Goal: Task Accomplishment & Management: Manage account settings

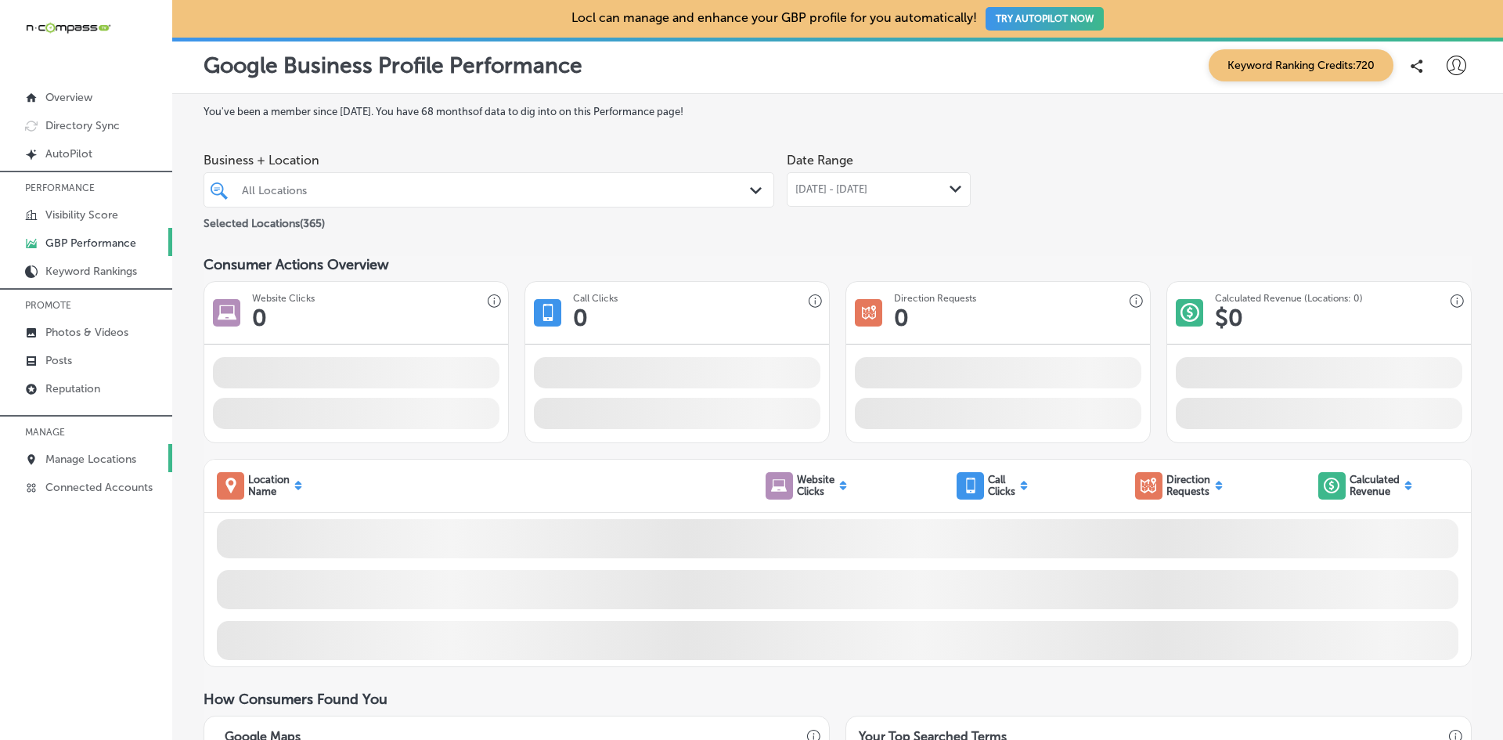
click at [83, 460] on p "Manage Locations" at bounding box center [90, 458] width 91 height 13
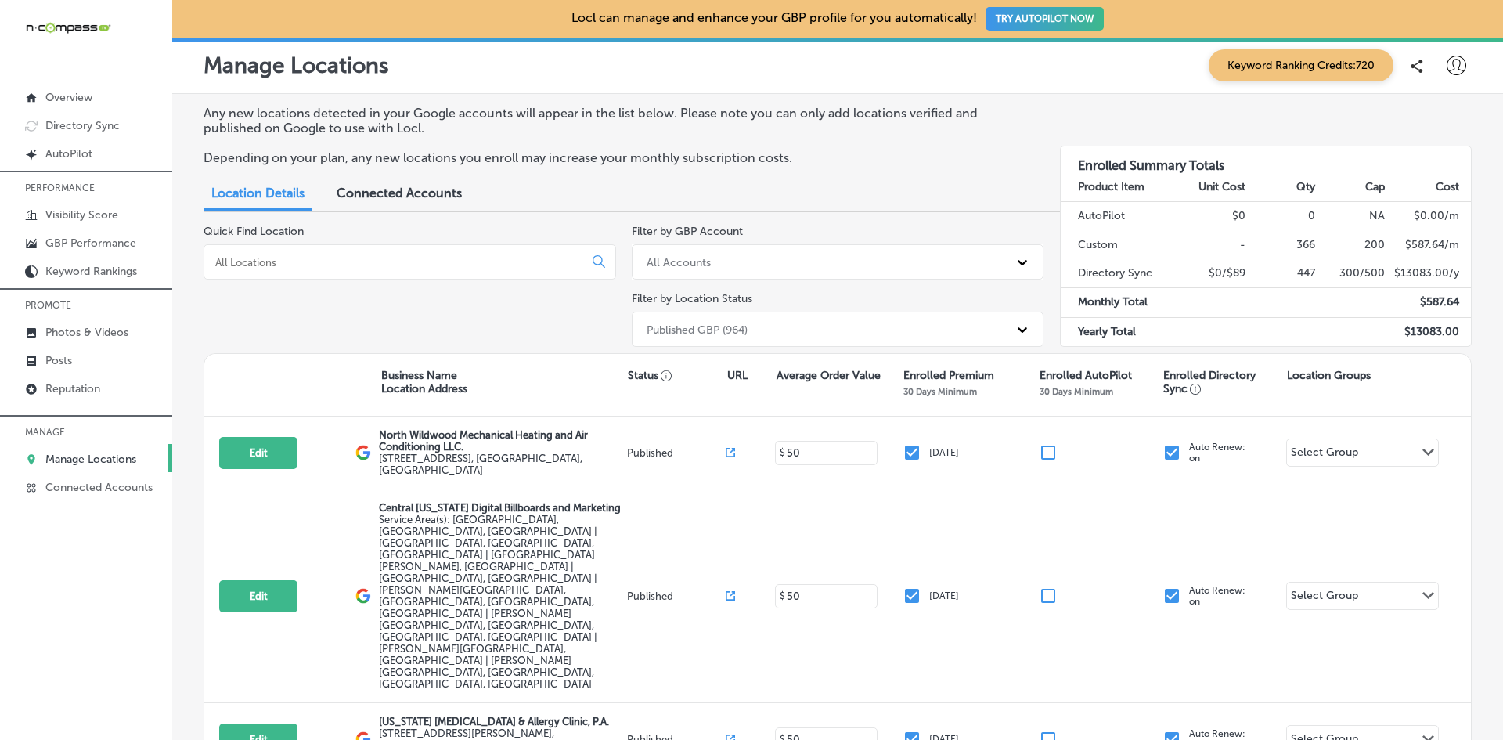
click at [455, 268] on input at bounding box center [397, 262] width 366 height 14
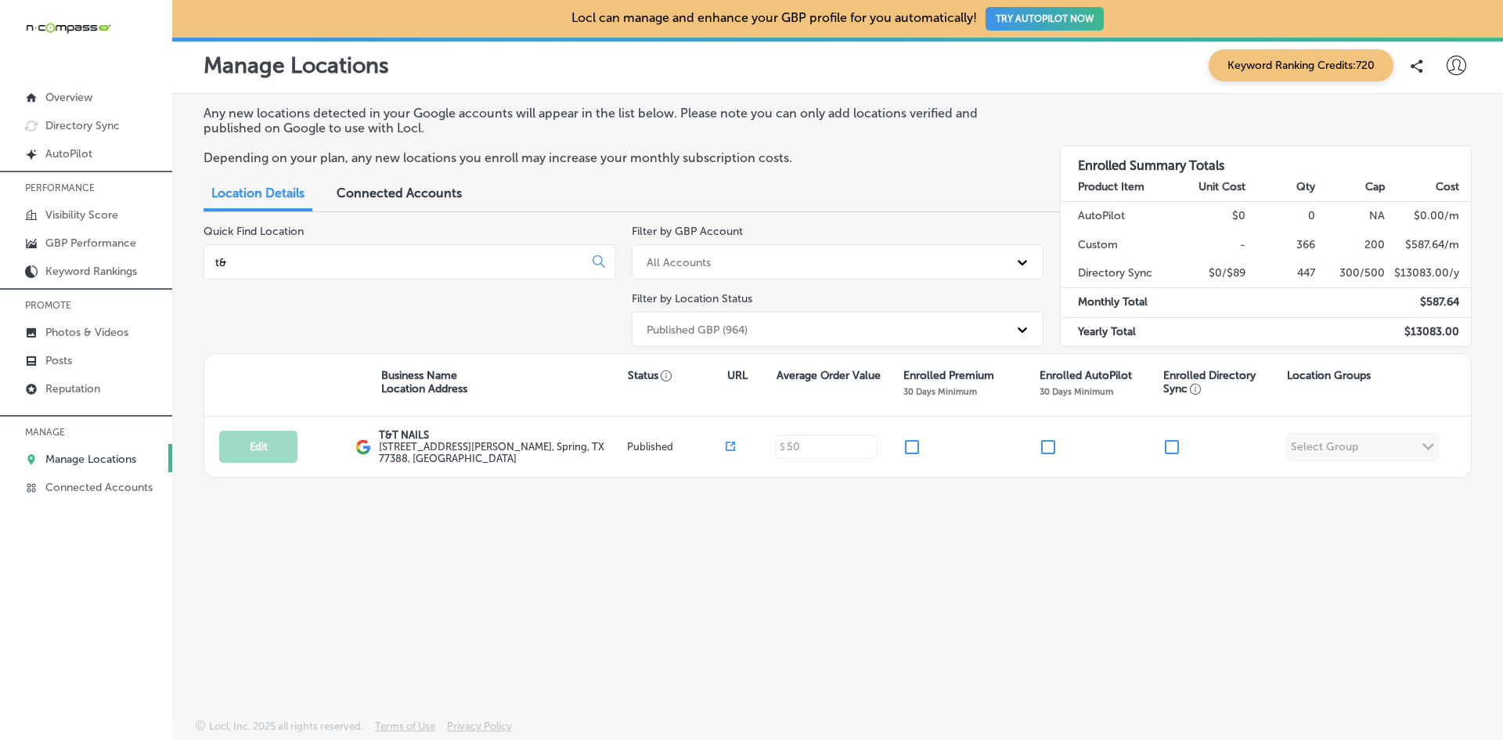
click at [218, 261] on input "t&" at bounding box center [397, 262] width 366 height 14
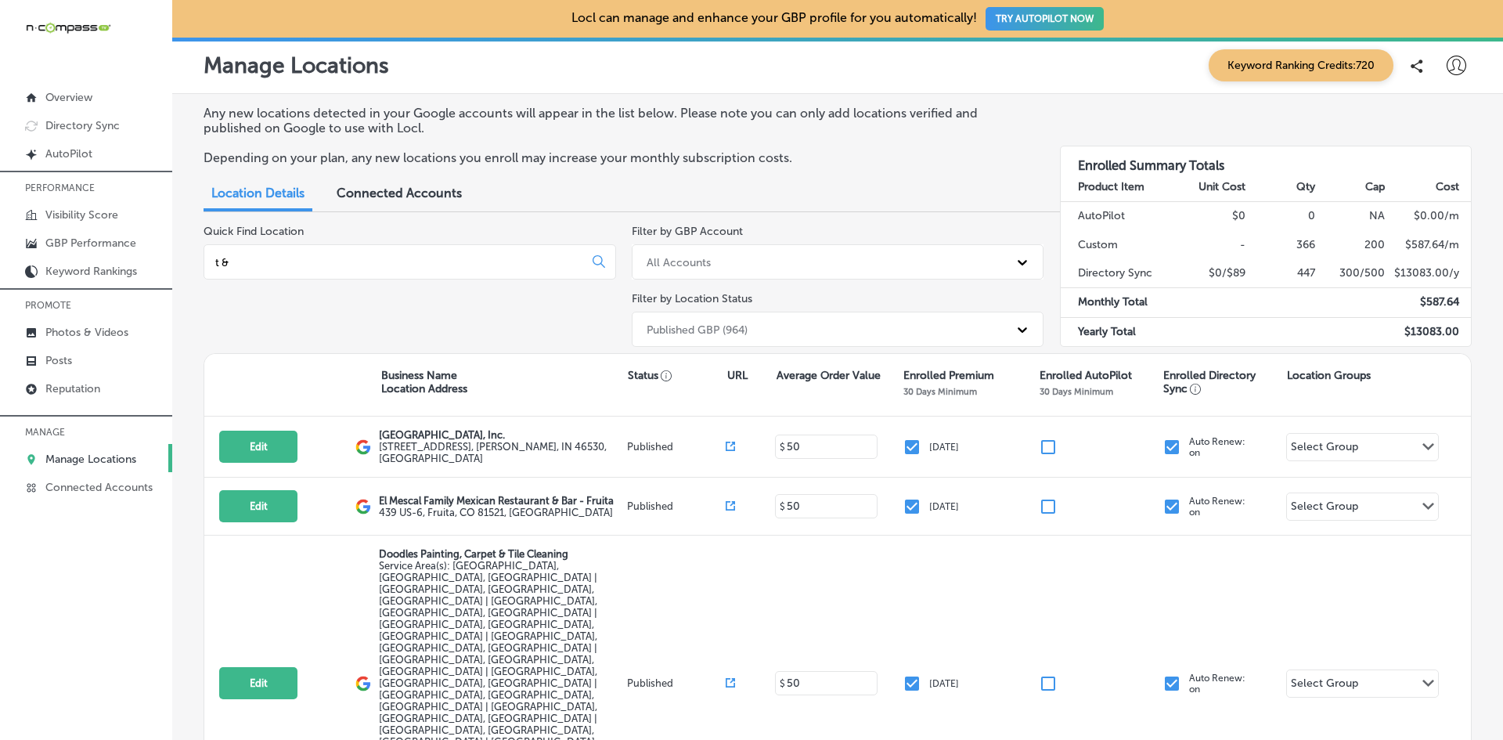
click at [243, 263] on input "t &" at bounding box center [397, 262] width 366 height 14
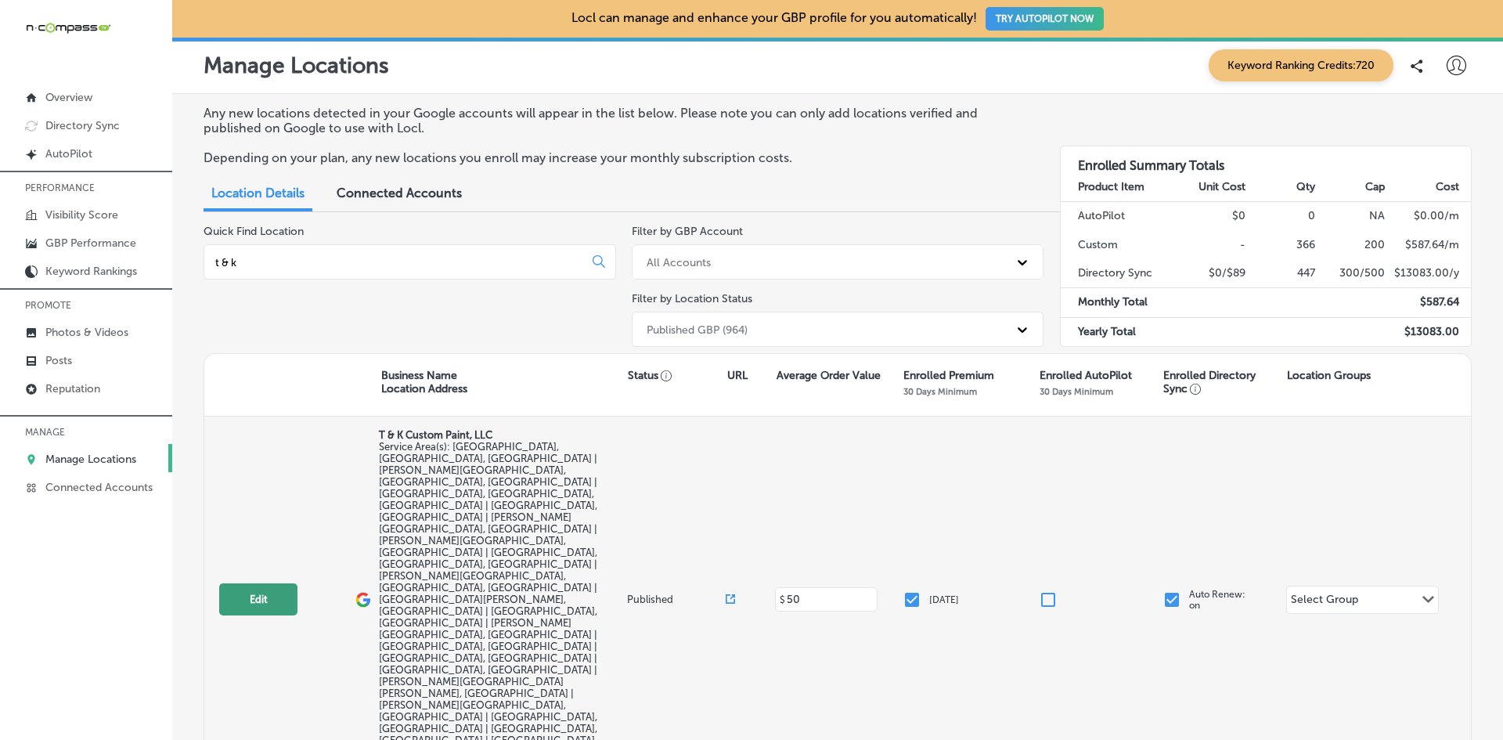
type input "t & k"
click at [276, 583] on button "Edit" at bounding box center [258, 599] width 78 height 32
select select "US"
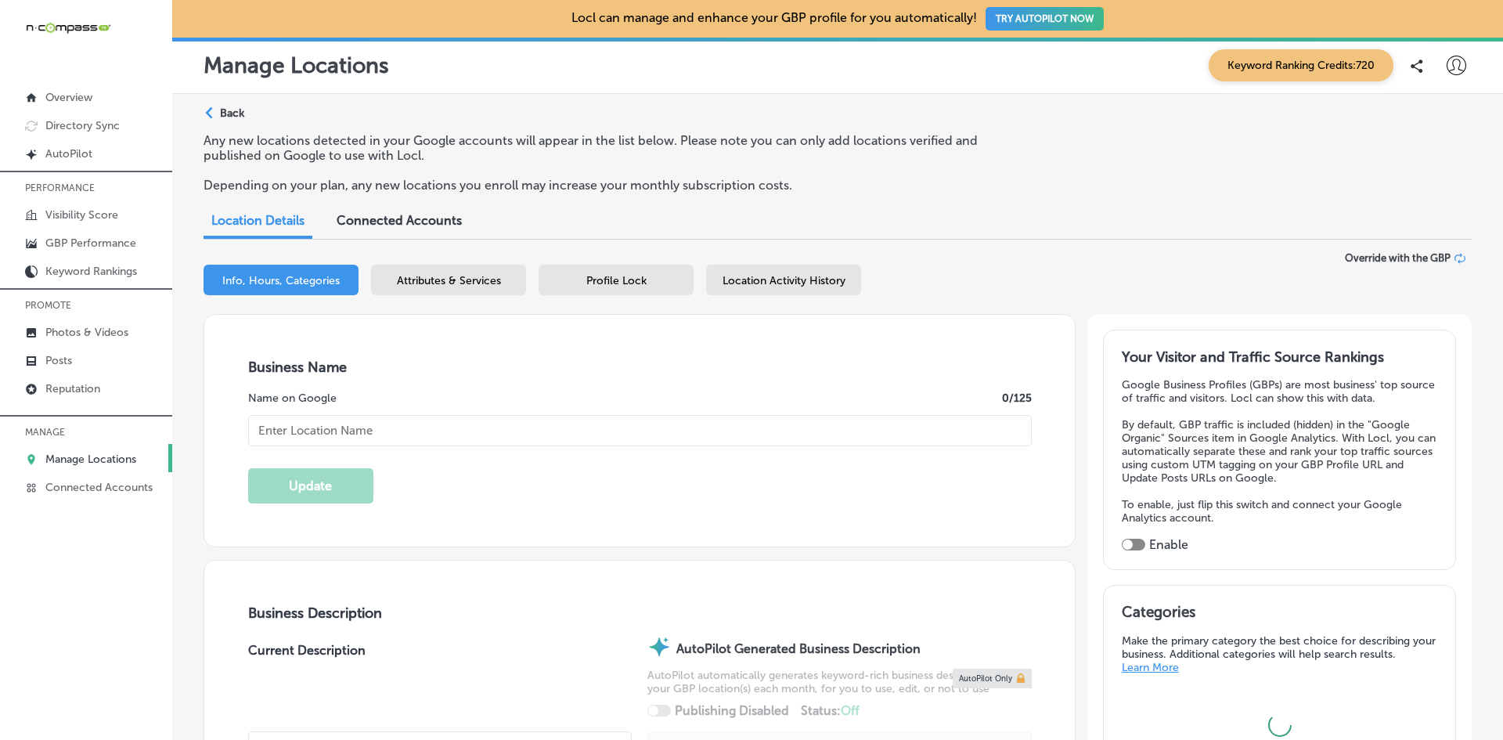
type input "T & K Custom Paint, LLC"
checkbox input "false"
type input "[STREET_ADDRESS][PERSON_NAME]"
type input "[GEOGRAPHIC_DATA]"
type input "32068"
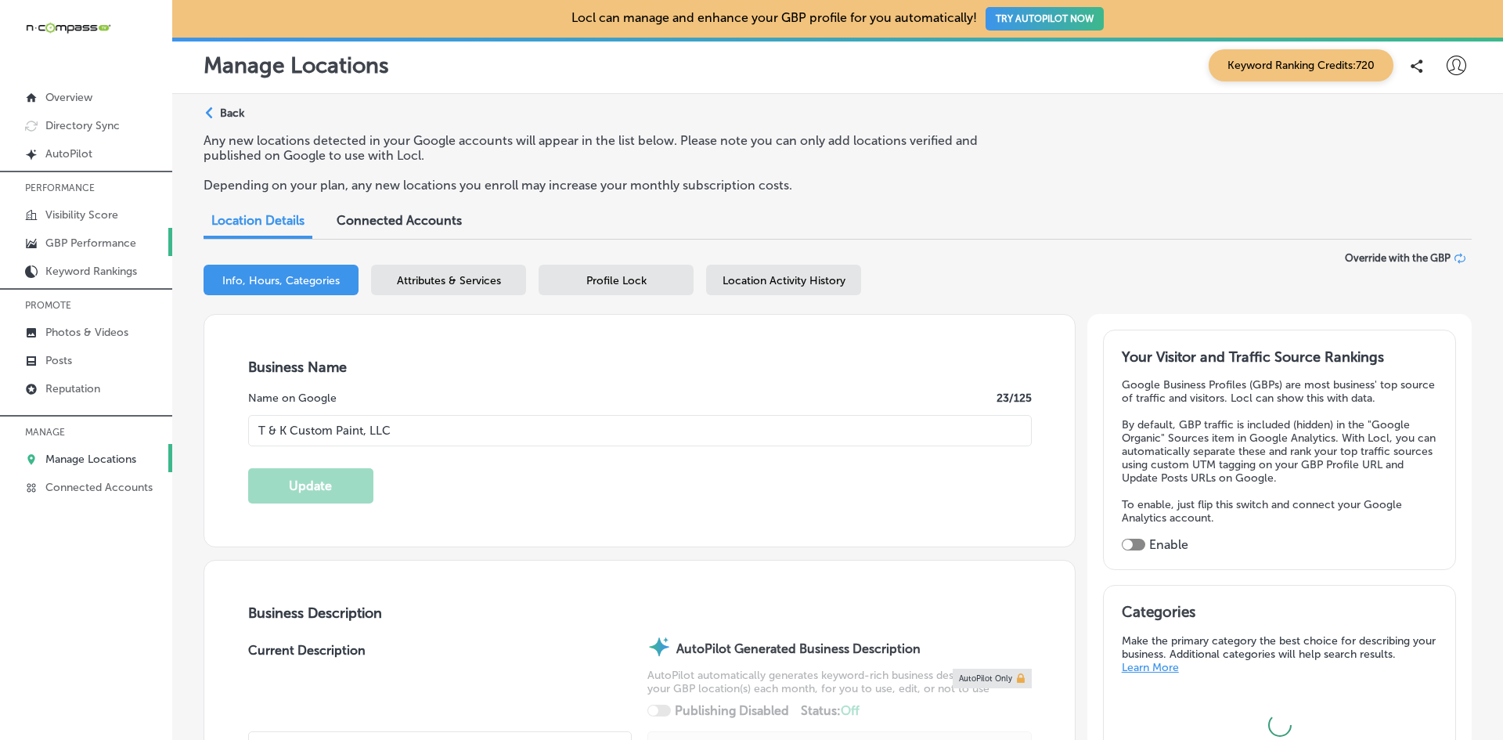
type input "US"
type input "[URL][DOMAIN_NAME]"
checkbox input "true"
type textarea "T & K Custom Paint, LLC is a family-owned, woman-owned business offering profes…"
type input "[PHONE_NUMBER]"
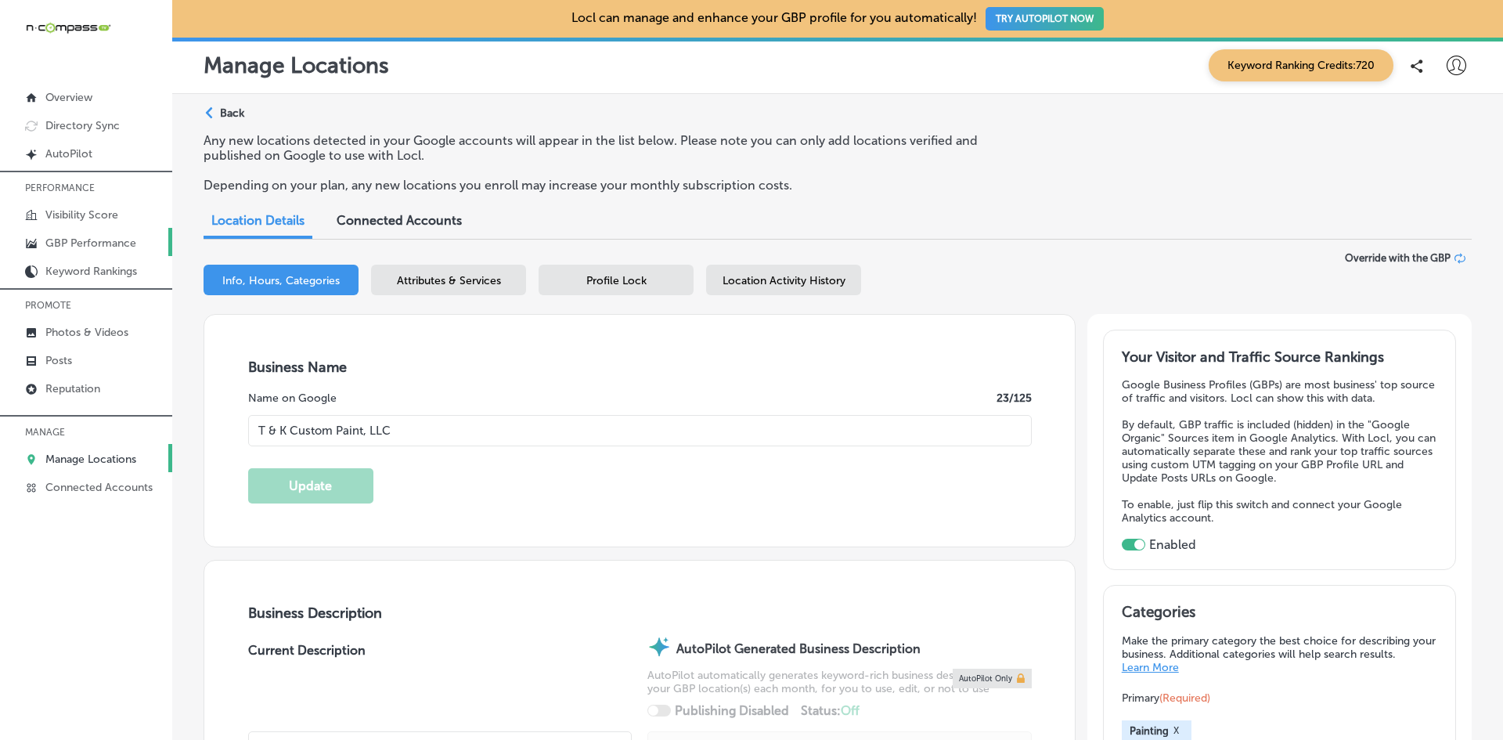
click at [63, 233] on link "GBP Performance" at bounding box center [86, 242] width 172 height 28
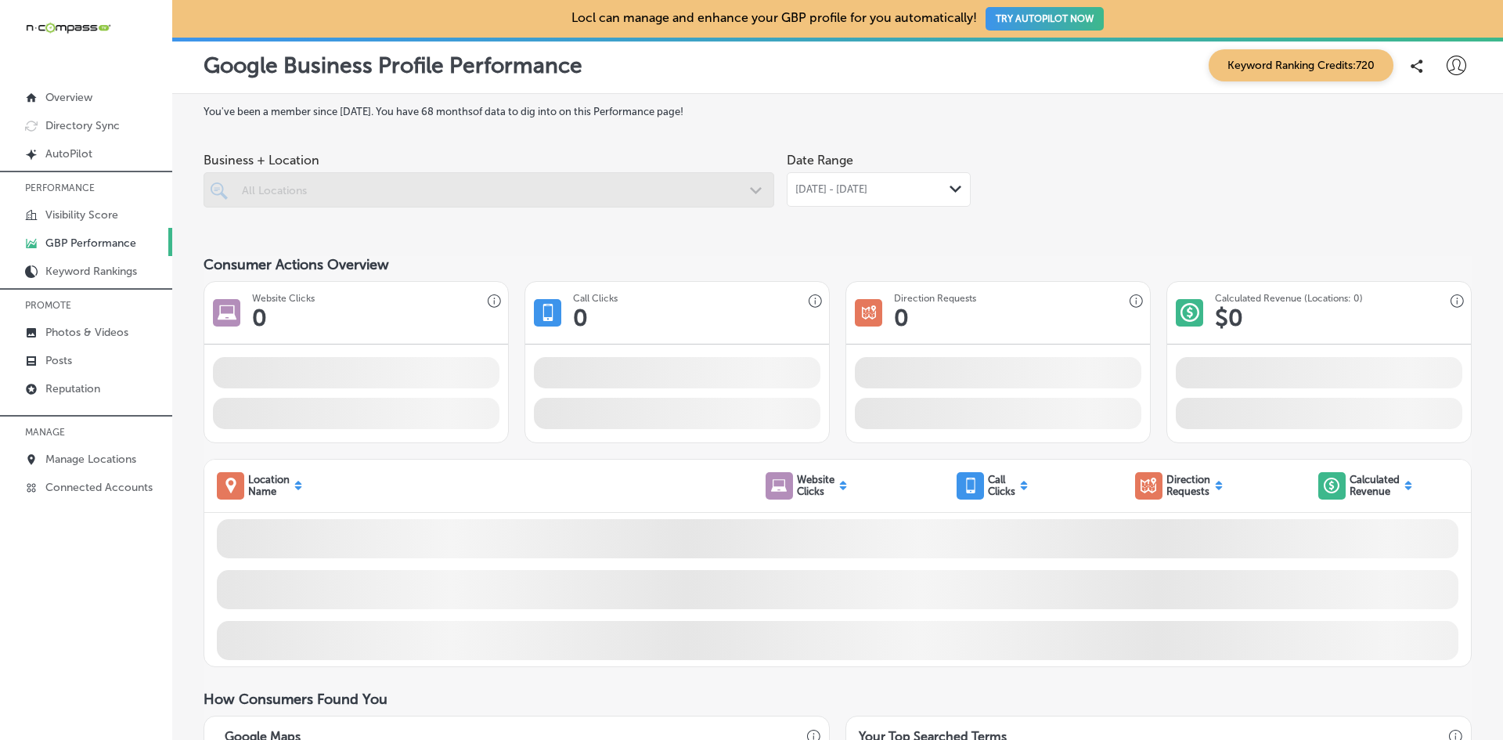
click at [687, 186] on div at bounding box center [489, 189] width 571 height 35
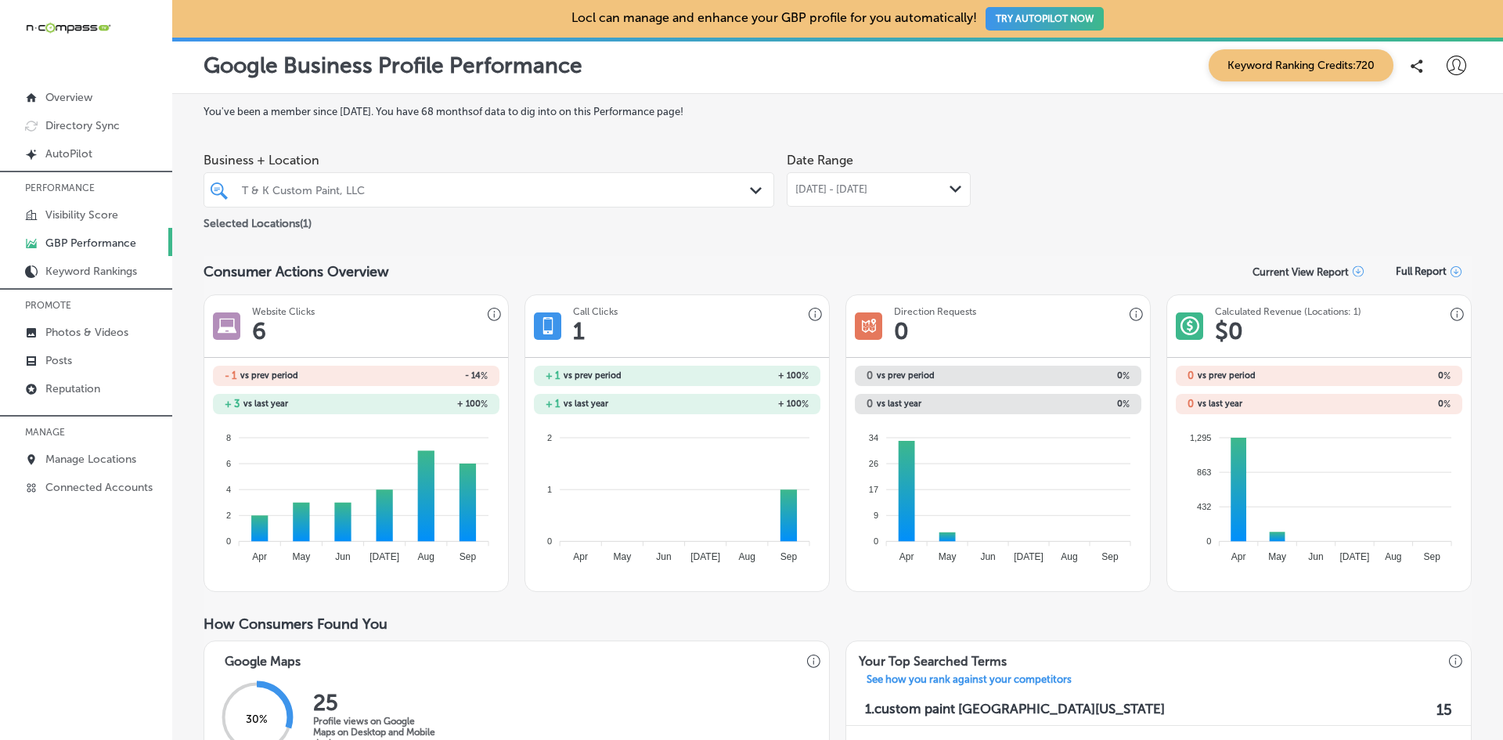
click at [539, 191] on div "T & K Custom Paint, LLC" at bounding box center [497, 189] width 510 height 13
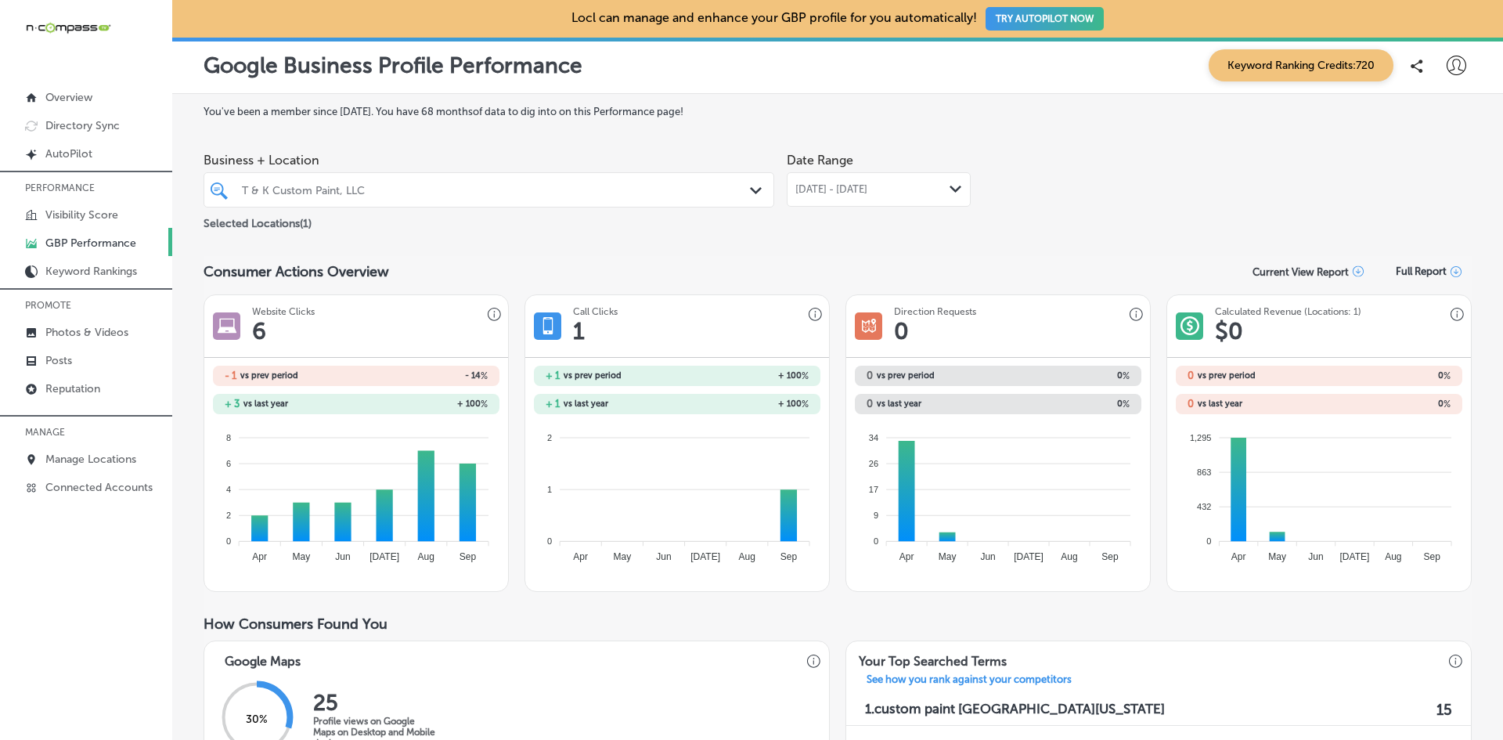
click at [847, 193] on span "[DATE] - [DATE]" at bounding box center [831, 189] width 72 height 13
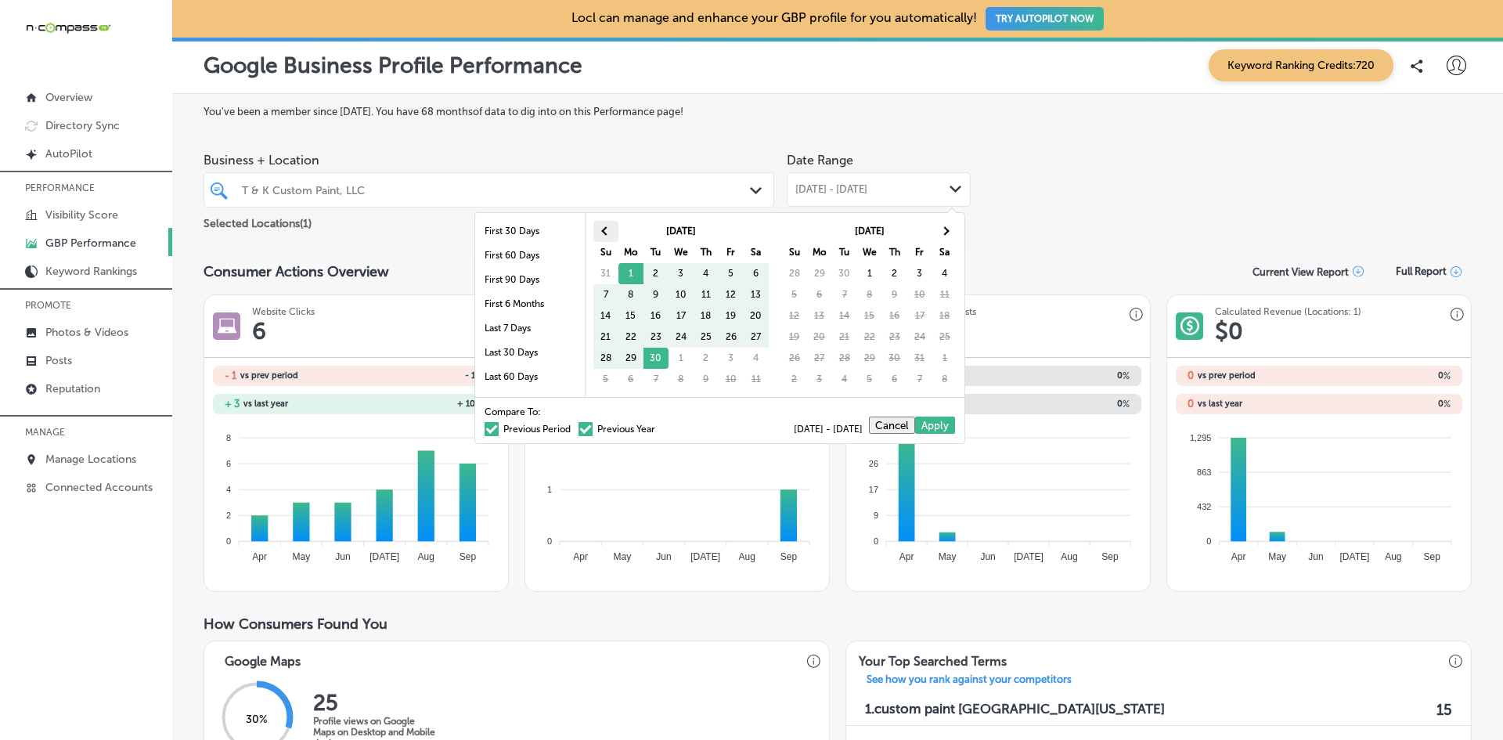
click at [598, 229] on th at bounding box center [605, 231] width 25 height 21
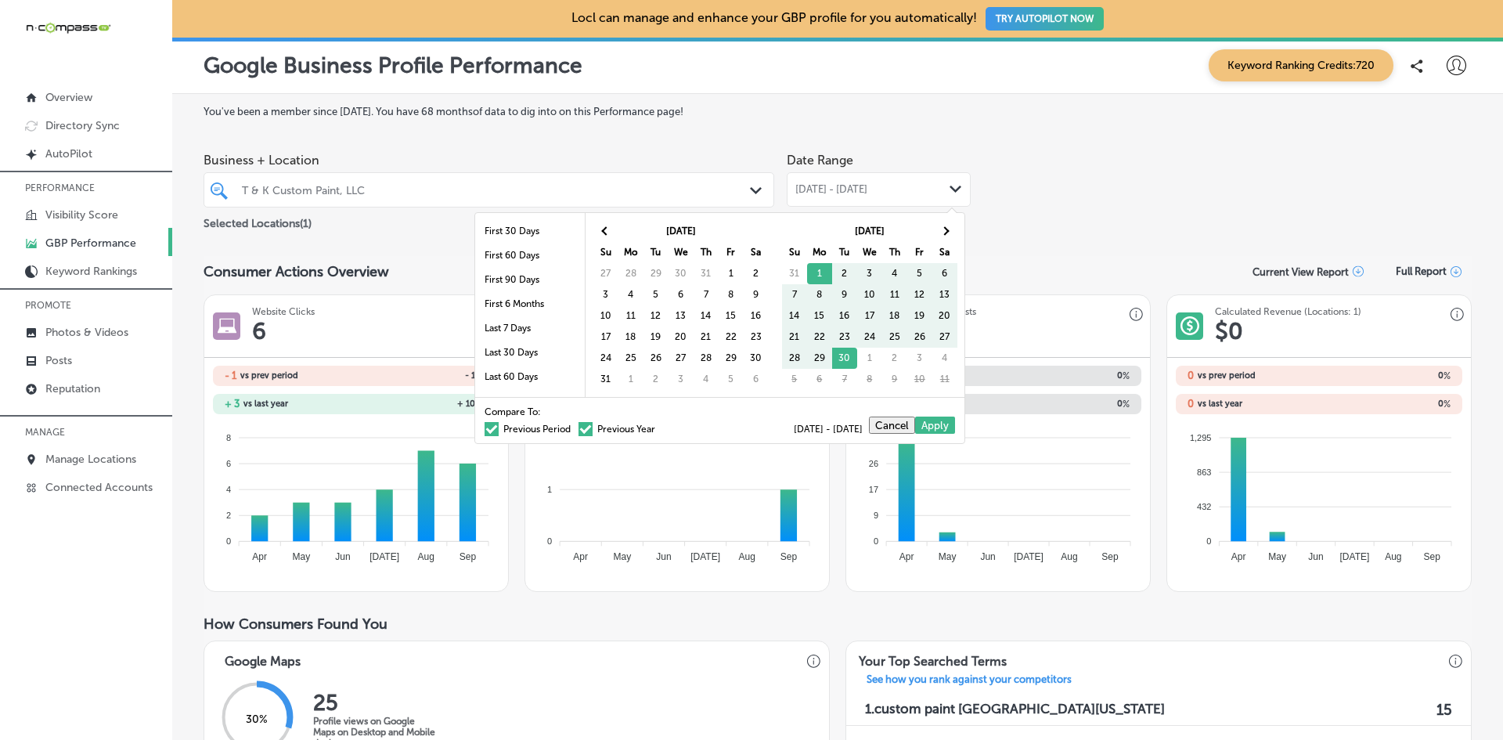
click at [598, 229] on th at bounding box center [605, 231] width 25 height 21
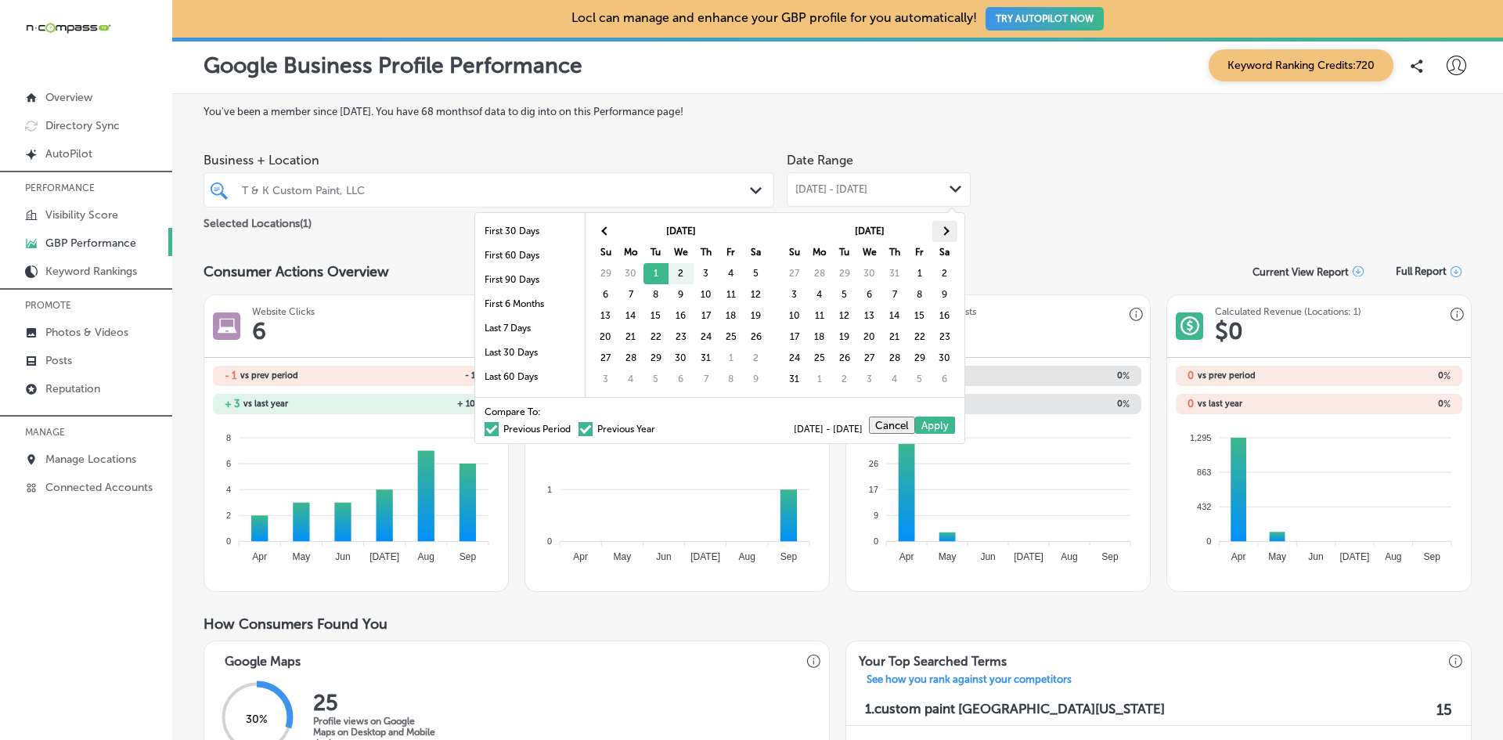
click at [947, 232] on span at bounding box center [944, 230] width 9 height 9
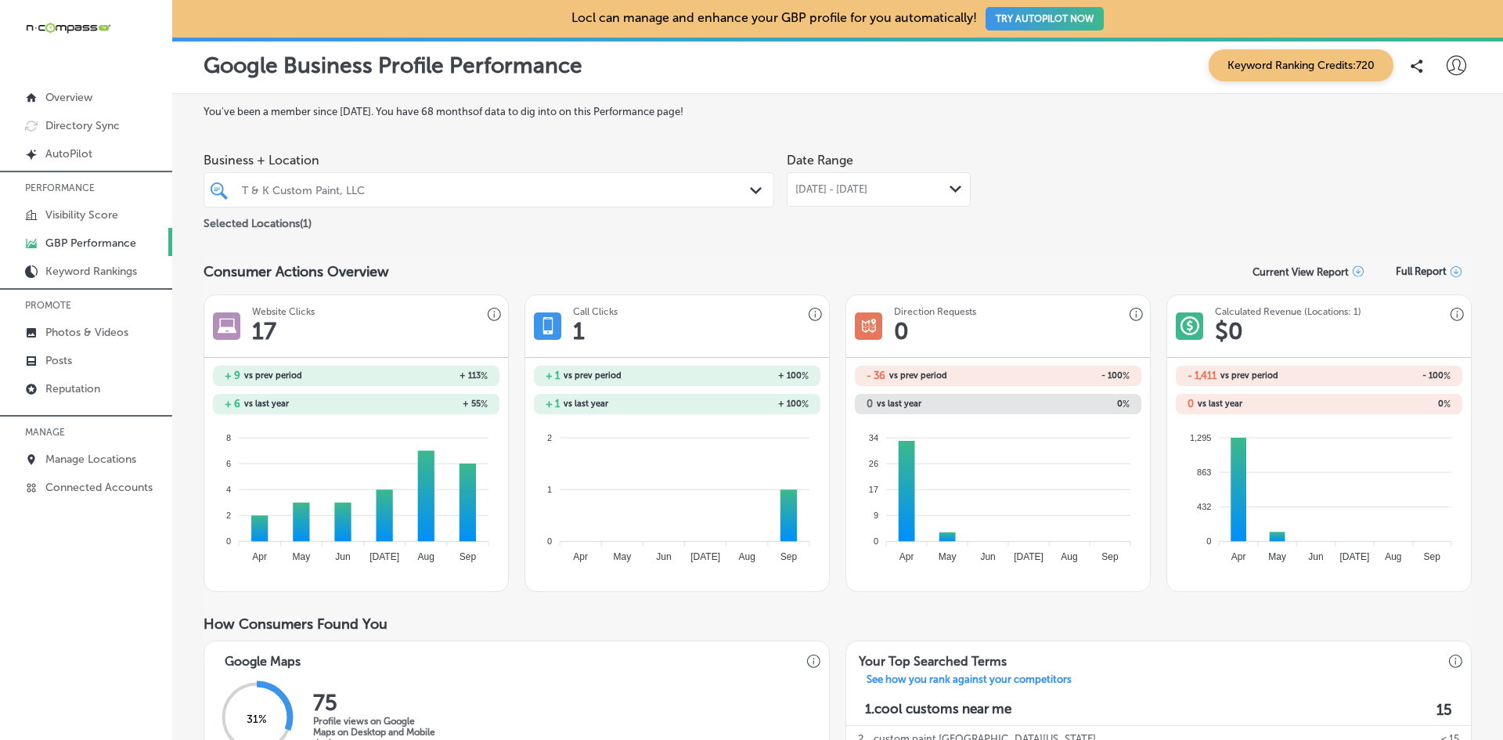
click at [951, 192] on icon "Path Created with Sketch." at bounding box center [955, 189] width 12 height 7
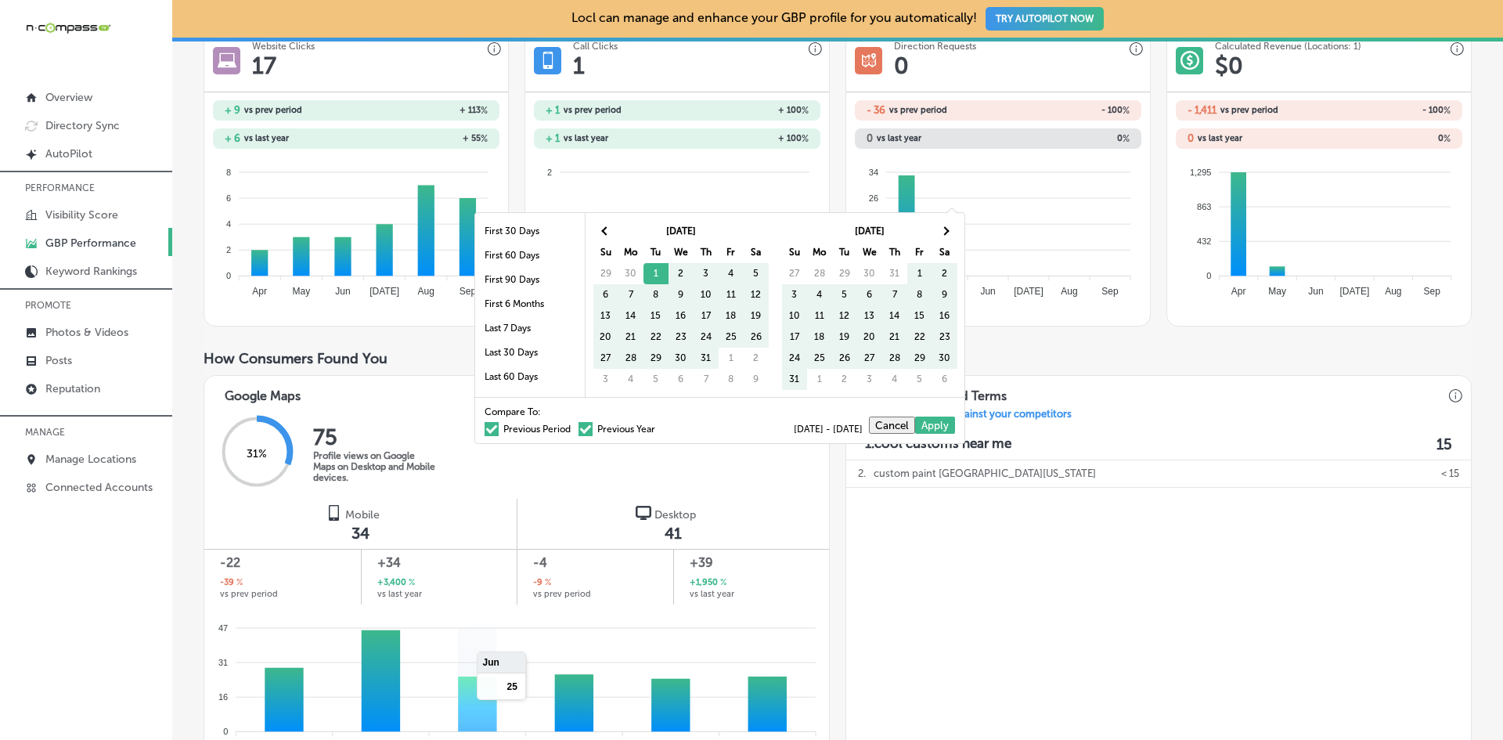
scroll to position [235, 0]
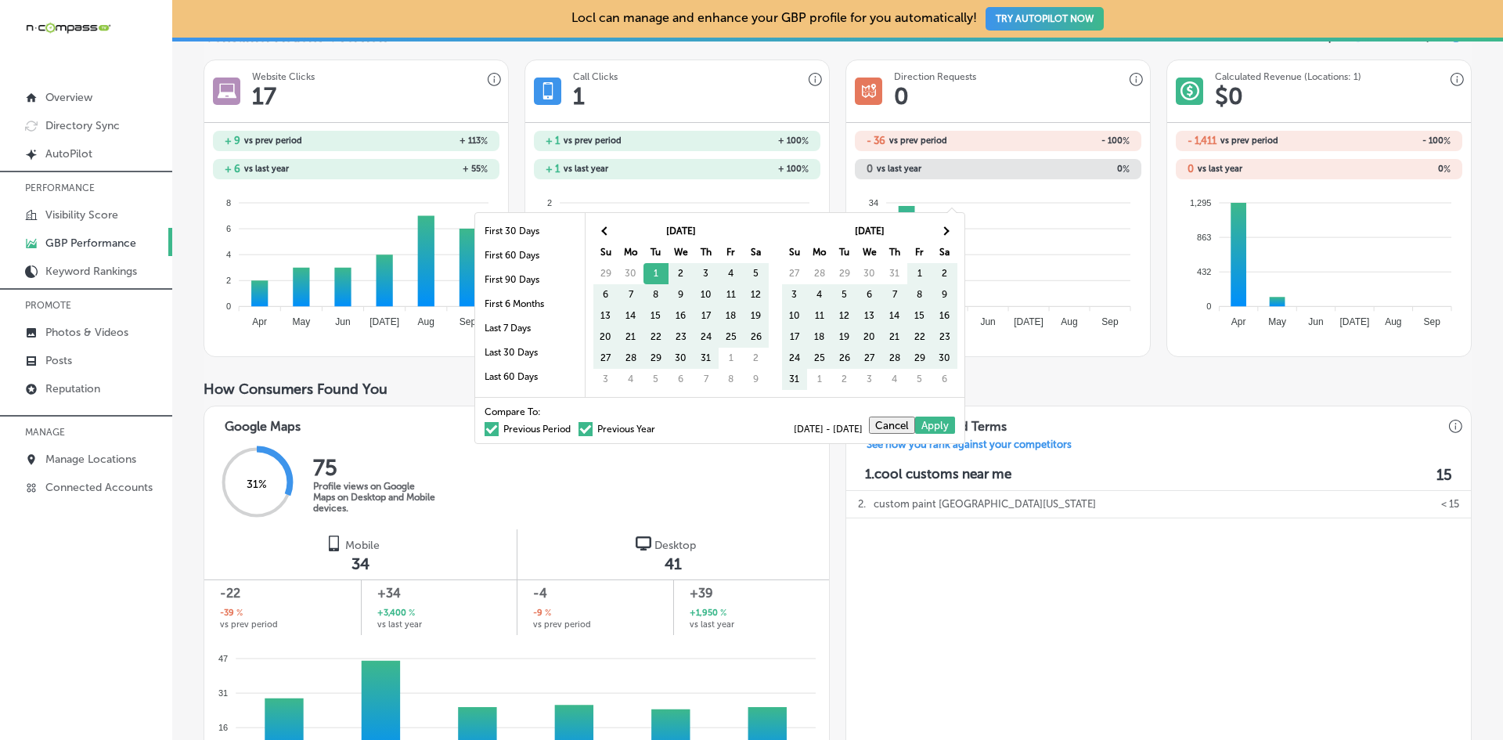
click at [485, 427] on span at bounding box center [492, 429] width 14 height 14
click at [574, 427] on input "Previous Period" at bounding box center [574, 427] width 0 height 0
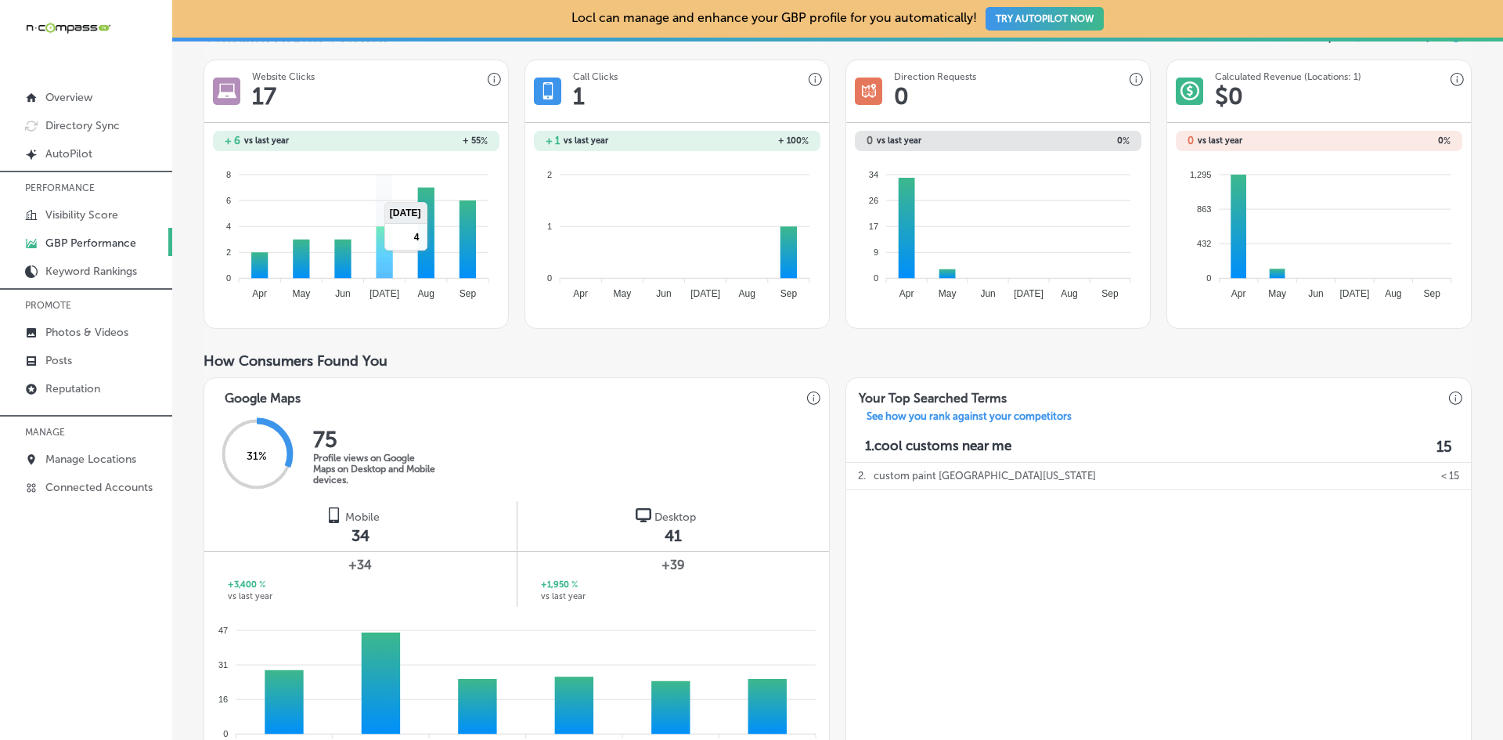
scroll to position [0, 0]
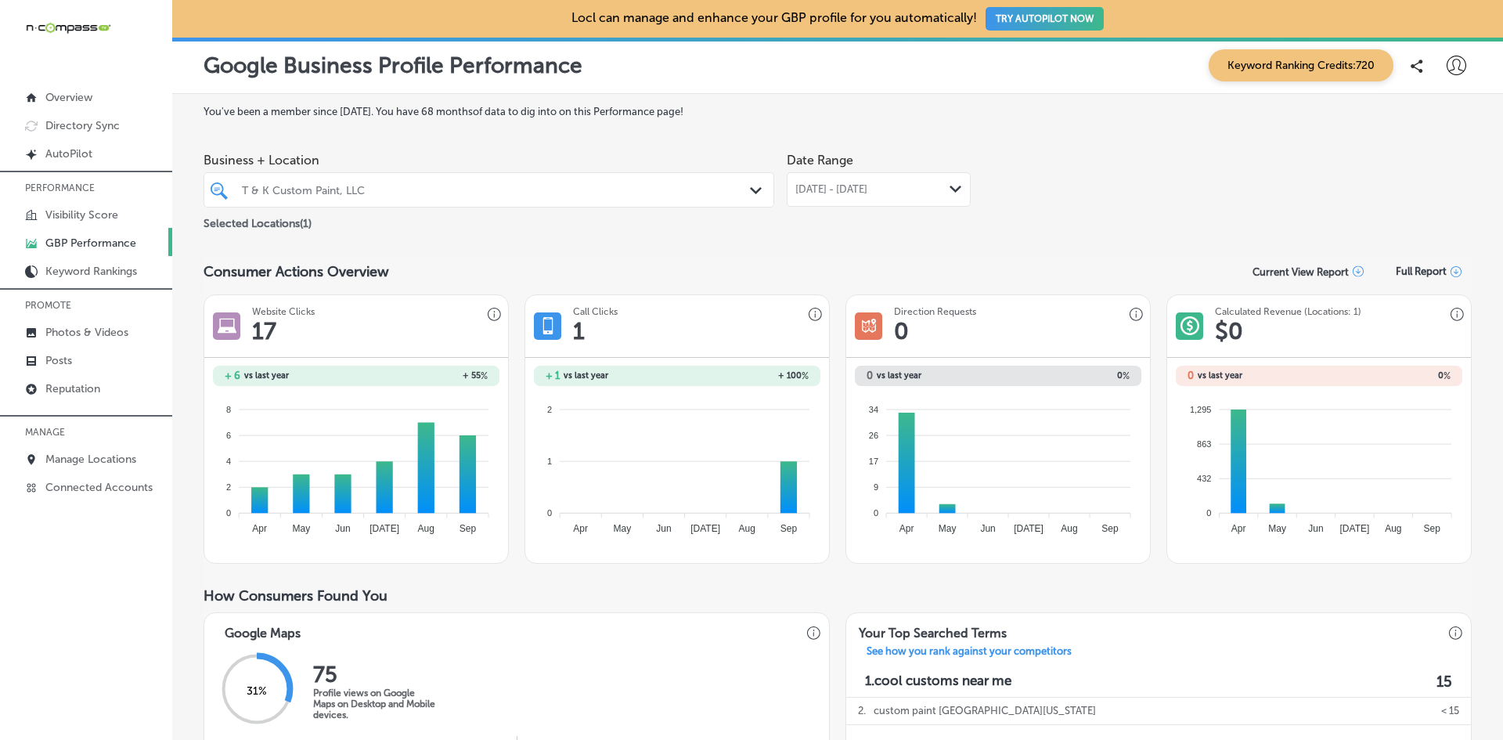
click at [358, 183] on div "T & K Custom Paint, LLC" at bounding box center [497, 189] width 510 height 13
click at [582, 190] on div "T & K Custom Paint, LLC" at bounding box center [497, 189] width 510 height 13
click at [754, 190] on polygon at bounding box center [756, 190] width 12 height 7
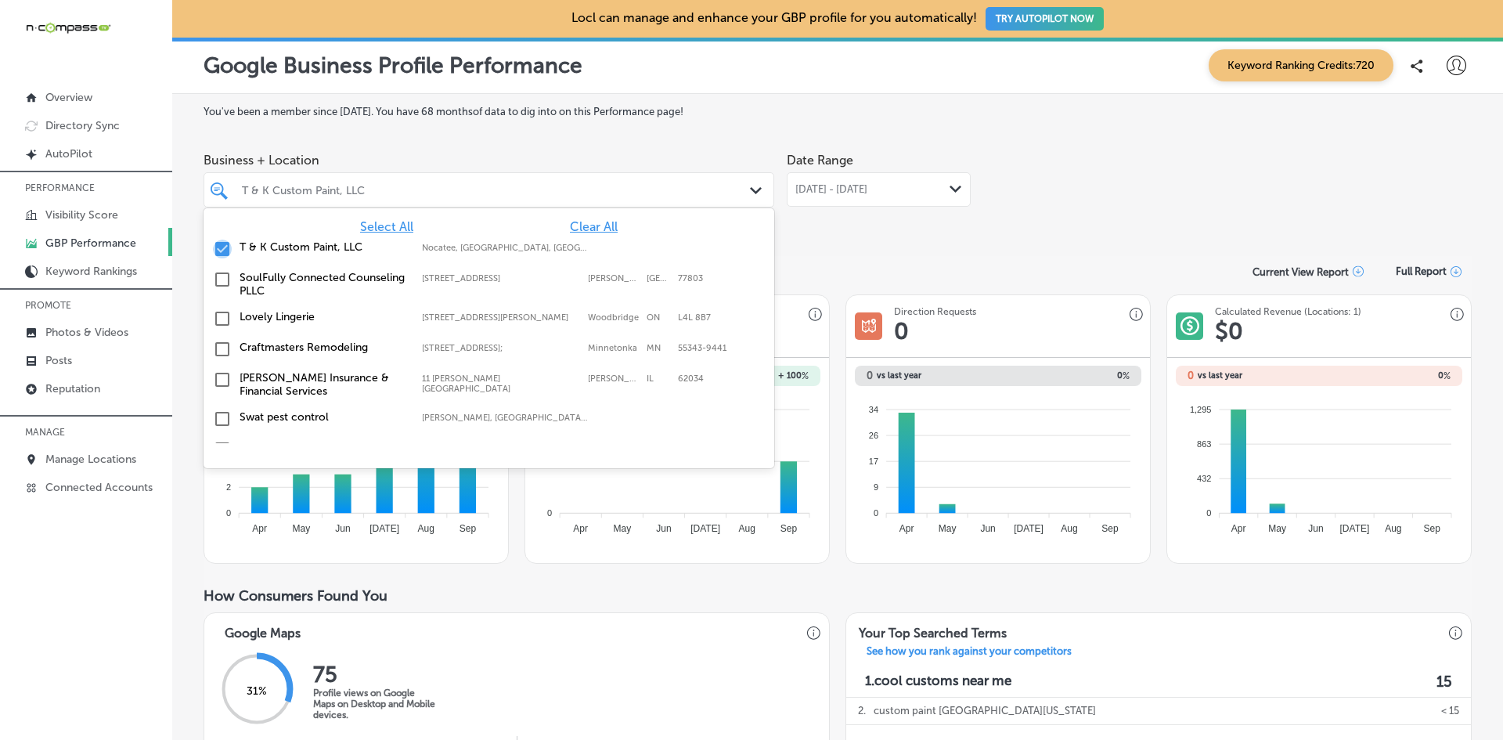
click at [224, 248] on input "checkbox" at bounding box center [222, 249] width 19 height 19
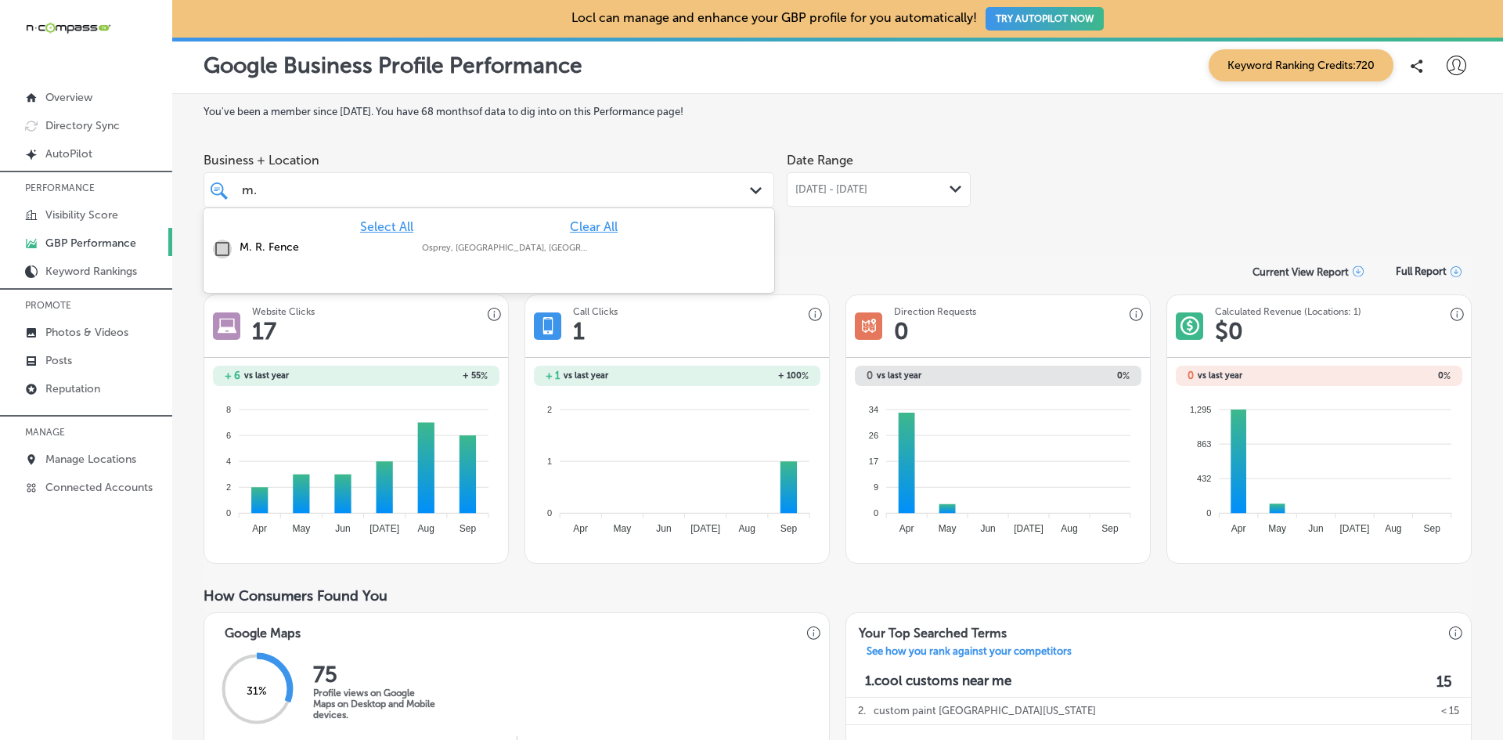
click at [225, 248] on input "checkbox" at bounding box center [222, 249] width 19 height 19
type input "m."
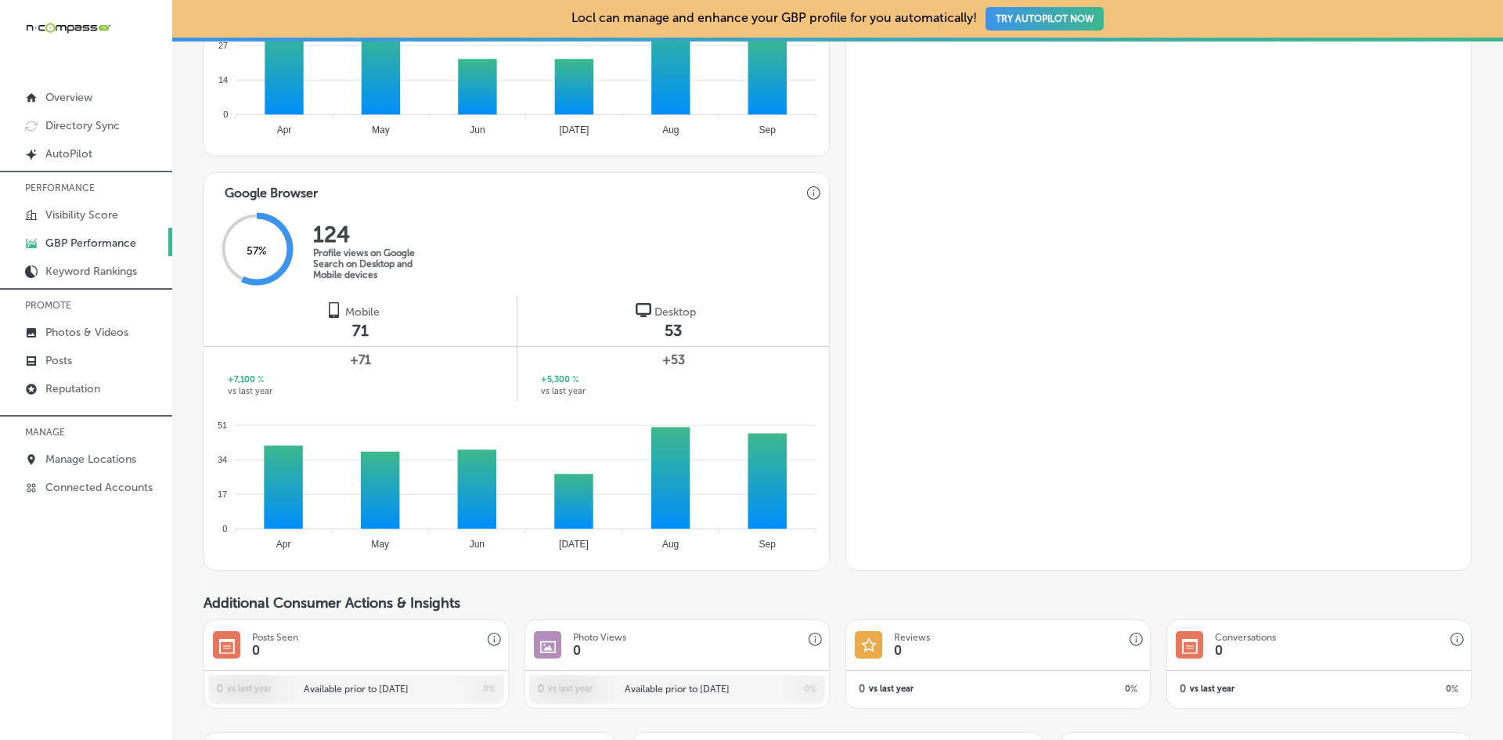
scroll to position [861, 0]
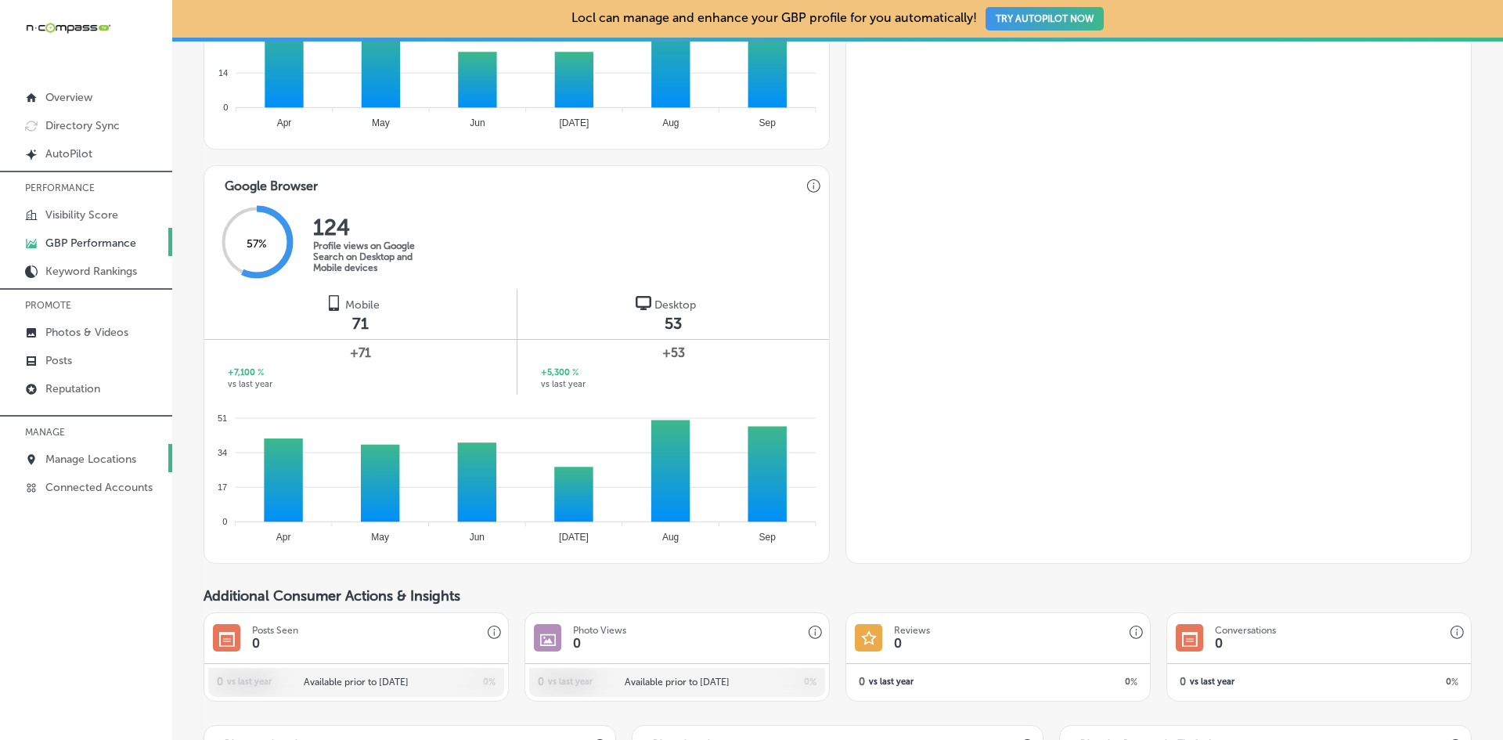
click at [85, 467] on link "Manage Locations" at bounding box center [86, 458] width 172 height 28
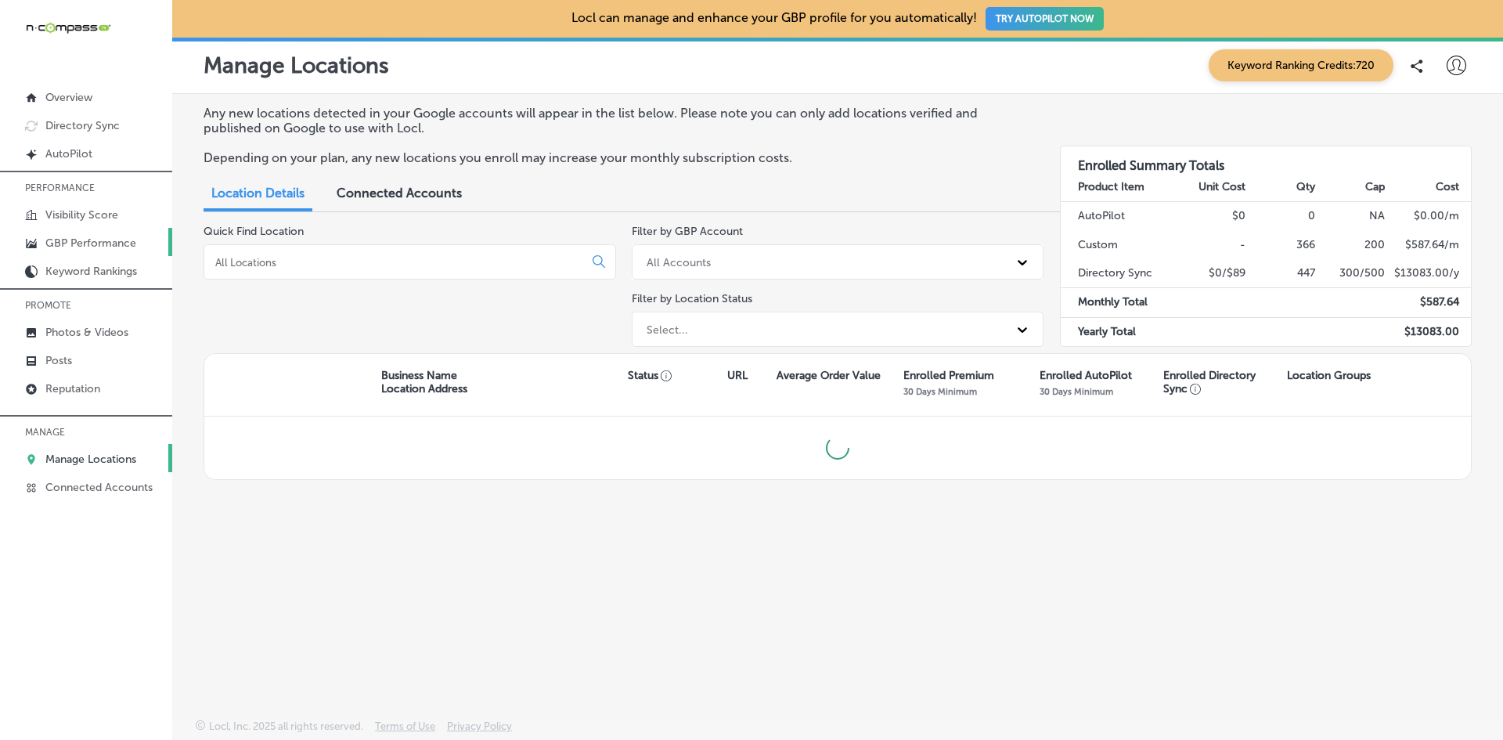
click at [93, 239] on p "GBP Performance" at bounding box center [90, 242] width 91 height 13
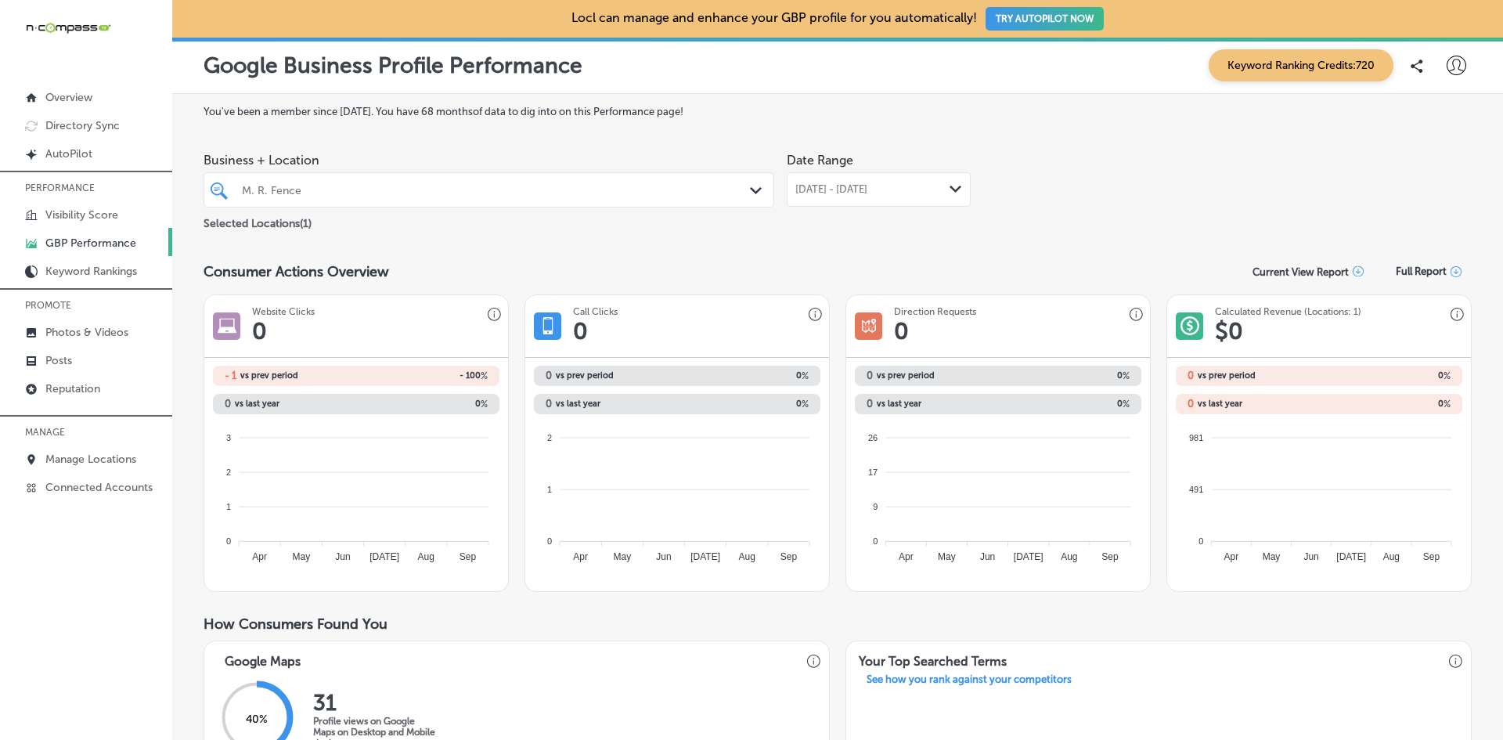
click at [897, 182] on div "[DATE] - [DATE] Path Created with Sketch." at bounding box center [879, 189] width 184 height 34
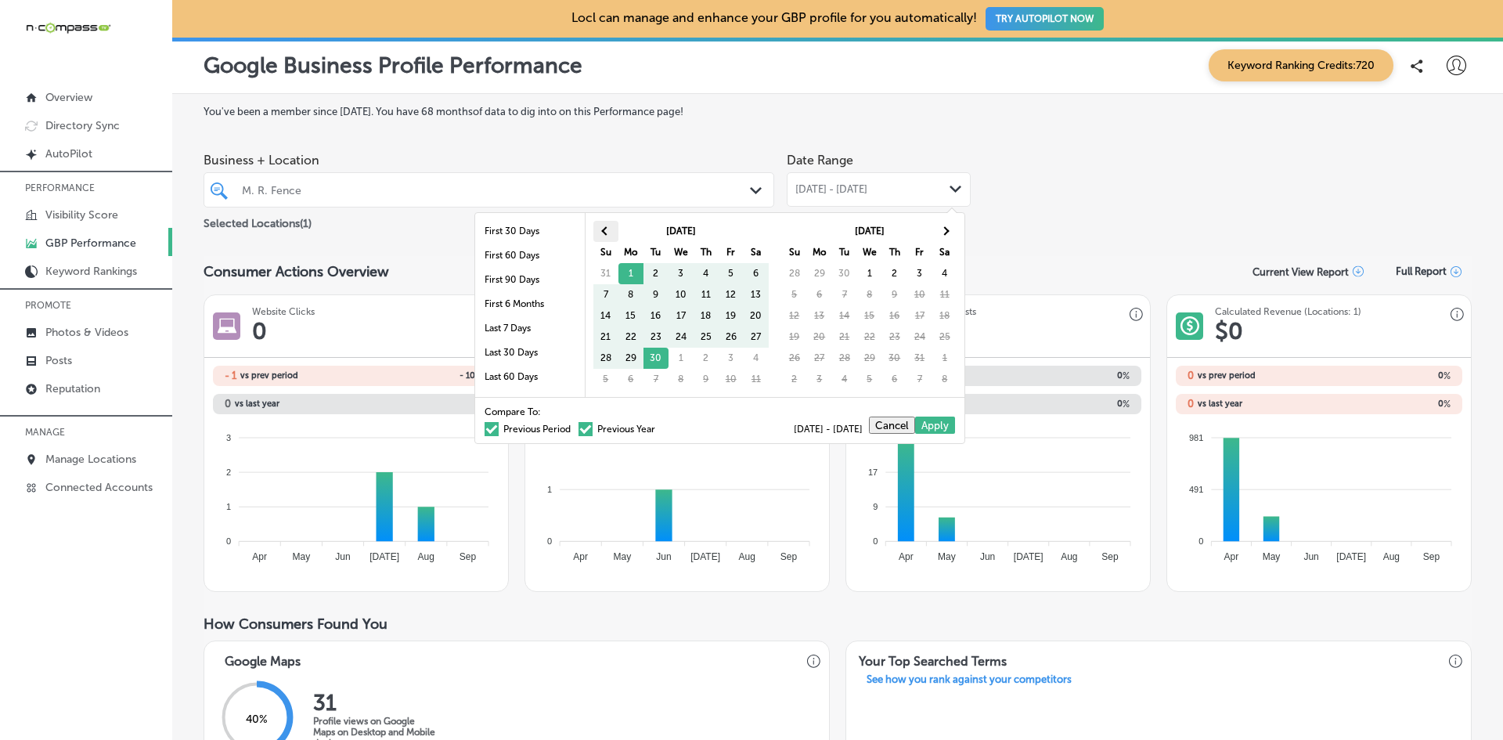
click at [607, 232] on span at bounding box center [605, 230] width 9 height 9
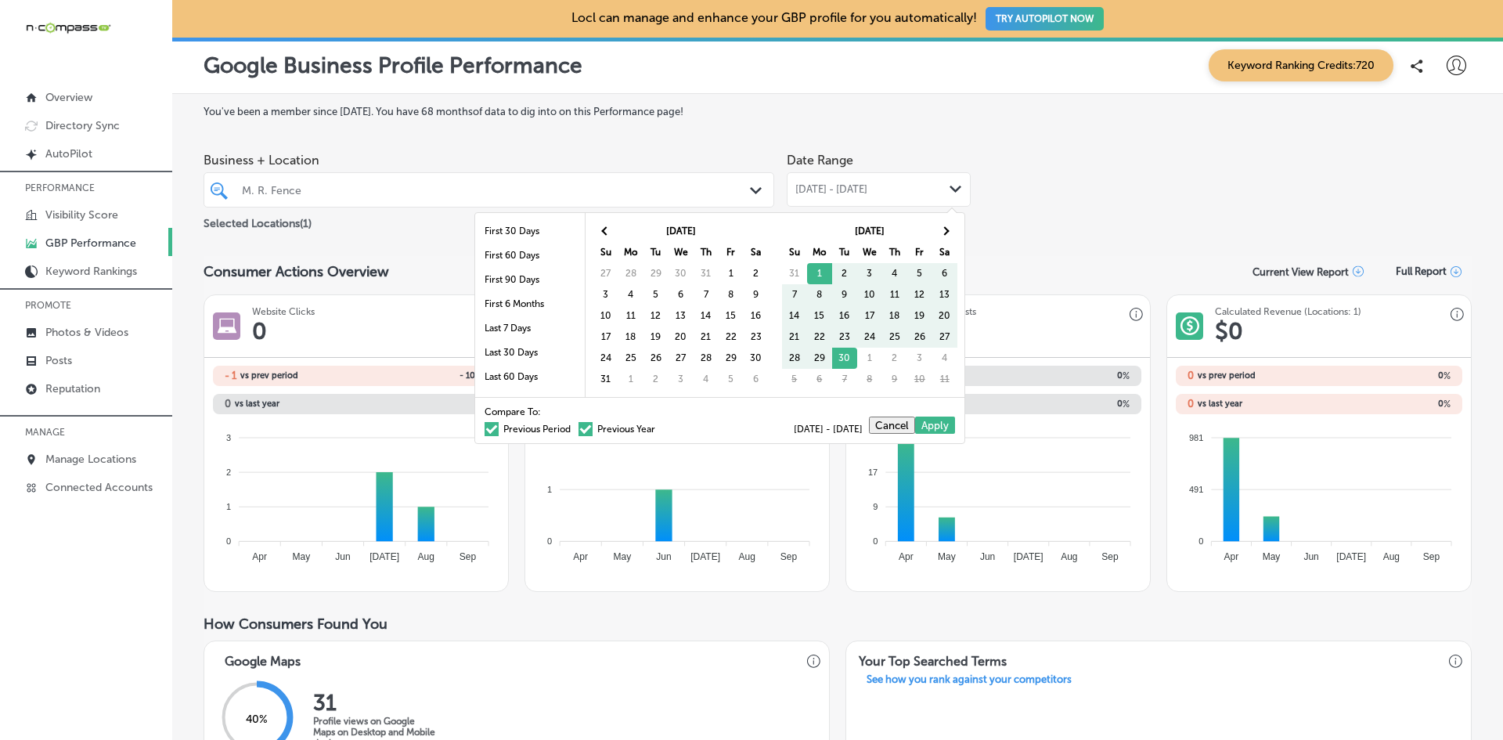
click at [607, 232] on span at bounding box center [605, 230] width 9 height 9
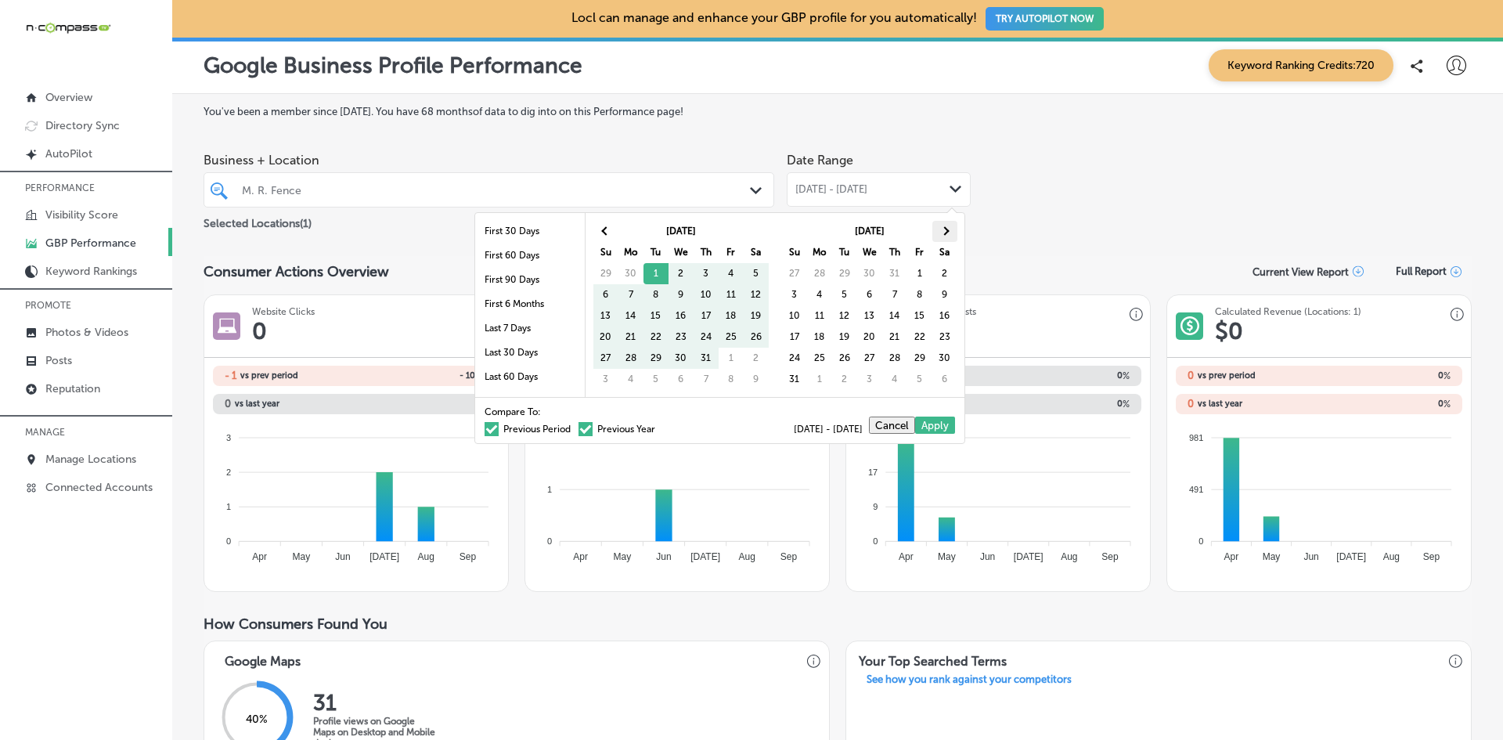
click at [946, 225] on th at bounding box center [944, 231] width 25 height 21
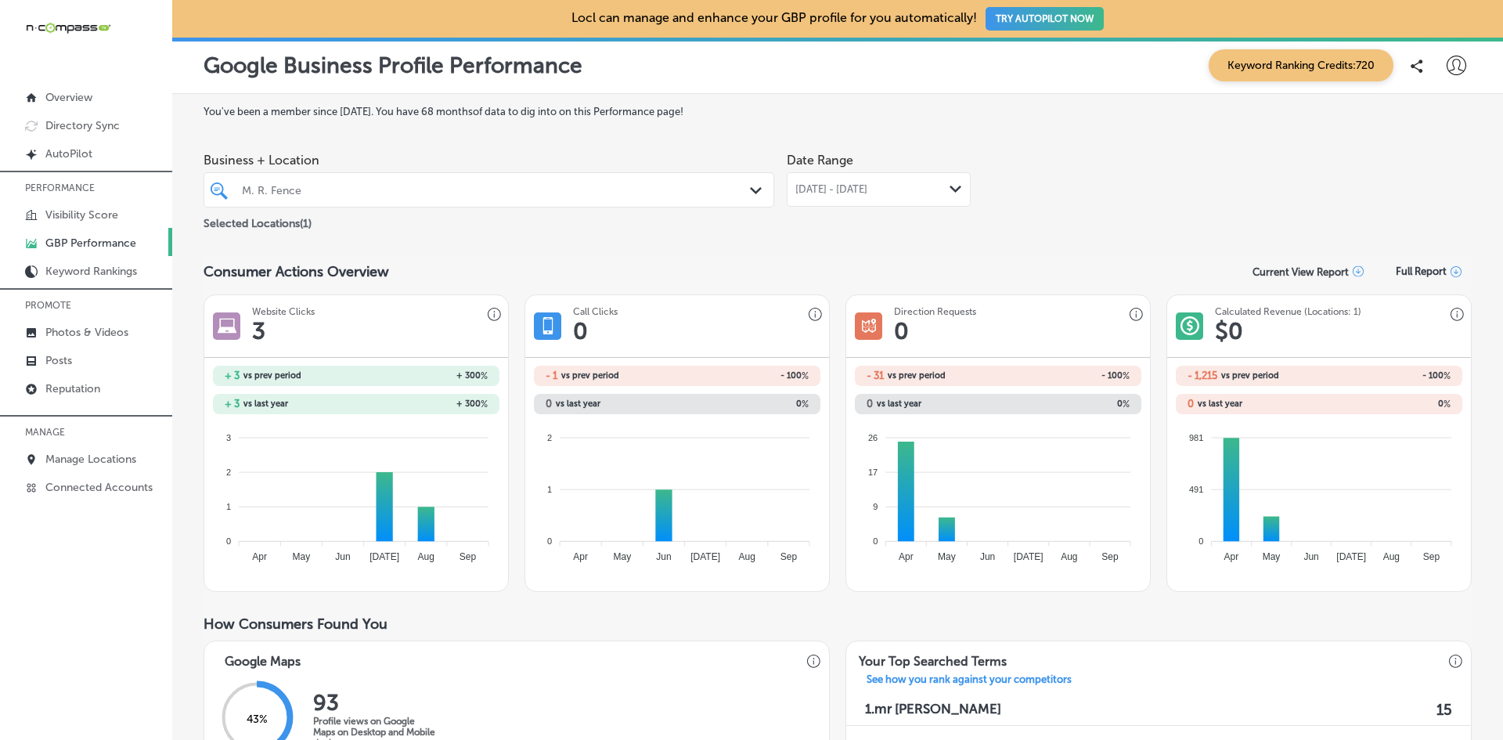
click at [726, 198] on div "M. R. Fence" at bounding box center [489, 190] width 510 height 24
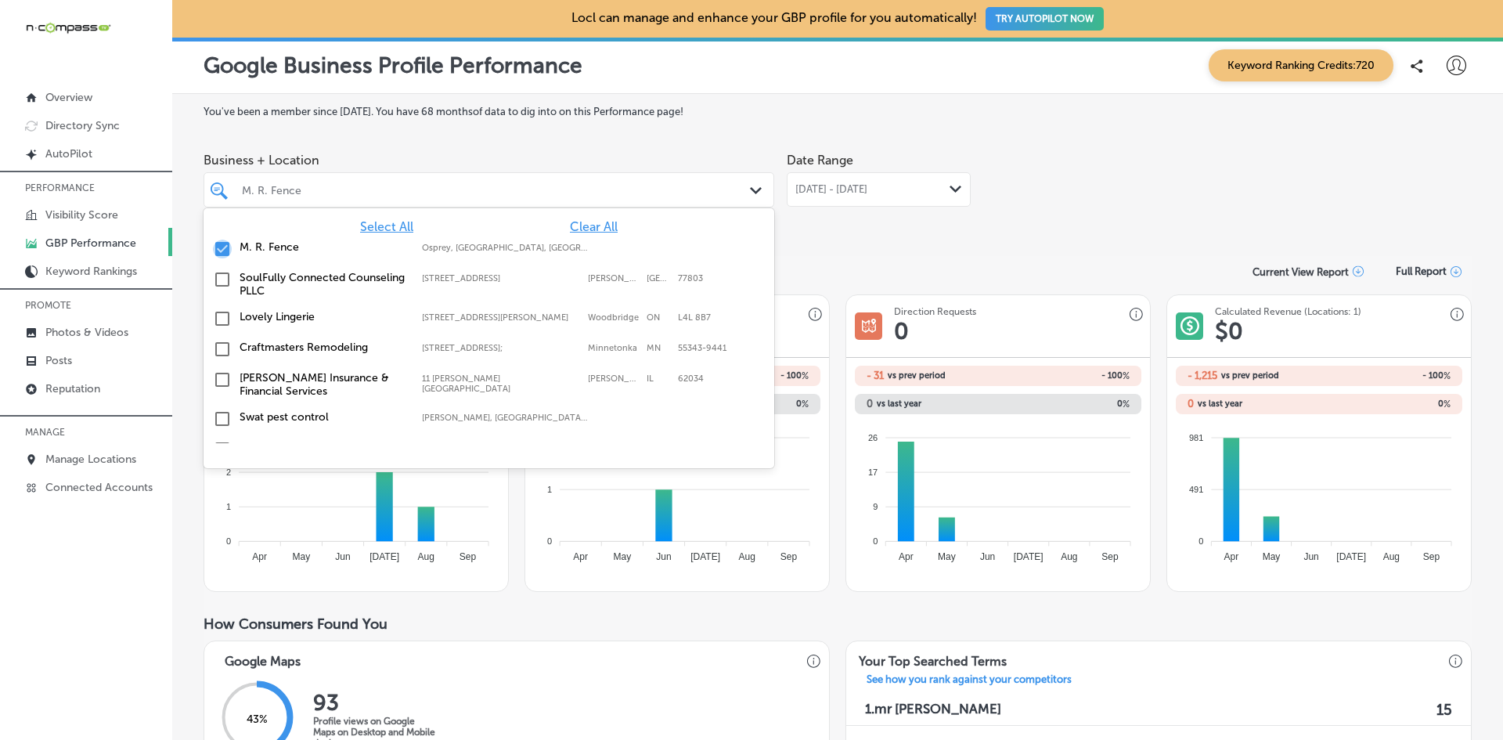
click at [222, 247] on input "checkbox" at bounding box center [222, 249] width 19 height 19
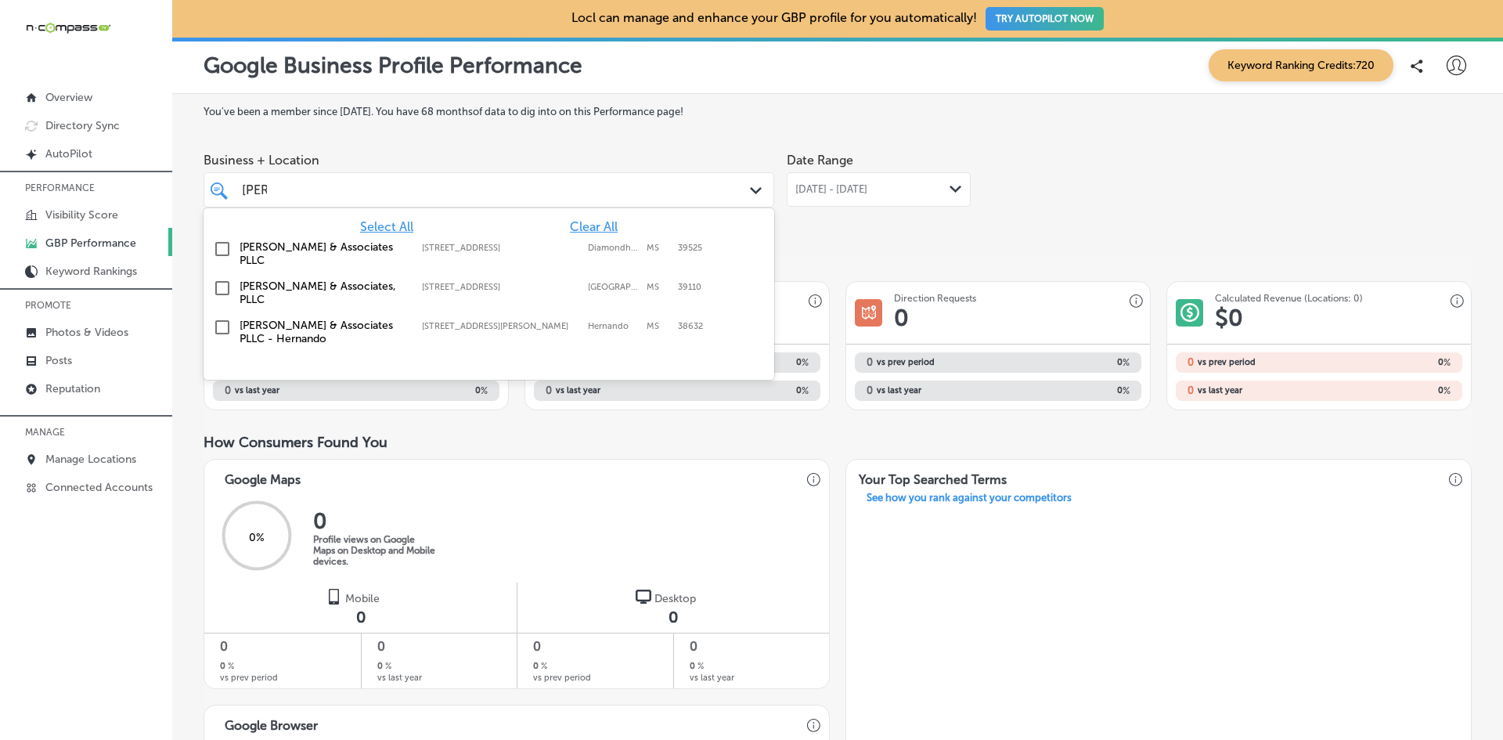
click at [348, 182] on div "[PERSON_NAME]" at bounding box center [464, 189] width 448 height 21
click at [431, 246] on label "[STREET_ADDRESS]" at bounding box center [501, 248] width 158 height 10
click at [849, 227] on div "Date Range [DATE] - [DATE] Path Created with Sketch." at bounding box center [879, 189] width 184 height 88
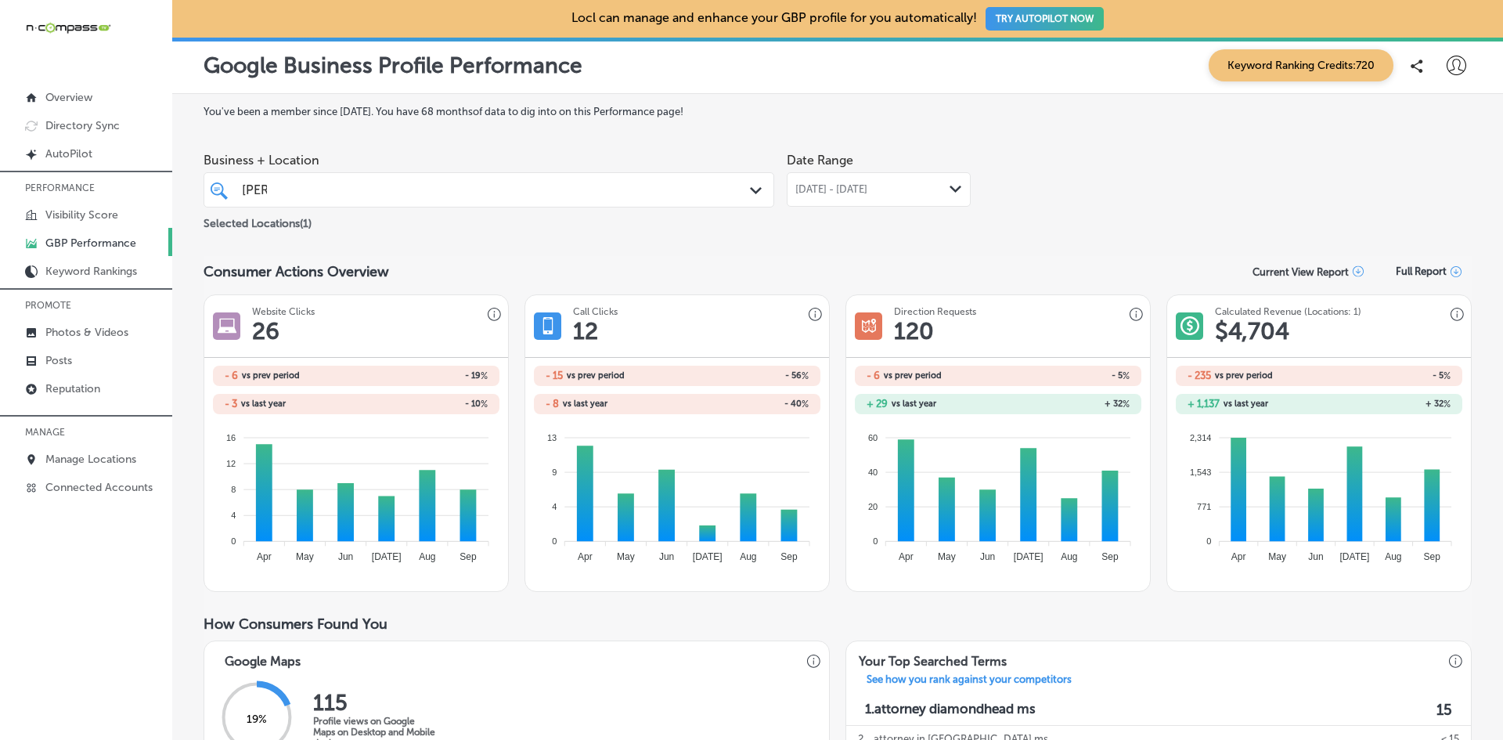
click at [824, 191] on span "[DATE] - [DATE]" at bounding box center [831, 189] width 72 height 13
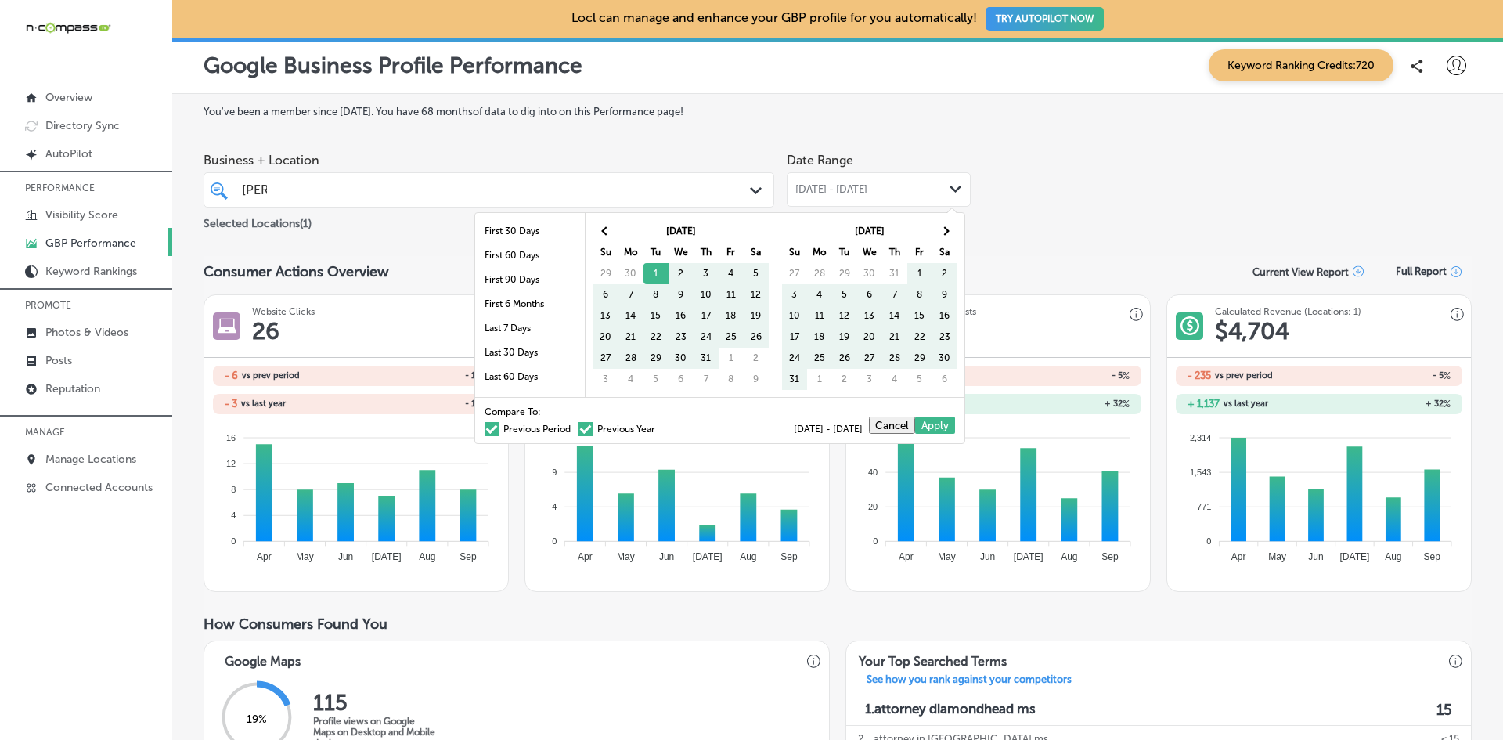
click at [488, 430] on label "Previous Period" at bounding box center [528, 428] width 86 height 9
click at [574, 427] on input "Previous Period" at bounding box center [574, 427] width 0 height 0
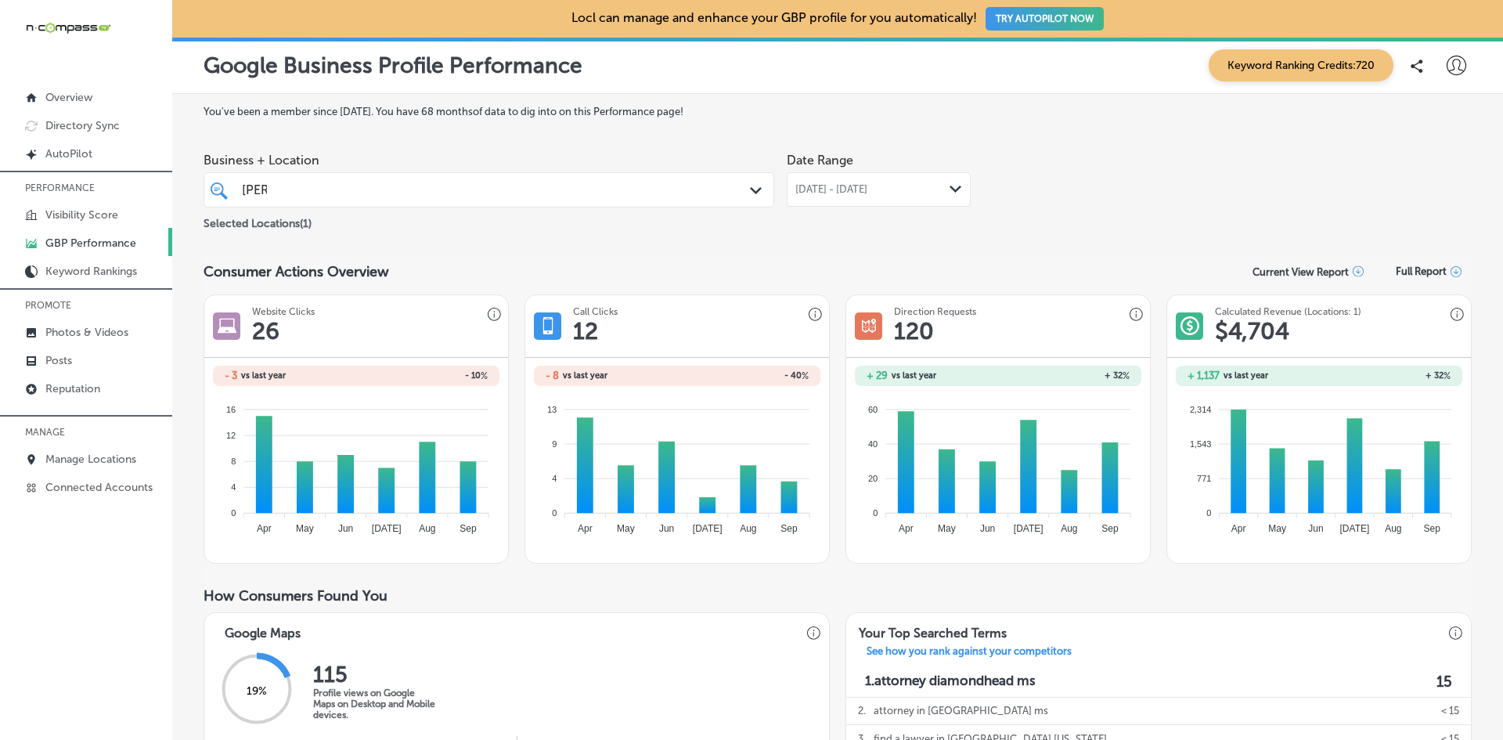
click at [1083, 216] on div "Business + Location [PERSON_NAME] Path Created with Sketch. Selected Locations …" at bounding box center [838, 189] width 1268 height 88
click at [445, 190] on div "[PERSON_NAME]" at bounding box center [464, 189] width 448 height 21
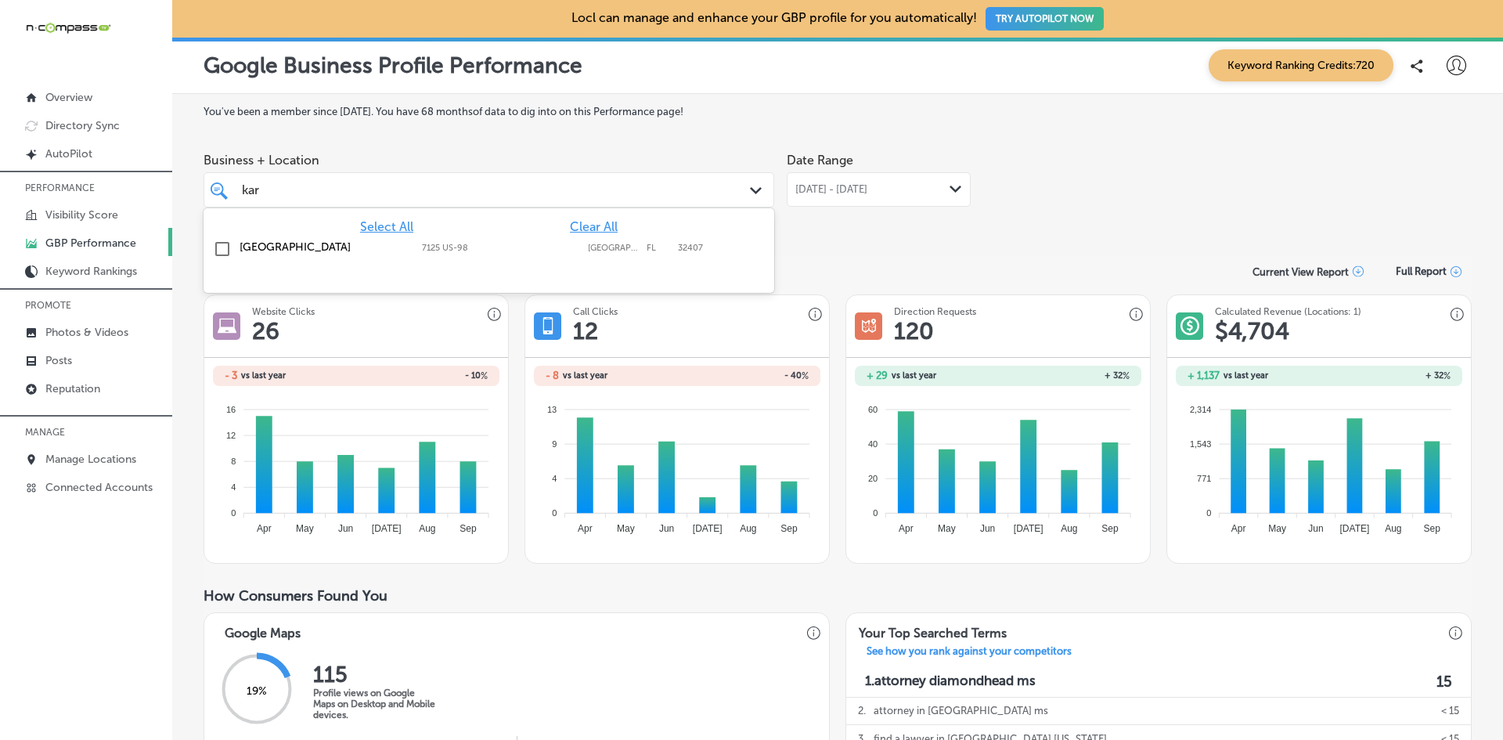
click at [220, 247] on input "checkbox" at bounding box center [222, 249] width 19 height 19
click at [964, 220] on div "Date Range [DATE] - [DATE] Path Created with Sketch." at bounding box center [879, 189] width 184 height 88
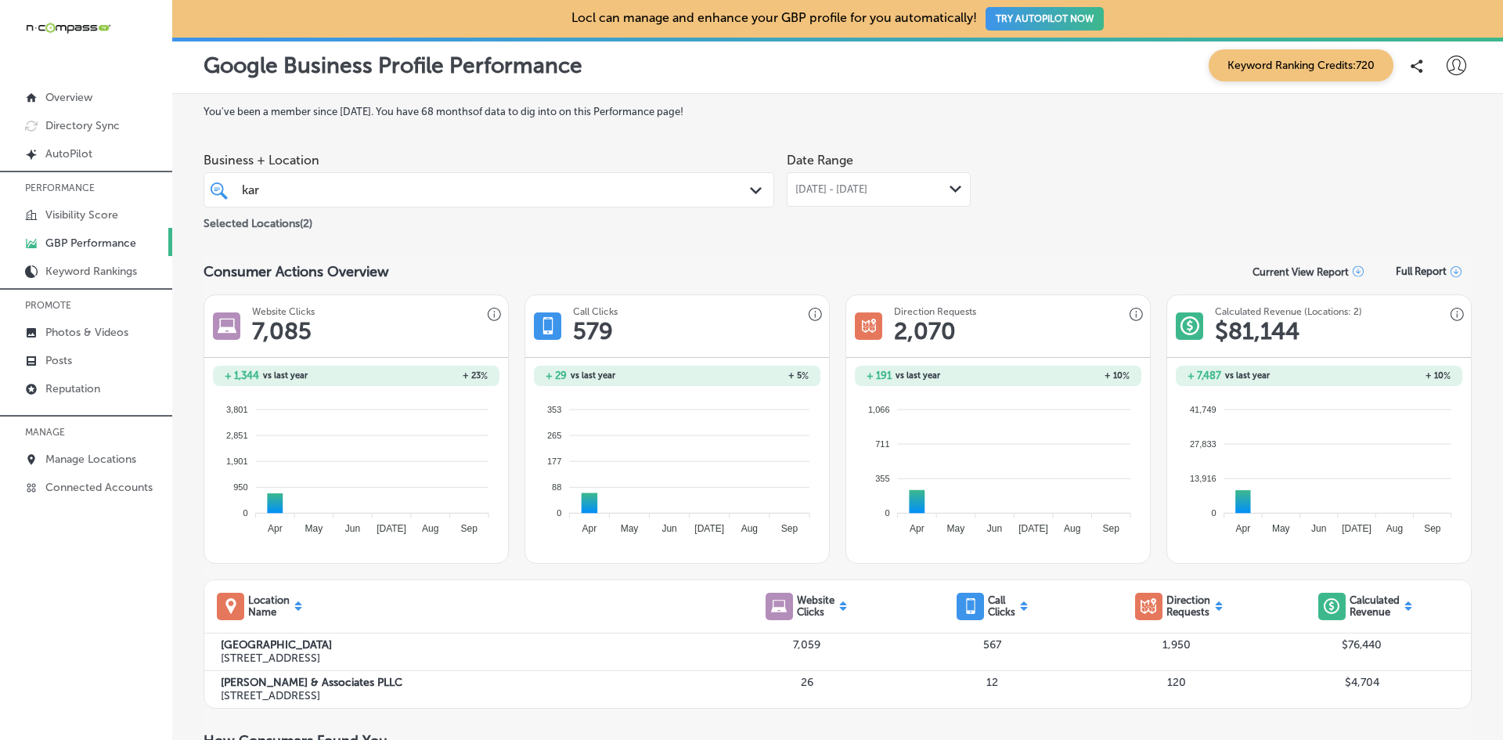
click at [920, 187] on div "[DATE] - [DATE] Path Created with Sketch." at bounding box center [878, 189] width 167 height 13
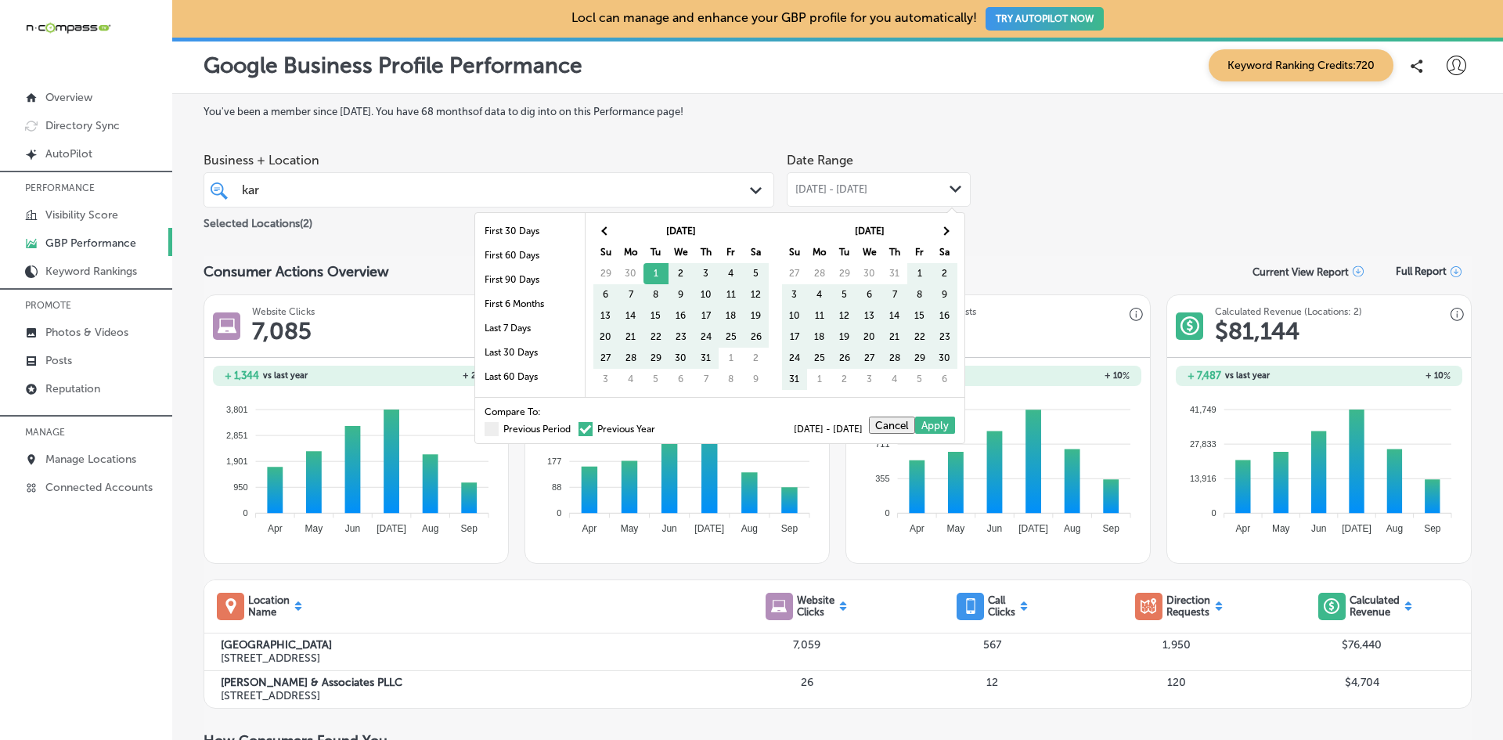
click at [1143, 205] on div "Business + Location kar kar Path Created with Sketch. Selected Locations ( 2 ) …" at bounding box center [838, 189] width 1268 height 88
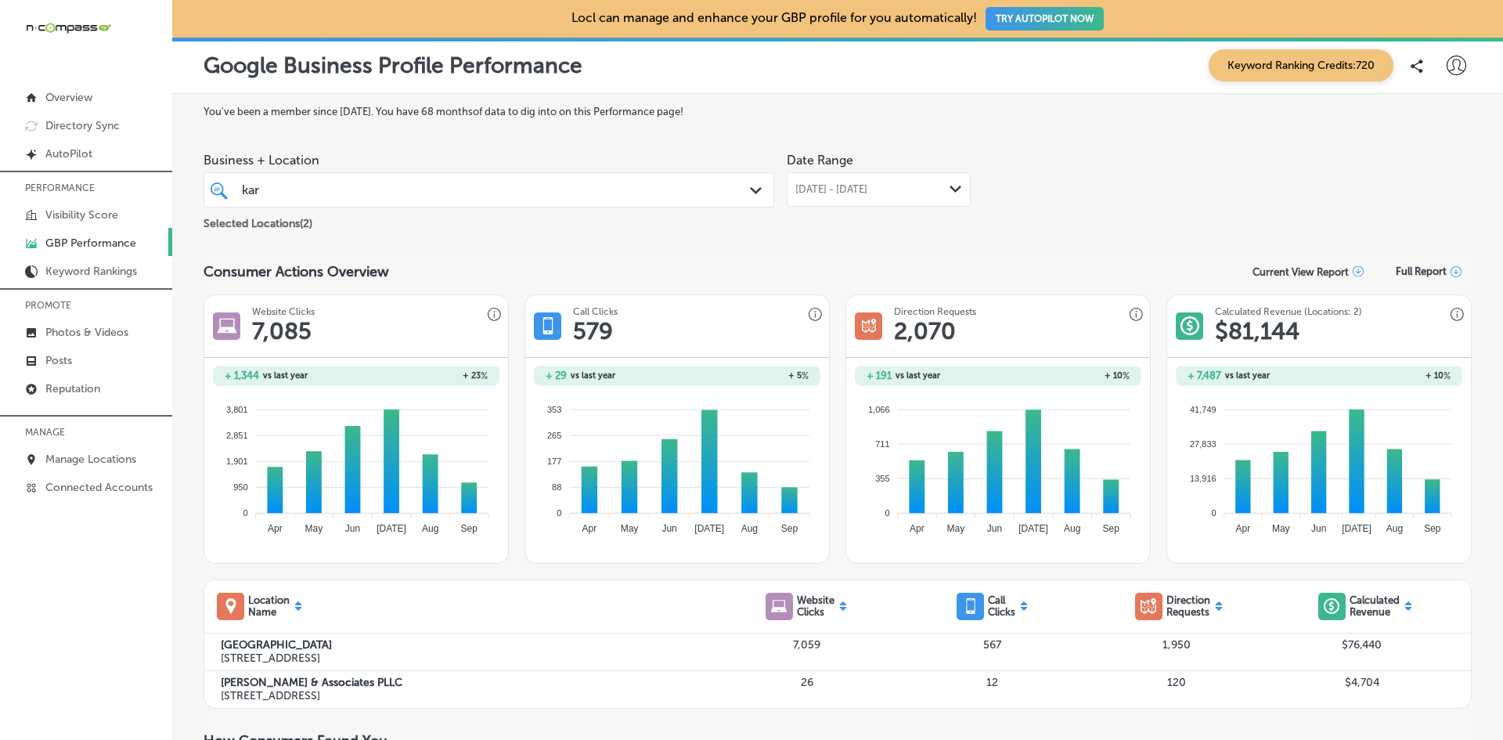
click at [547, 170] on div "Business + Location kar kar Path Created with Sketch." at bounding box center [489, 176] width 571 height 63
click at [553, 192] on div "kar kar" at bounding box center [464, 189] width 448 height 21
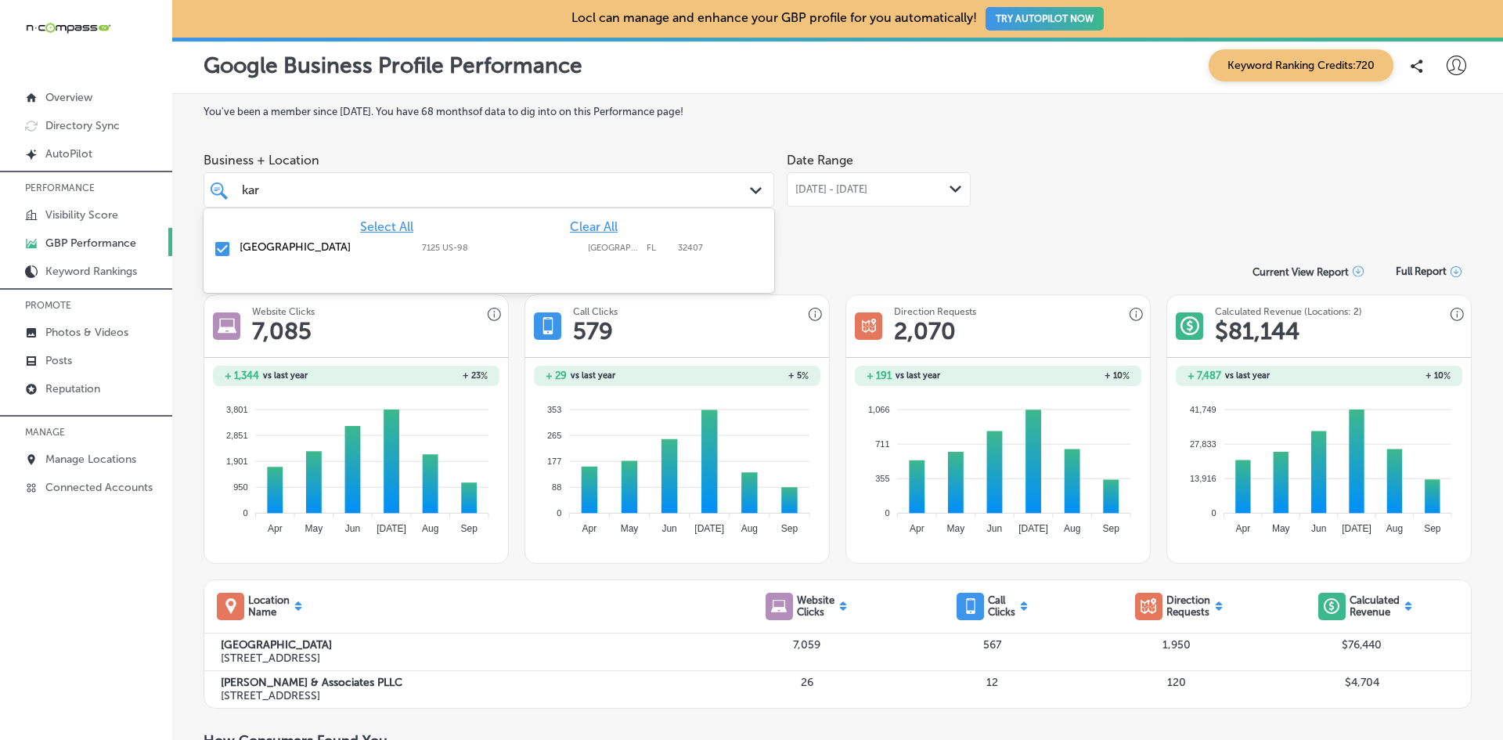
click at [212, 250] on div "[GEOGRAPHIC_DATA] [STREET_ADDRESS] 7125 [GEOGRAPHIC_DATA]-98 [GEOGRAPHIC_DATA]" at bounding box center [489, 249] width 558 height 24
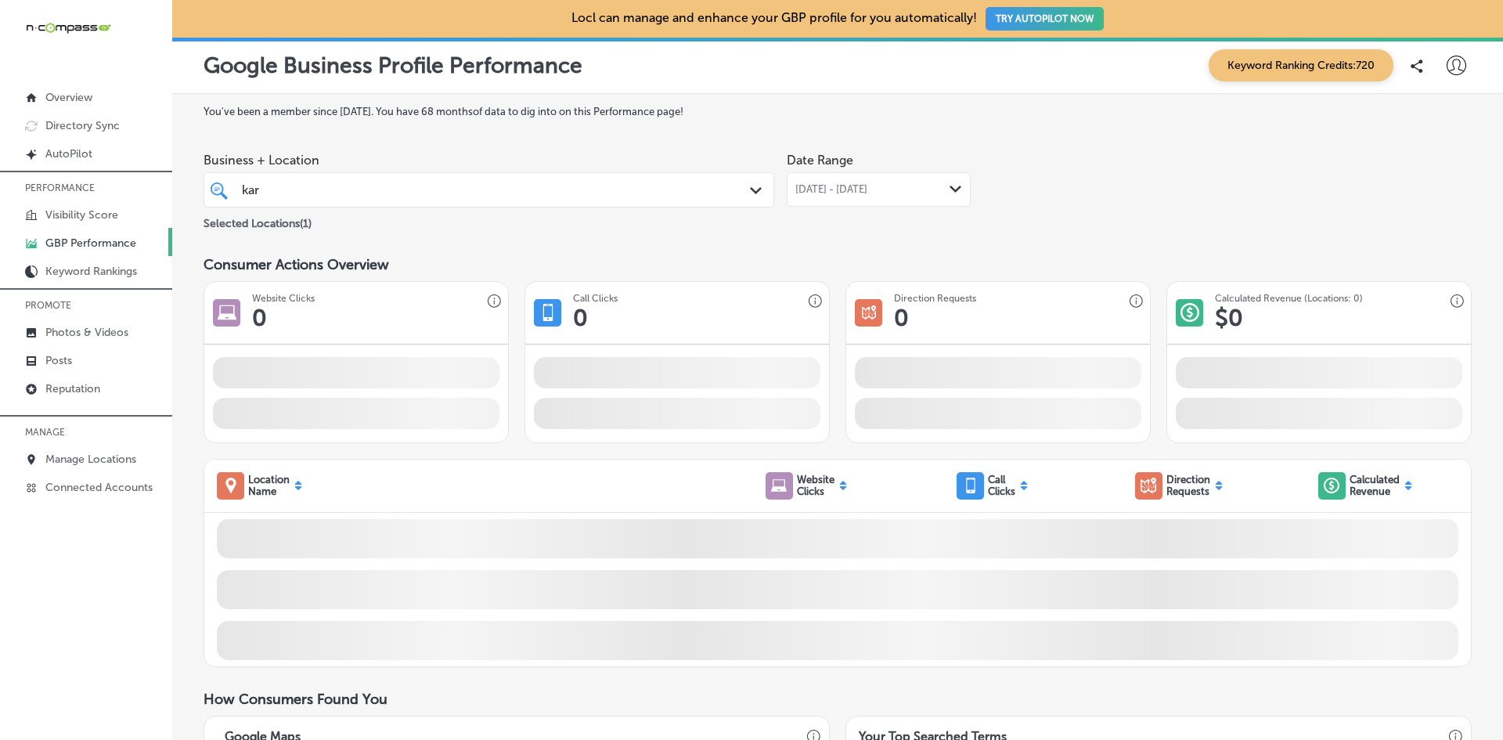
drag, startPoint x: 223, startPoint y: 193, endPoint x: 206, endPoint y: 192, distance: 17.2
click at [206, 192] on div "kar kar Path Created with Sketch." at bounding box center [488, 190] width 569 height 24
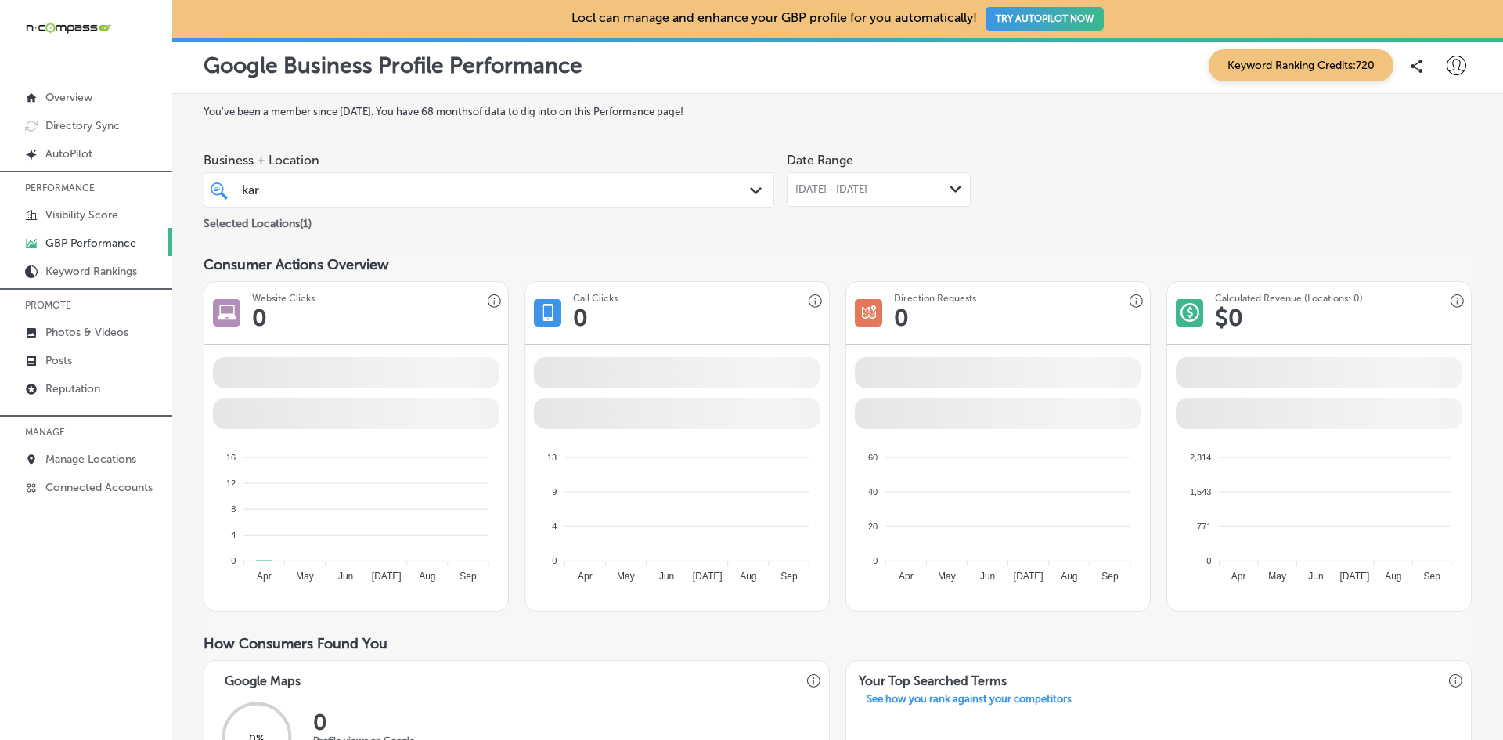
click at [225, 179] on div "kar kar Path Created with Sketch." at bounding box center [488, 190] width 569 height 24
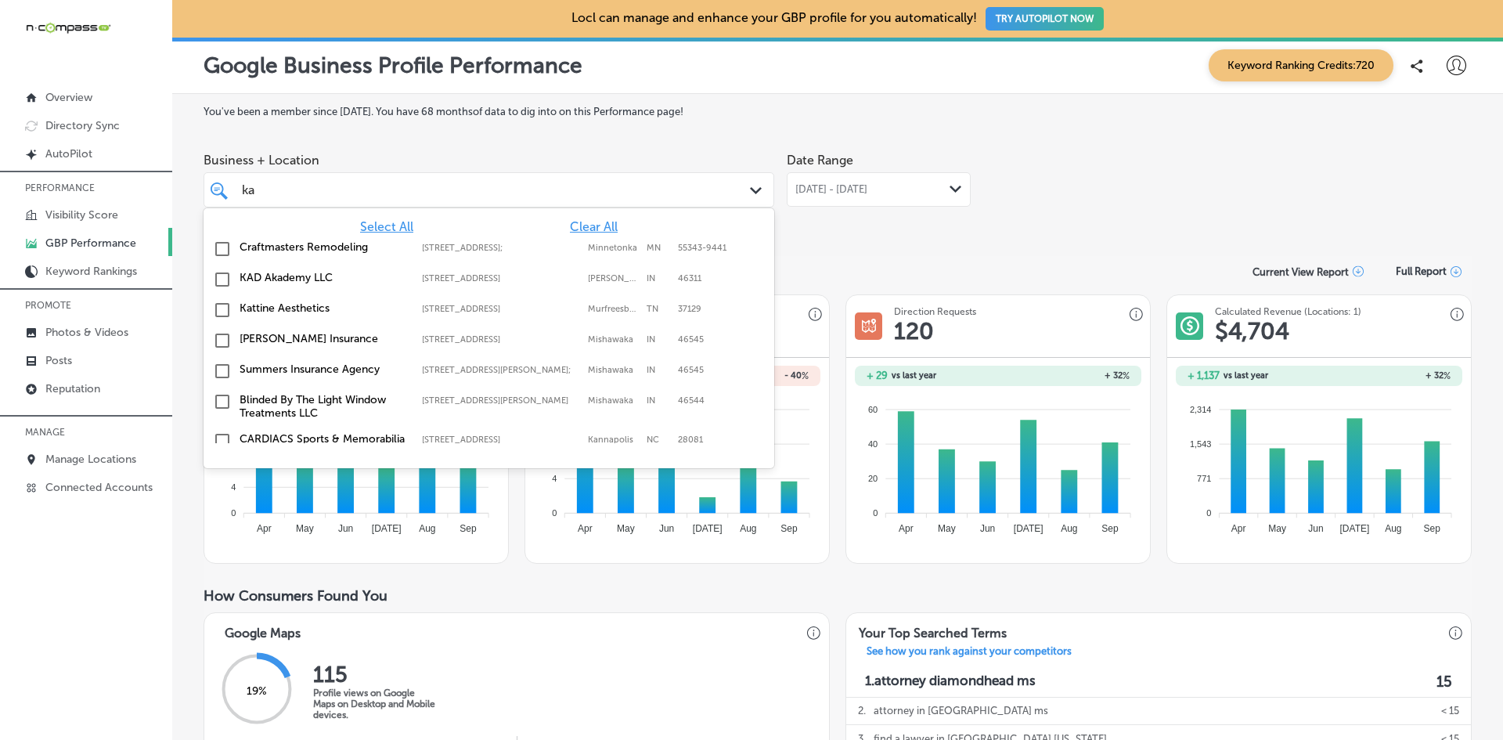
type input "k"
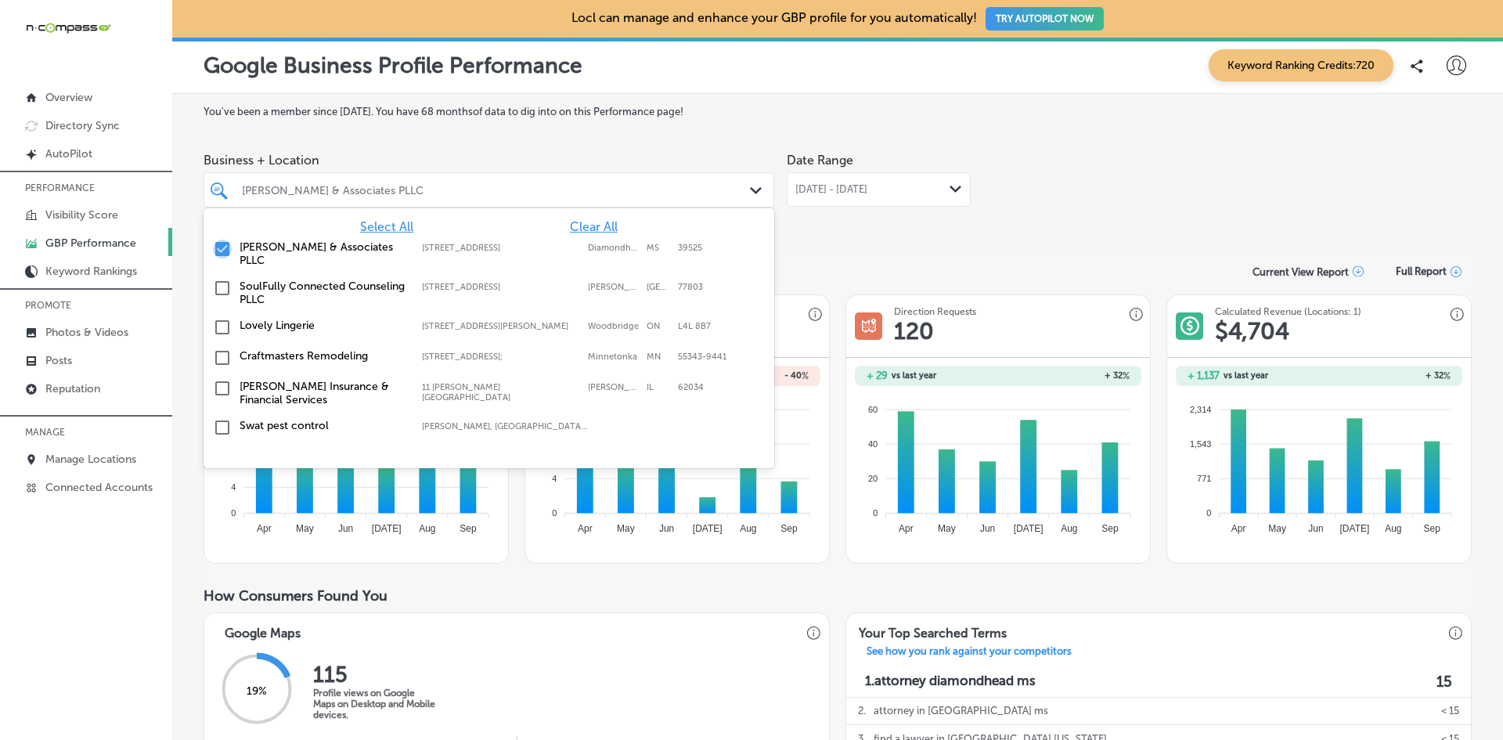
click at [223, 248] on input "checkbox" at bounding box center [222, 249] width 19 height 19
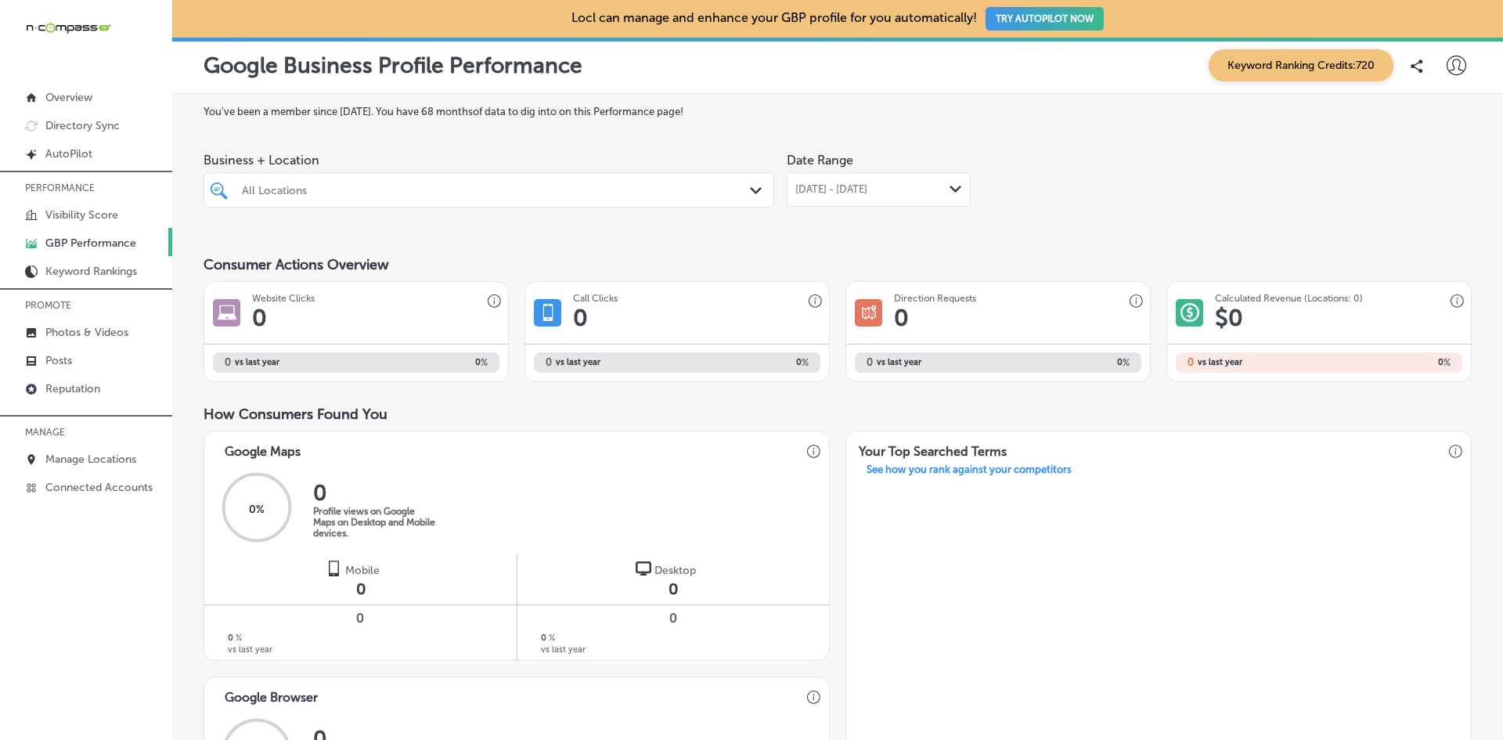
click at [435, 192] on div "All Locations" at bounding box center [497, 189] width 510 height 13
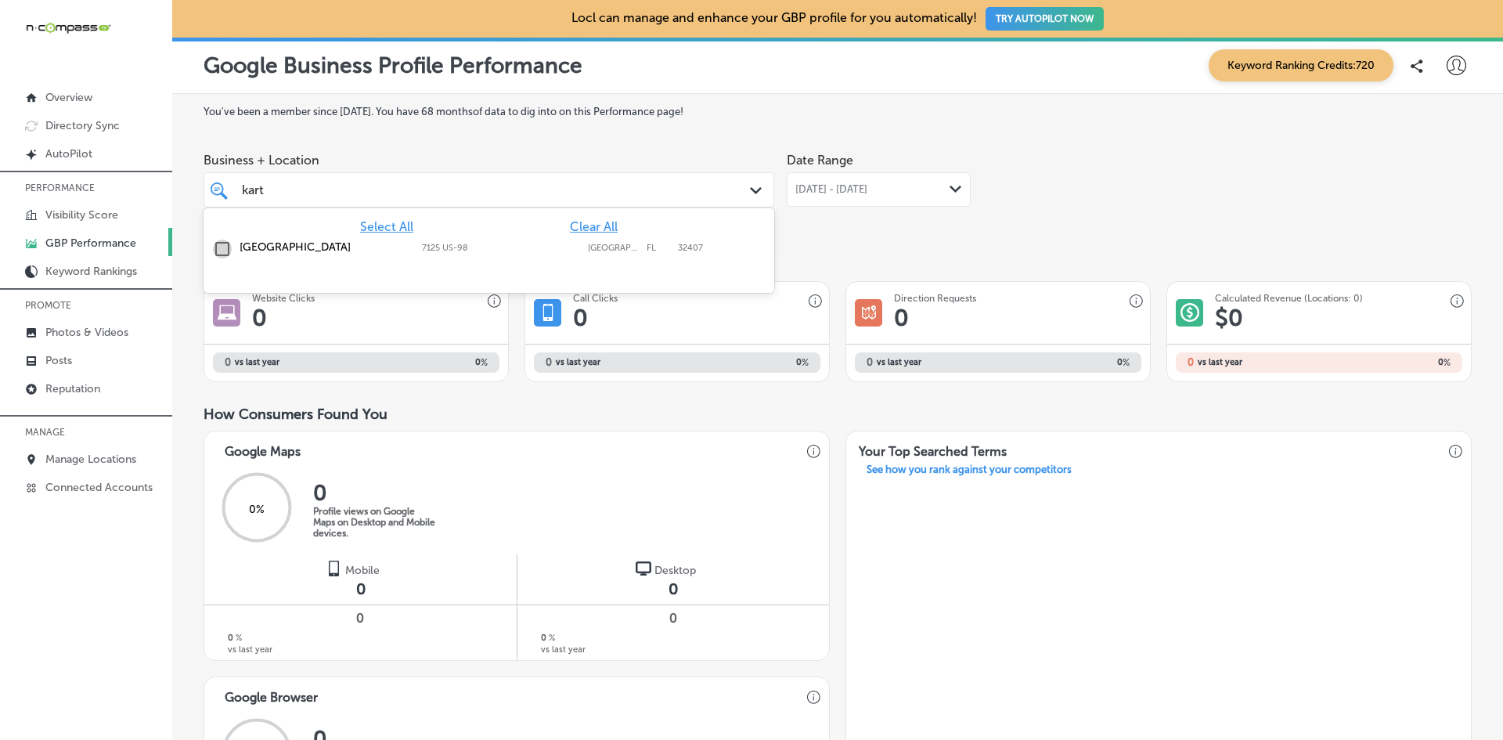
click at [228, 246] on input "checkbox" at bounding box center [222, 249] width 19 height 19
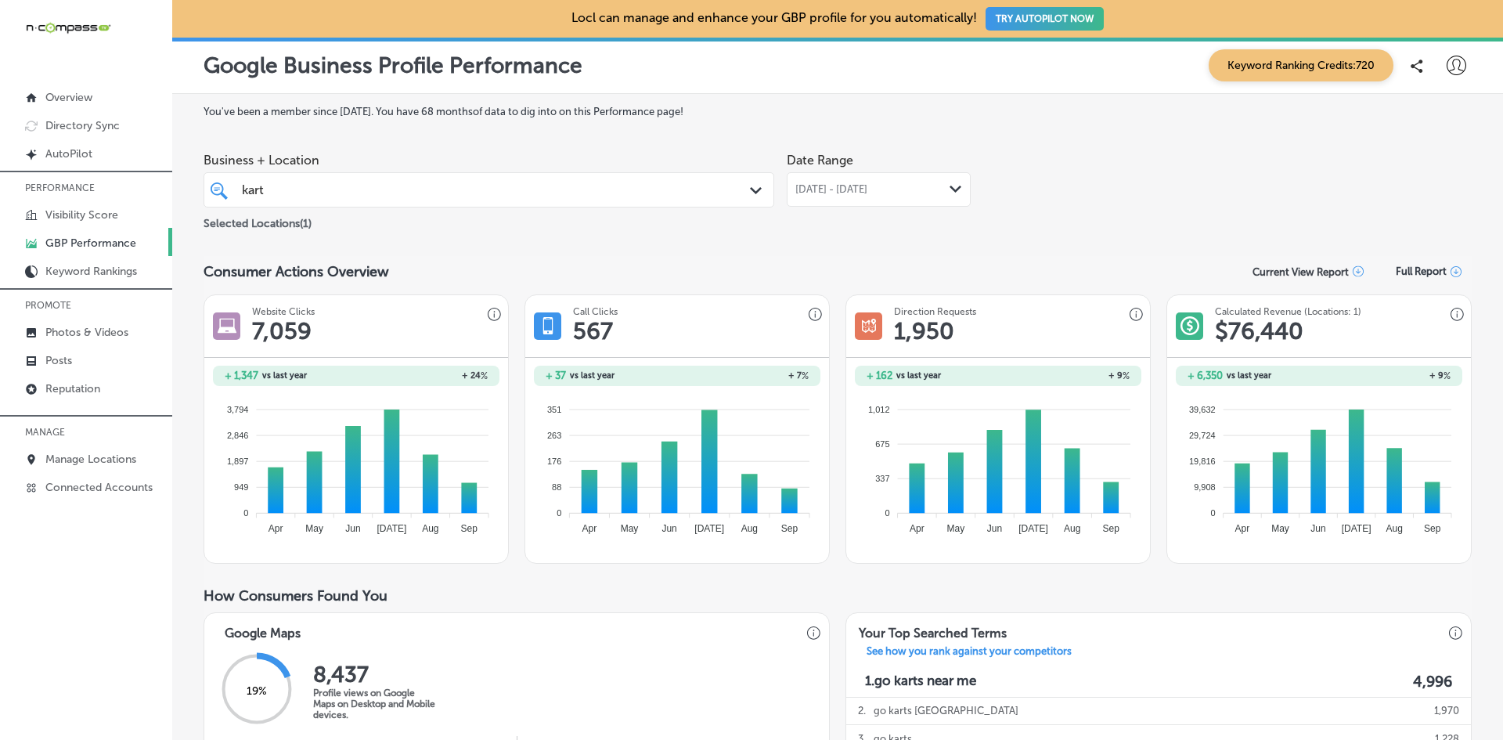
click at [345, 193] on div "kart kart" at bounding box center [464, 189] width 448 height 21
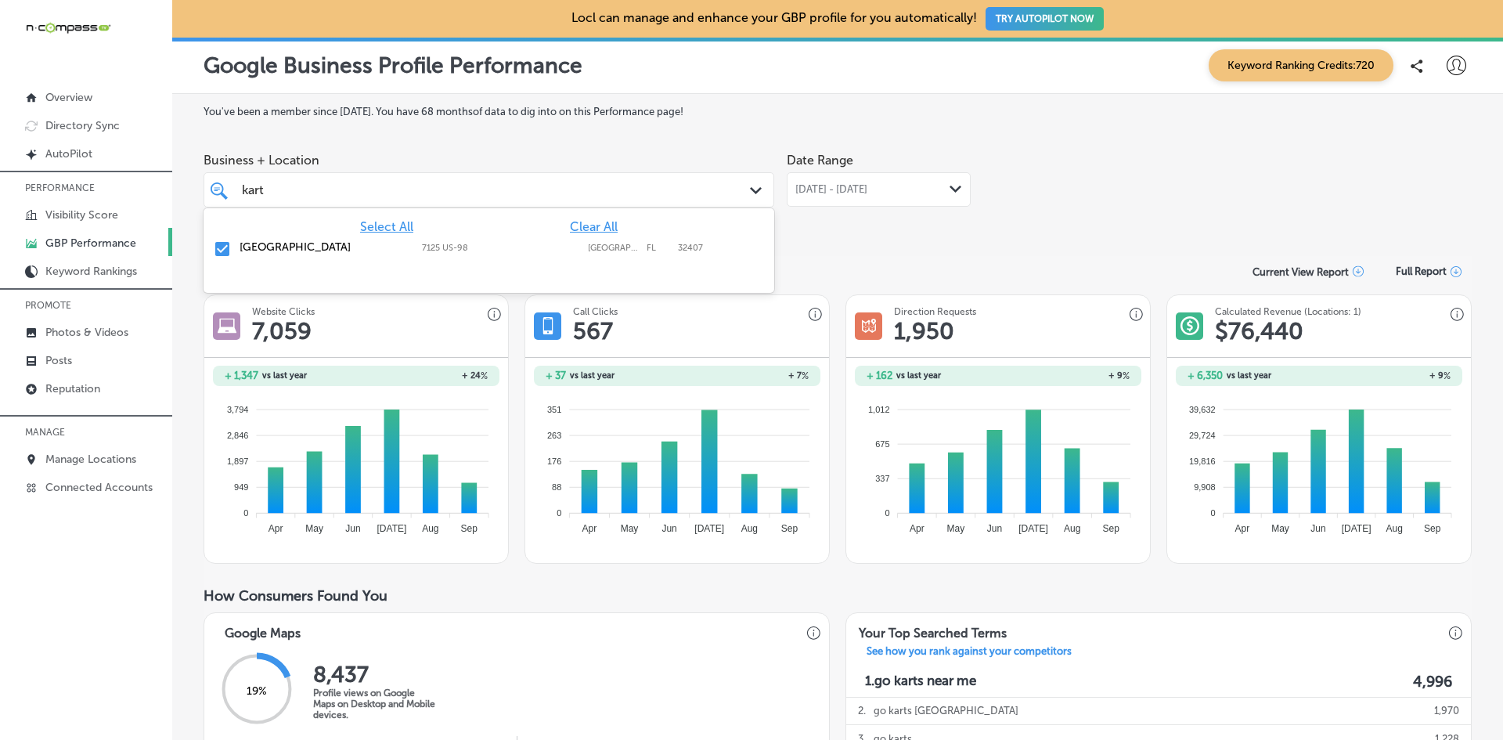
click at [222, 250] on input "checkbox" at bounding box center [222, 249] width 19 height 19
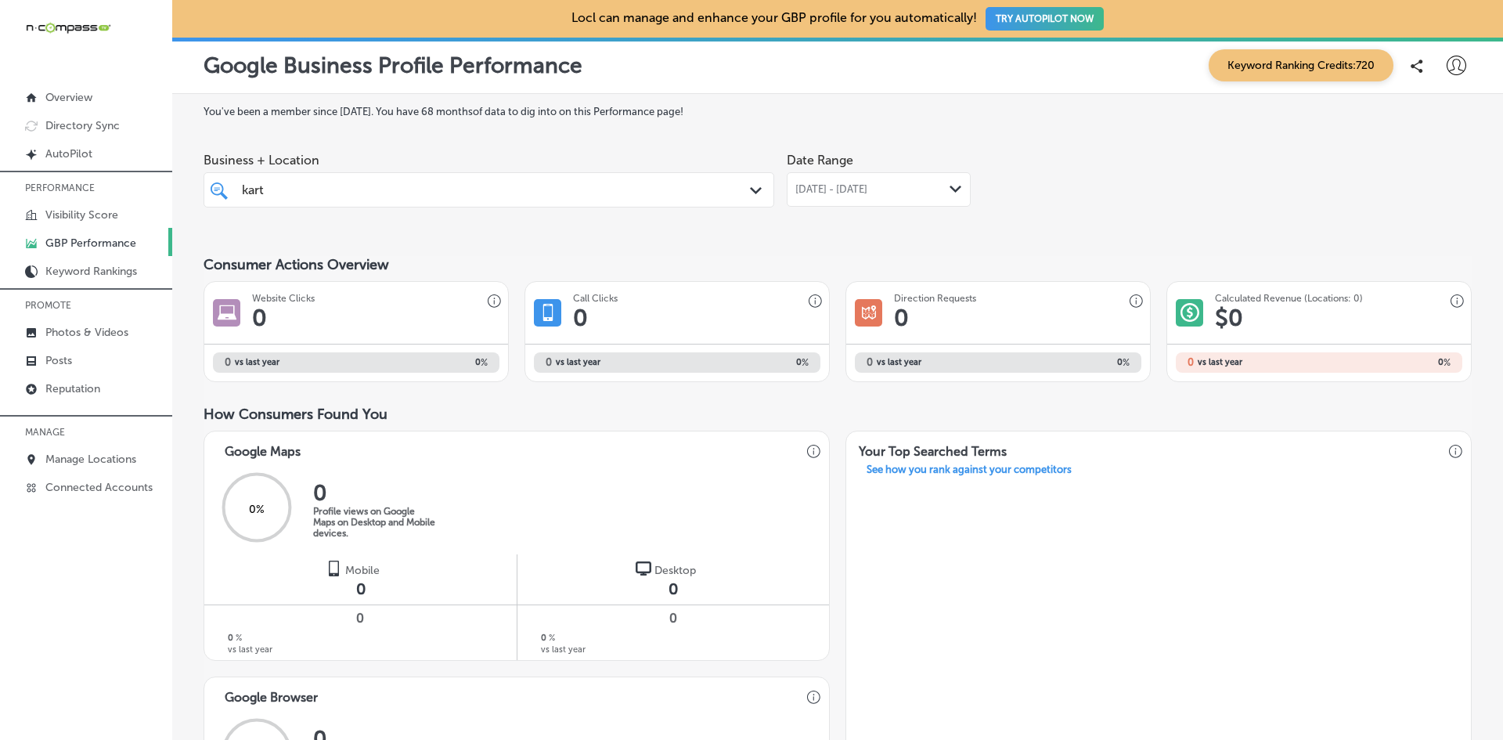
drag, startPoint x: 319, startPoint y: 192, endPoint x: 131, endPoint y: 182, distance: 188.1
click at [131, 182] on div "iconmonstr-menu-thin copy Created with Sketch. Overview Directory Sync Created …" at bounding box center [751, 370] width 1503 height 740
click at [263, 189] on input "kart" at bounding box center [254, 189] width 24 height 15
drag, startPoint x: 264, startPoint y: 189, endPoint x: 228, endPoint y: 182, distance: 36.7
click at [228, 182] on div "kart kart Path Created with Sketch." at bounding box center [488, 190] width 569 height 24
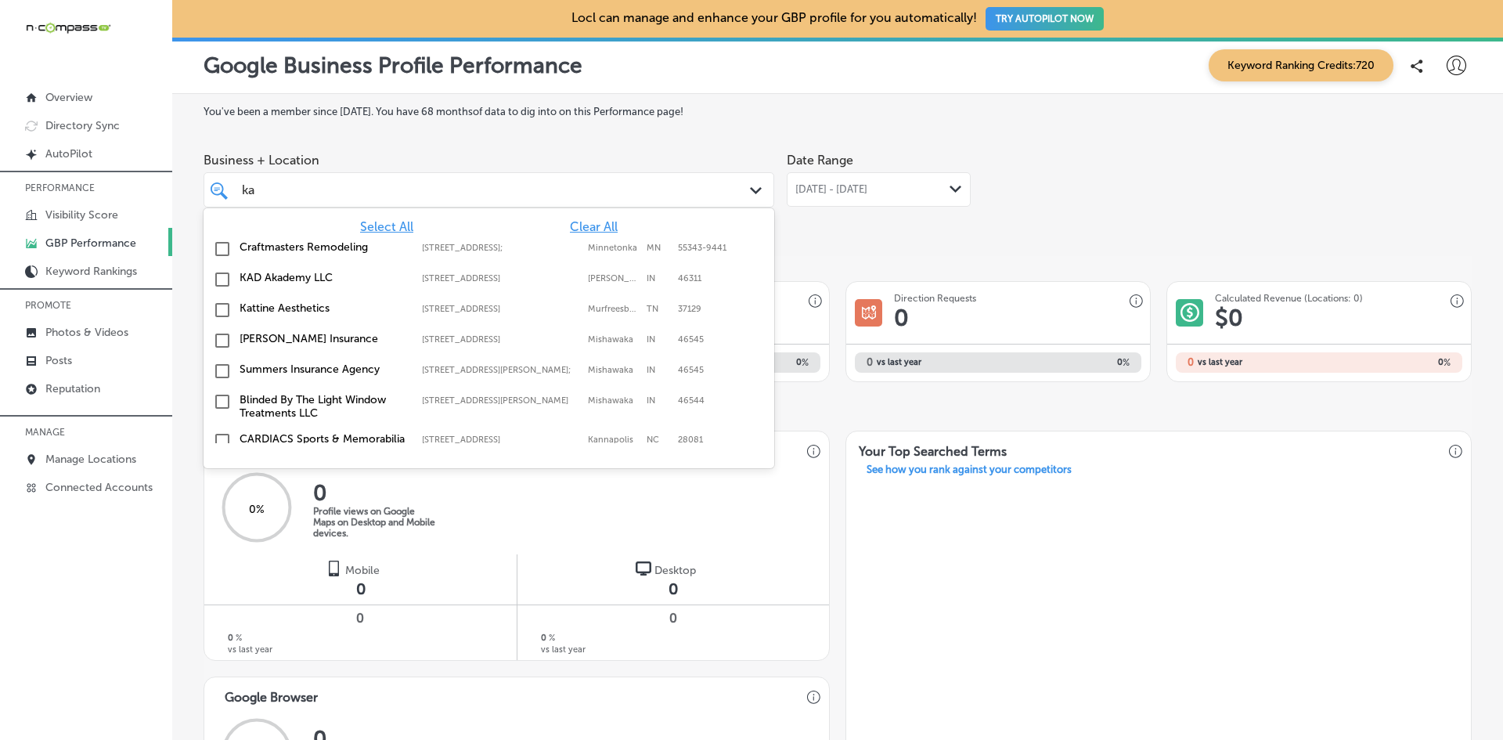
type input "k"
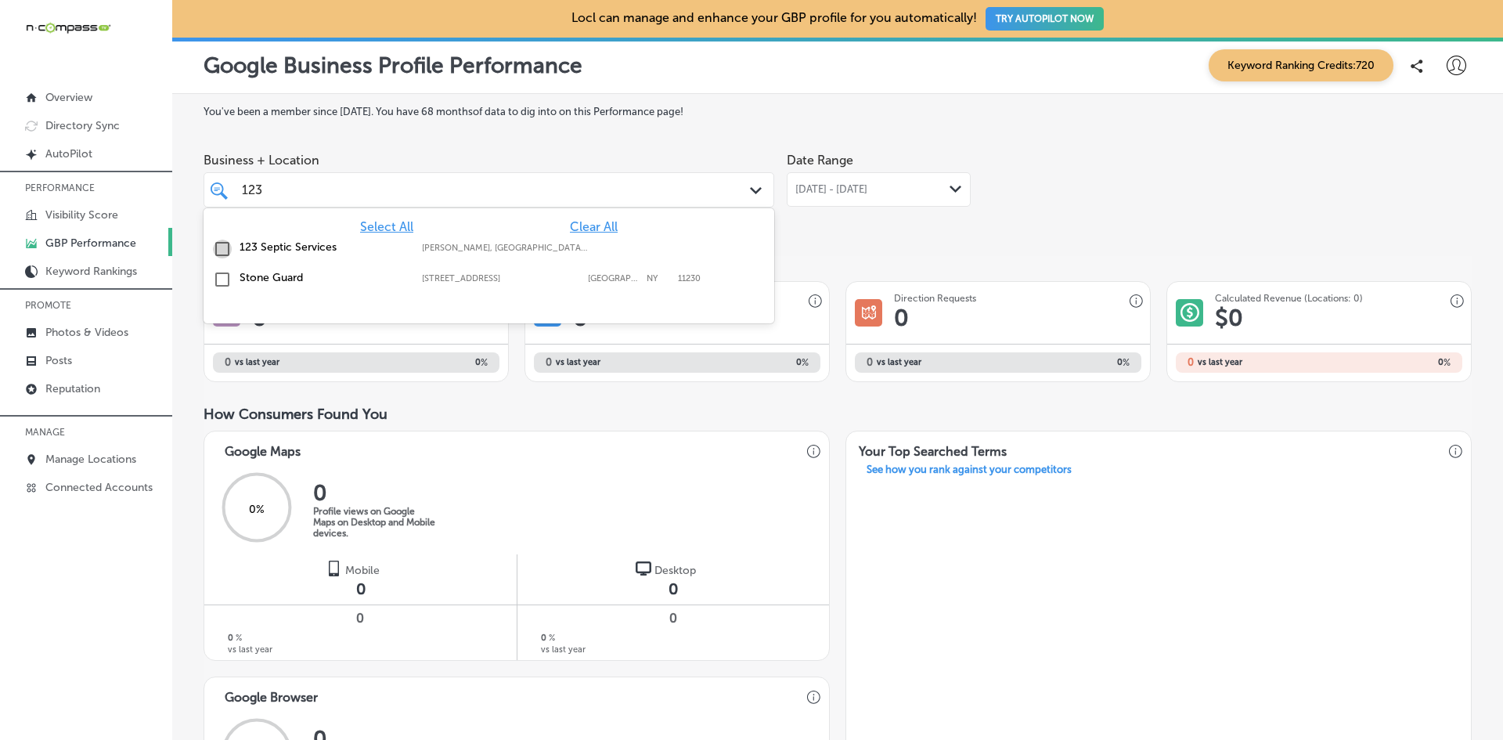
click at [228, 243] on input "checkbox" at bounding box center [222, 249] width 19 height 19
type input "123"
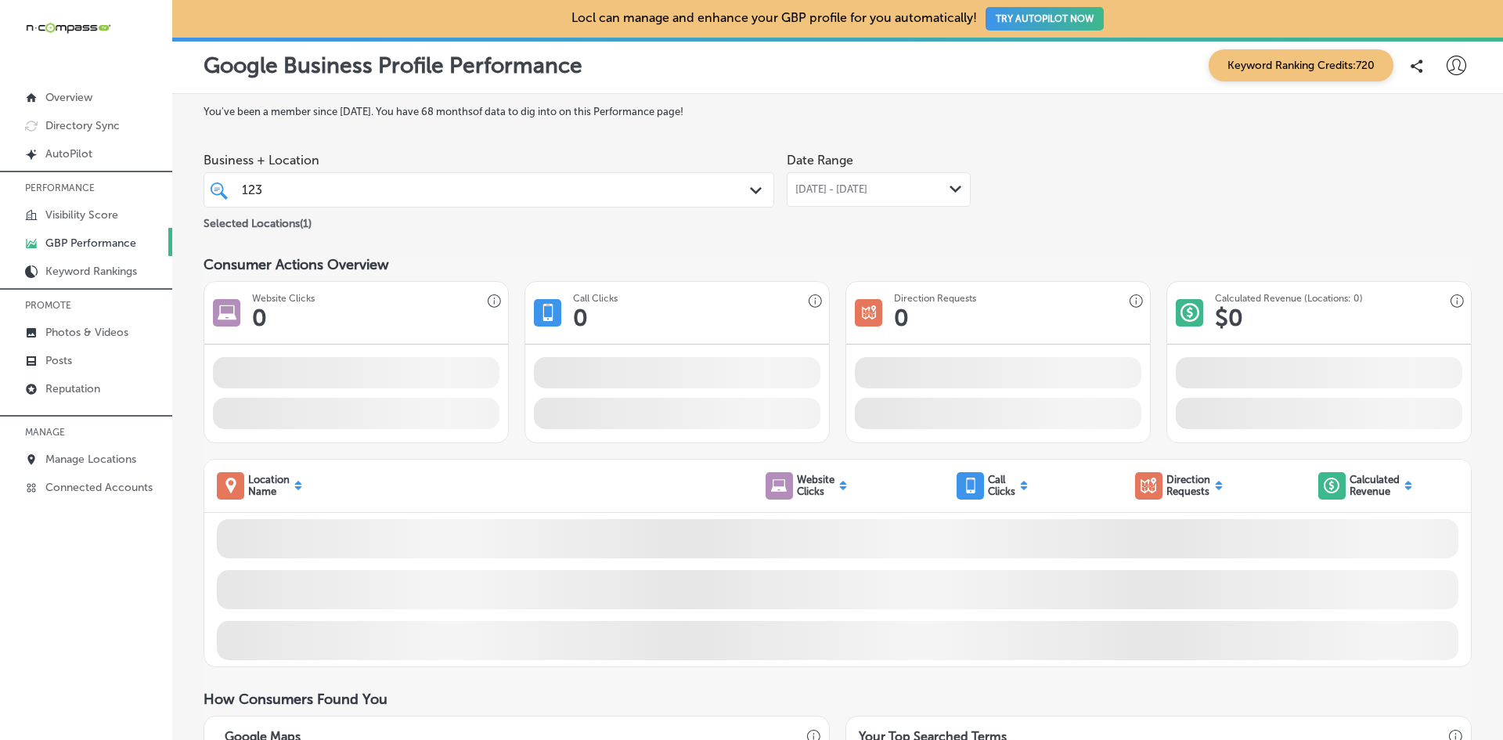
click at [965, 230] on div "Date Range [DATE] - [DATE] Path Created with Sketch." at bounding box center [879, 189] width 184 height 88
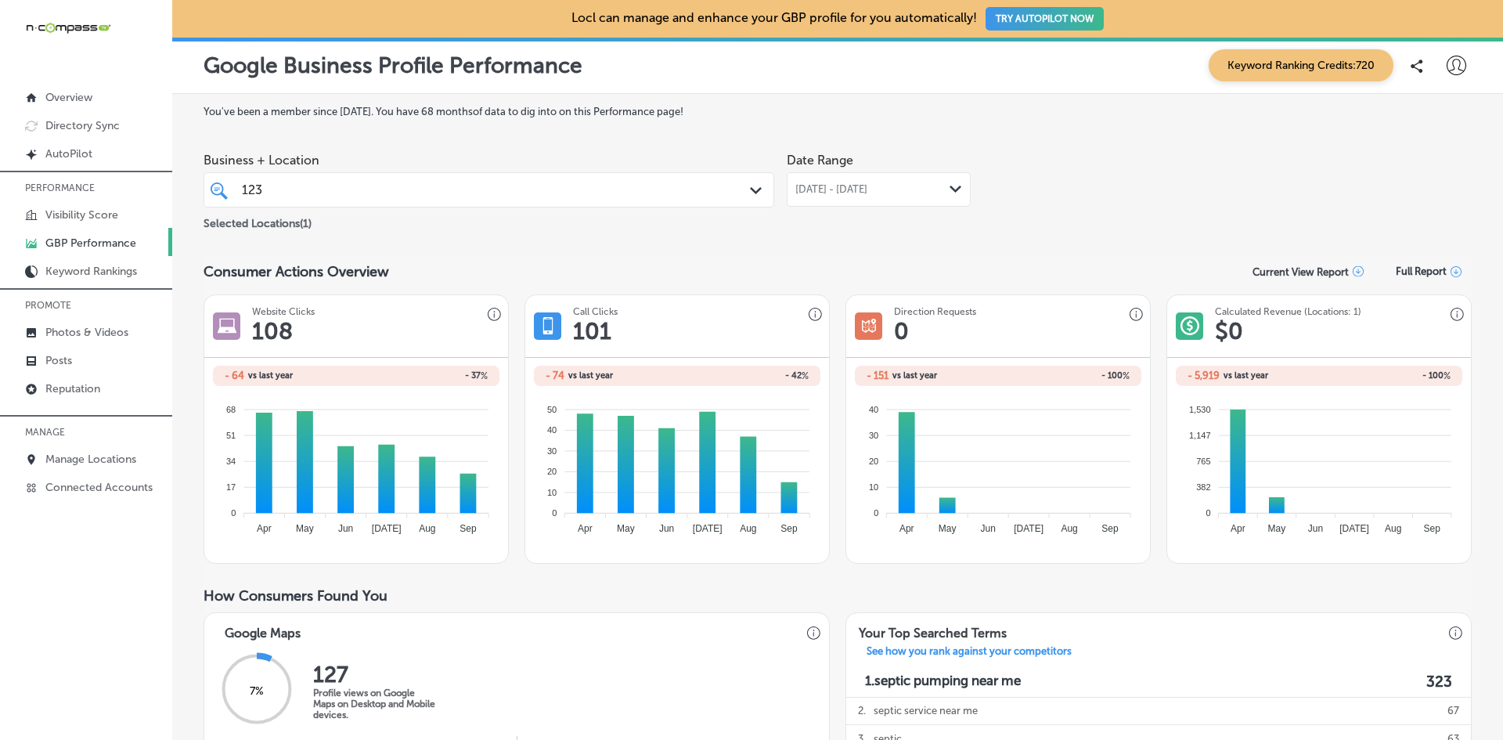
click at [857, 187] on span "[DATE] - [DATE]" at bounding box center [831, 189] width 72 height 13
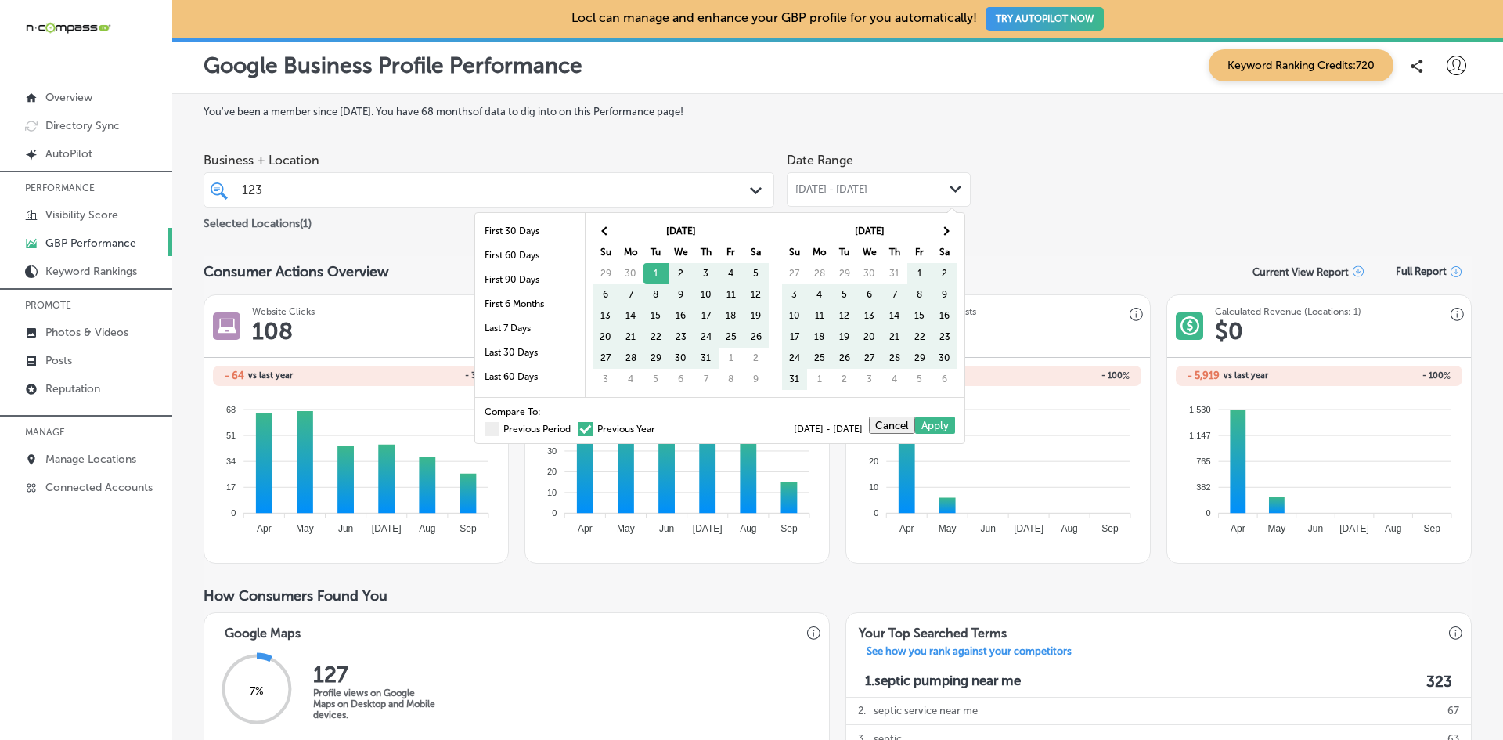
click at [578, 426] on span at bounding box center [585, 429] width 14 height 14
click at [658, 427] on input "Previous Year" at bounding box center [658, 427] width 0 height 0
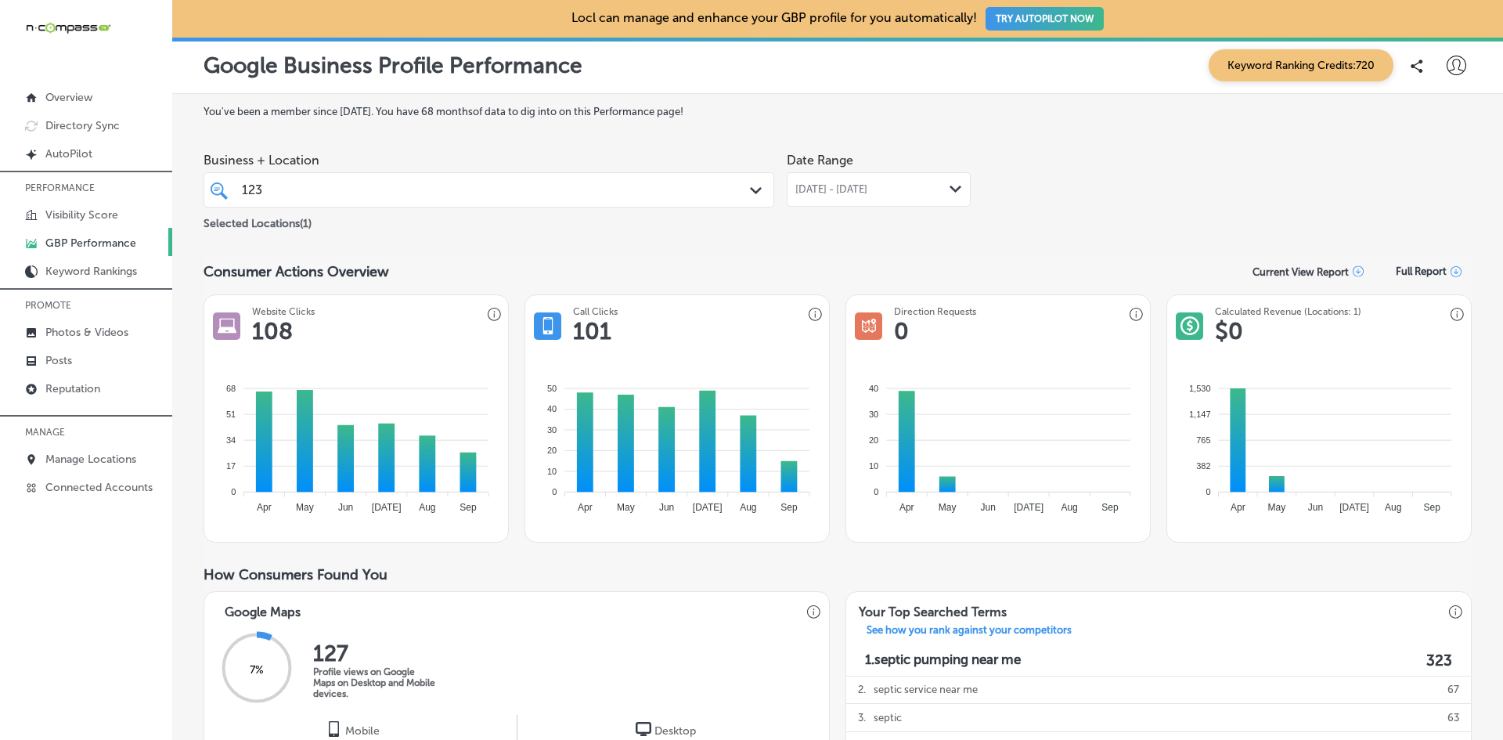
click at [885, 178] on div "[DATE] - [DATE] Path Created with Sketch." at bounding box center [879, 189] width 184 height 34
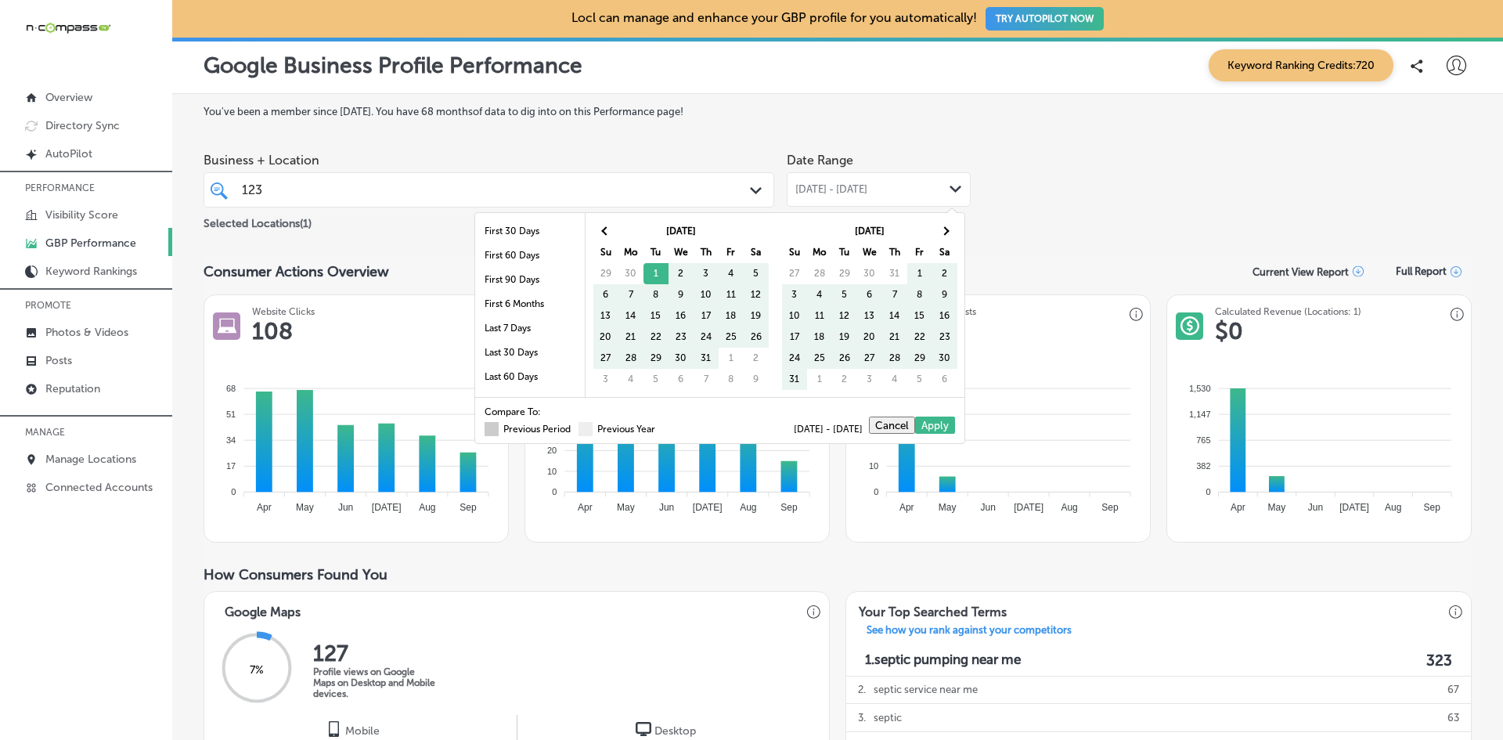
click at [485, 431] on span at bounding box center [492, 429] width 14 height 14
click at [574, 427] on input "Previous Period" at bounding box center [574, 427] width 0 height 0
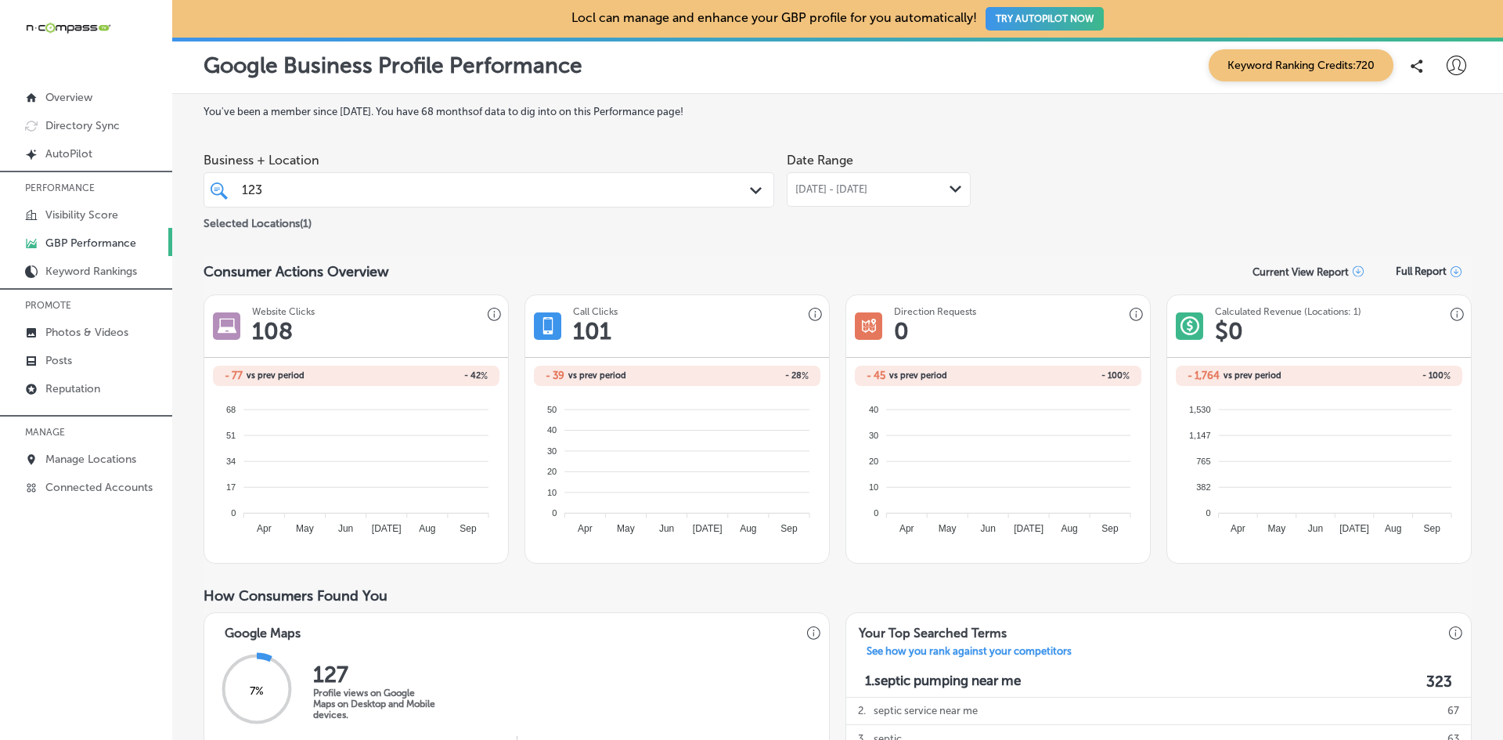
click at [1032, 211] on div "Business + Location 123 123 Path Created with Sketch. Selected Locations ( 1 ) …" at bounding box center [838, 189] width 1268 height 88
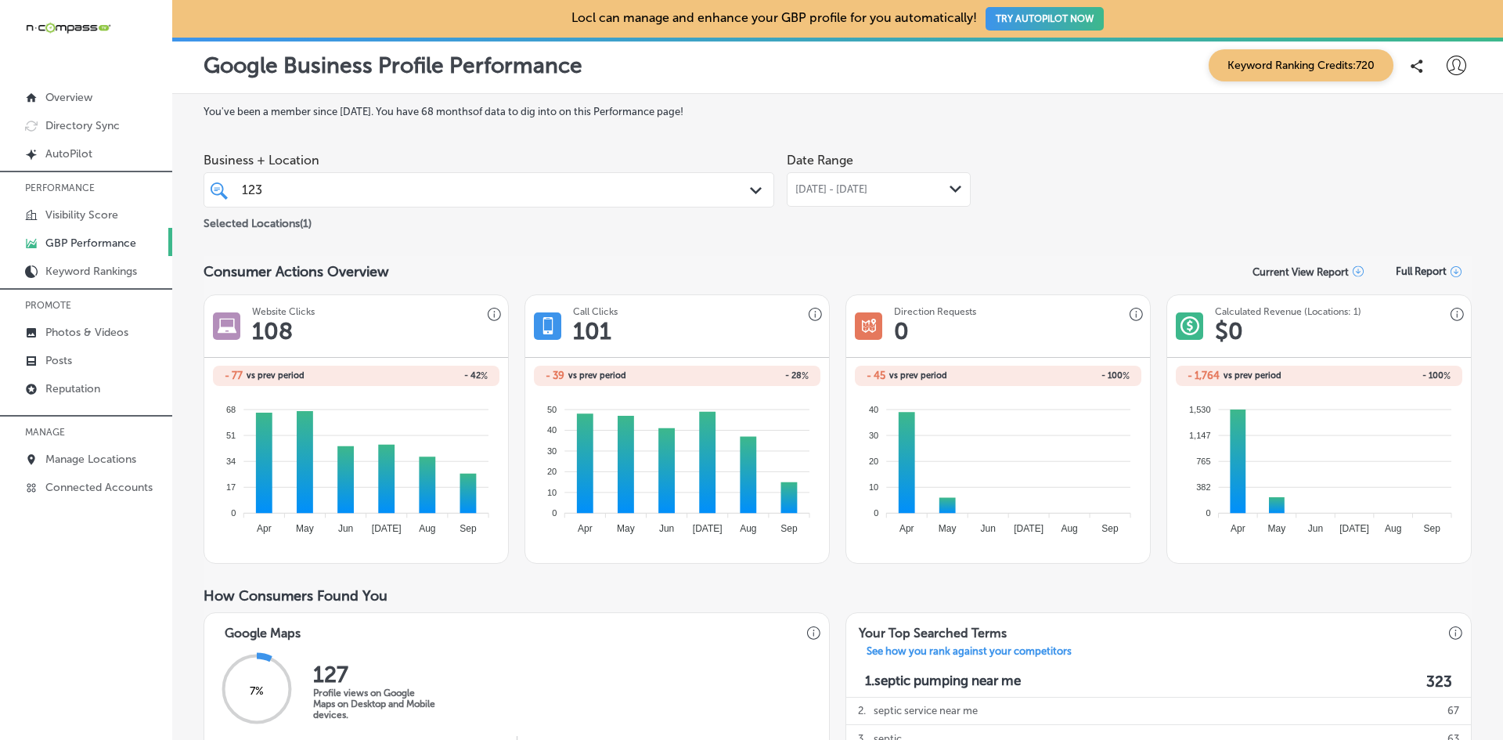
click at [865, 183] on span "[DATE] - [DATE]" at bounding box center [831, 189] width 72 height 13
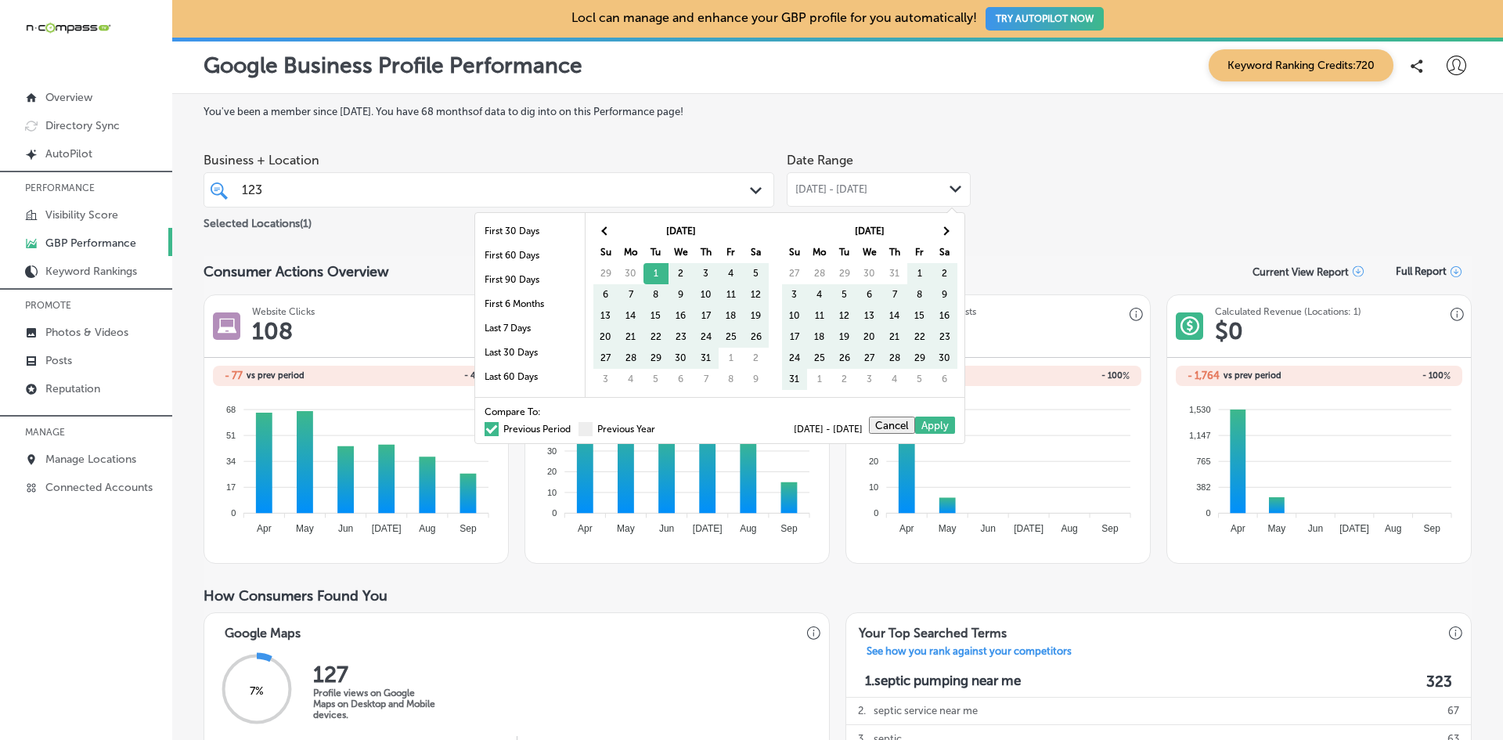
click at [485, 426] on span at bounding box center [492, 429] width 14 height 14
click at [574, 427] on input "Previous Period" at bounding box center [574, 427] width 0 height 0
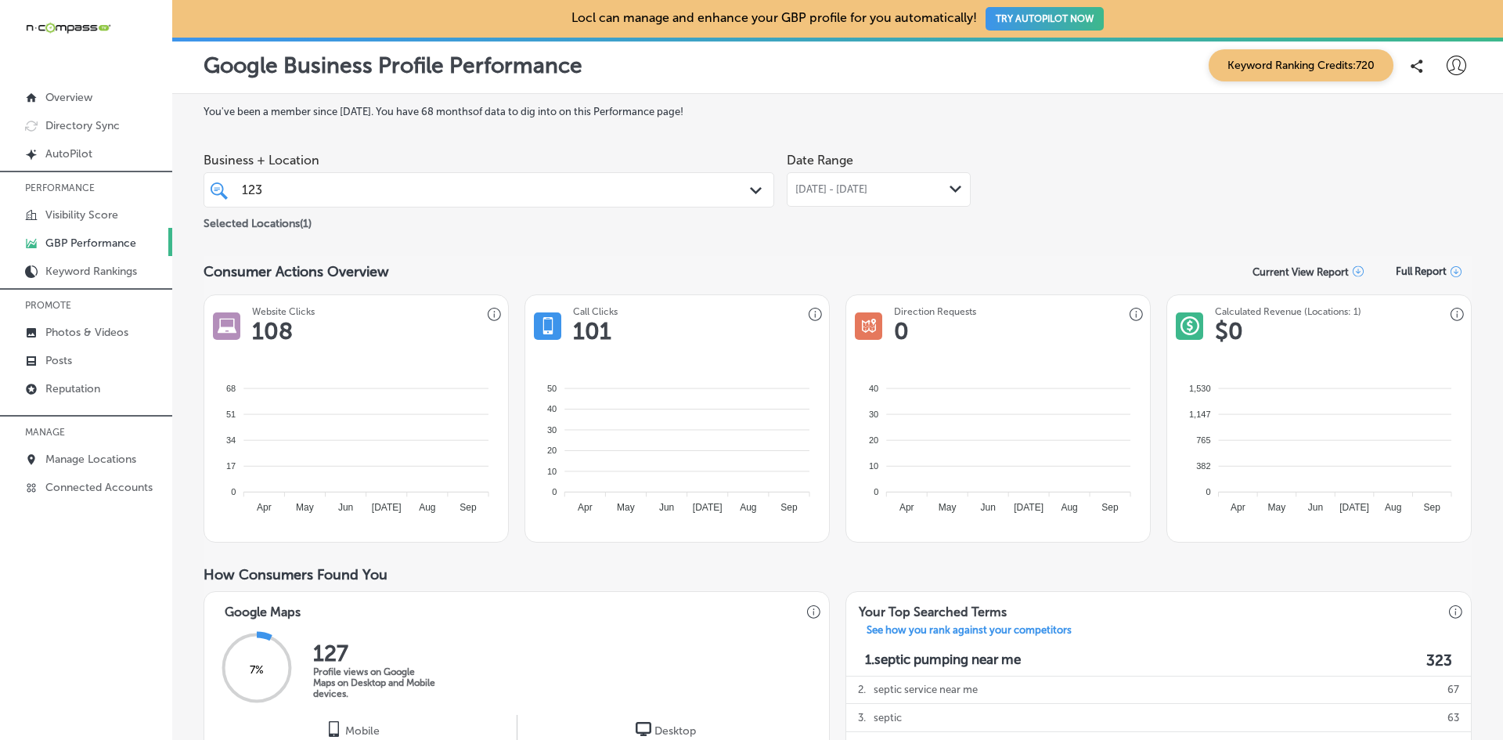
click at [1097, 193] on div "Business + Location 123 123 Path Created with Sketch. Selected Locations ( 1 ) …" at bounding box center [838, 189] width 1268 height 88
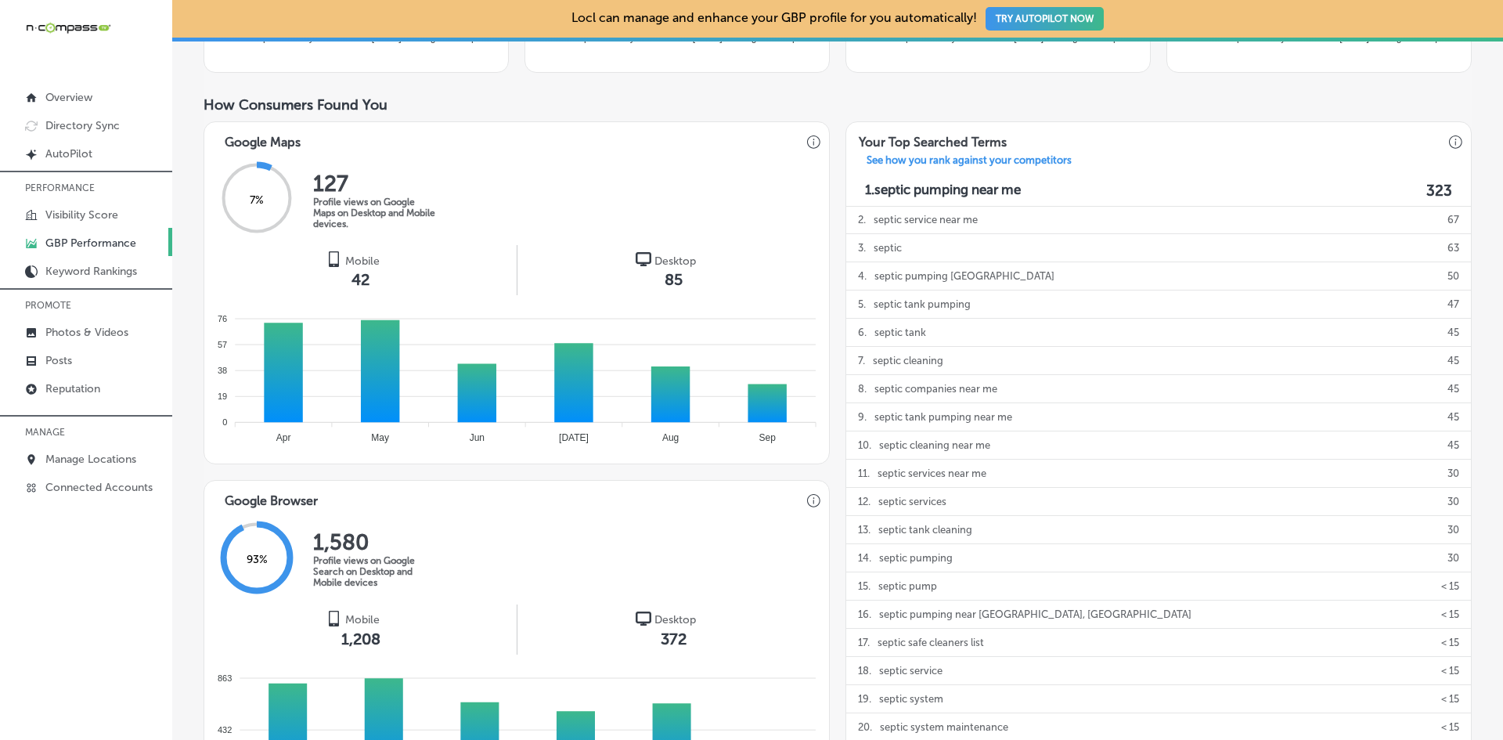
scroll to position [391, 0]
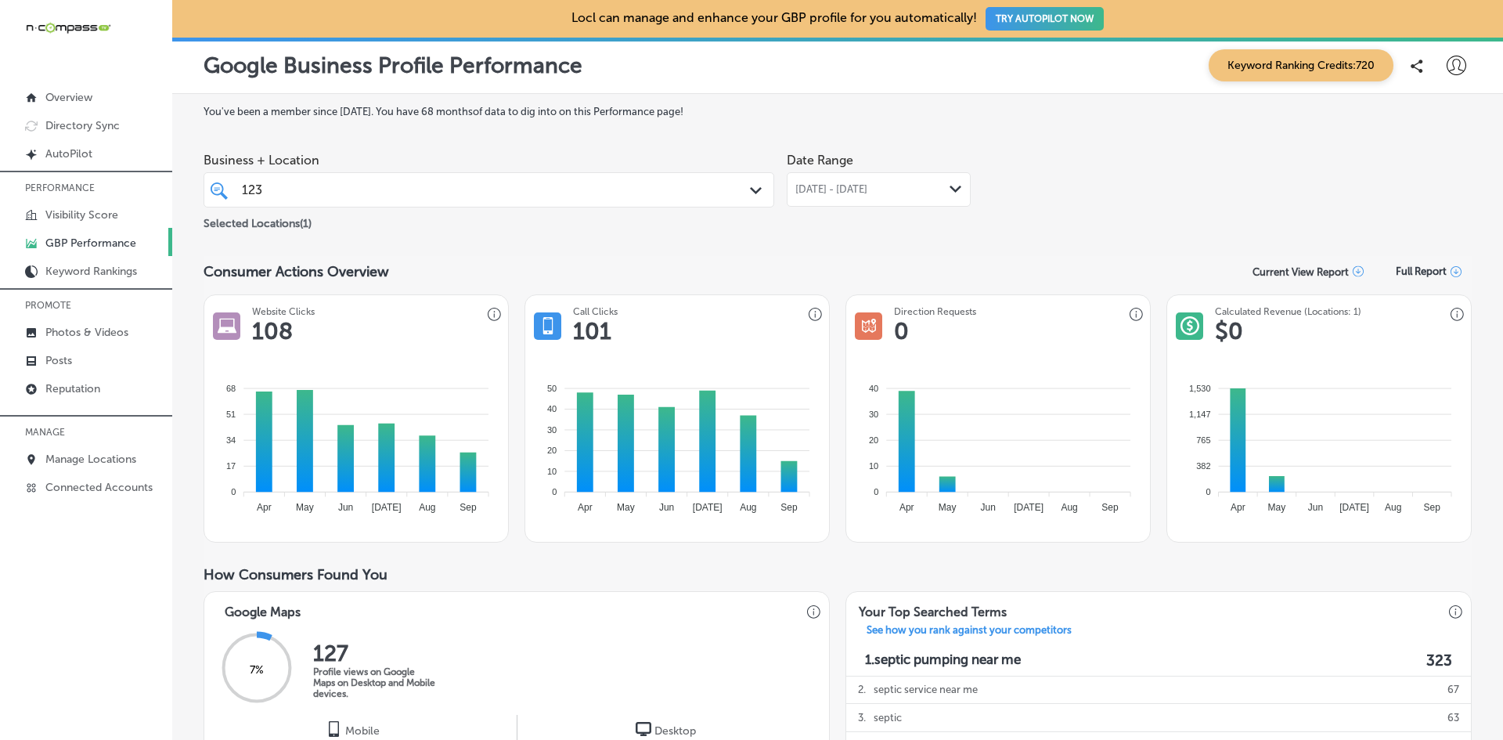
drag, startPoint x: 373, startPoint y: 193, endPoint x: 505, endPoint y: 200, distance: 132.5
click at [373, 193] on div "123 123" at bounding box center [464, 189] width 448 height 21
drag, startPoint x: 297, startPoint y: 189, endPoint x: 168, endPoint y: 182, distance: 128.5
click at [168, 182] on div "iconmonstr-menu-thin copy Created with Sketch. Overview Directory Sync Created …" at bounding box center [751, 370] width 1503 height 740
type input "1"
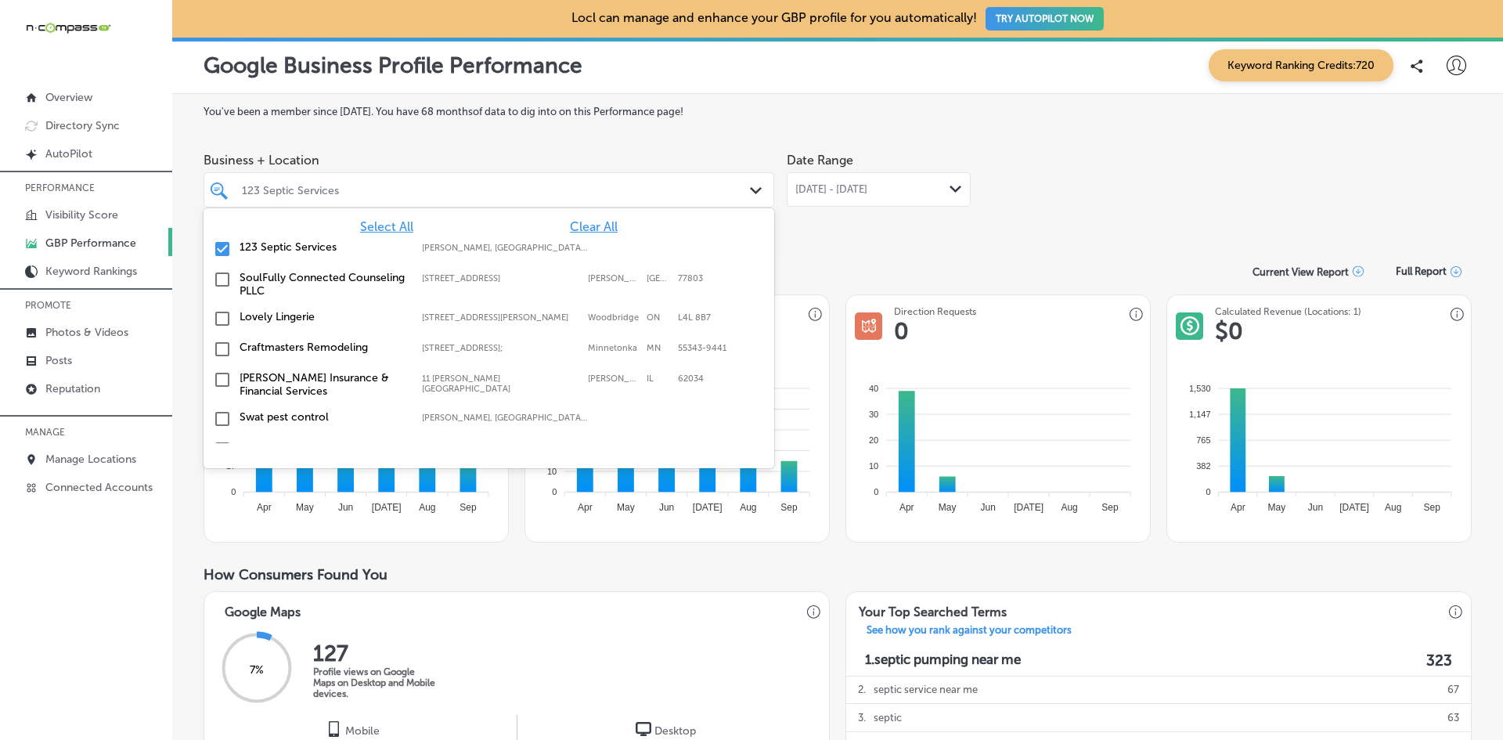
click at [222, 249] on input "checkbox" at bounding box center [222, 249] width 19 height 19
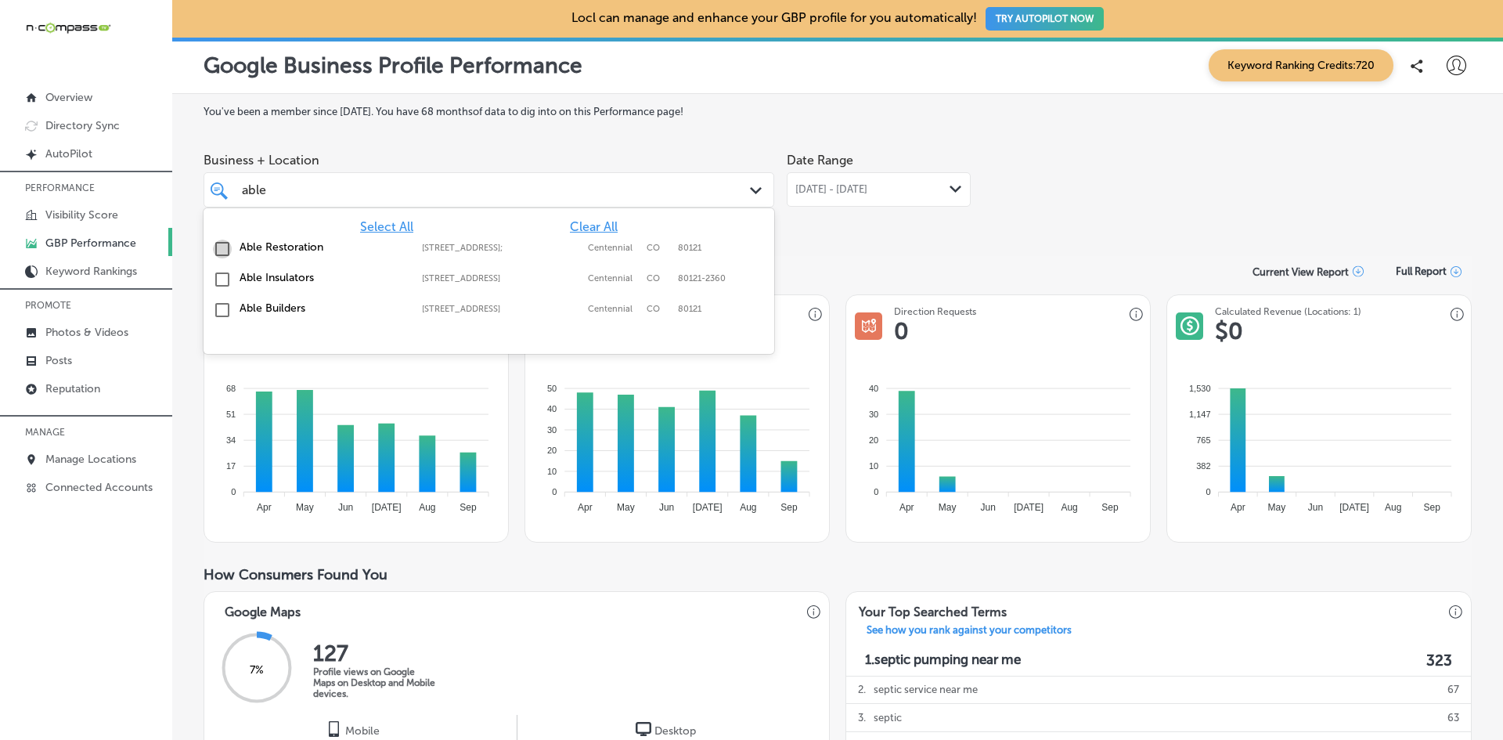
click at [221, 249] on input "checkbox" at bounding box center [222, 249] width 19 height 19
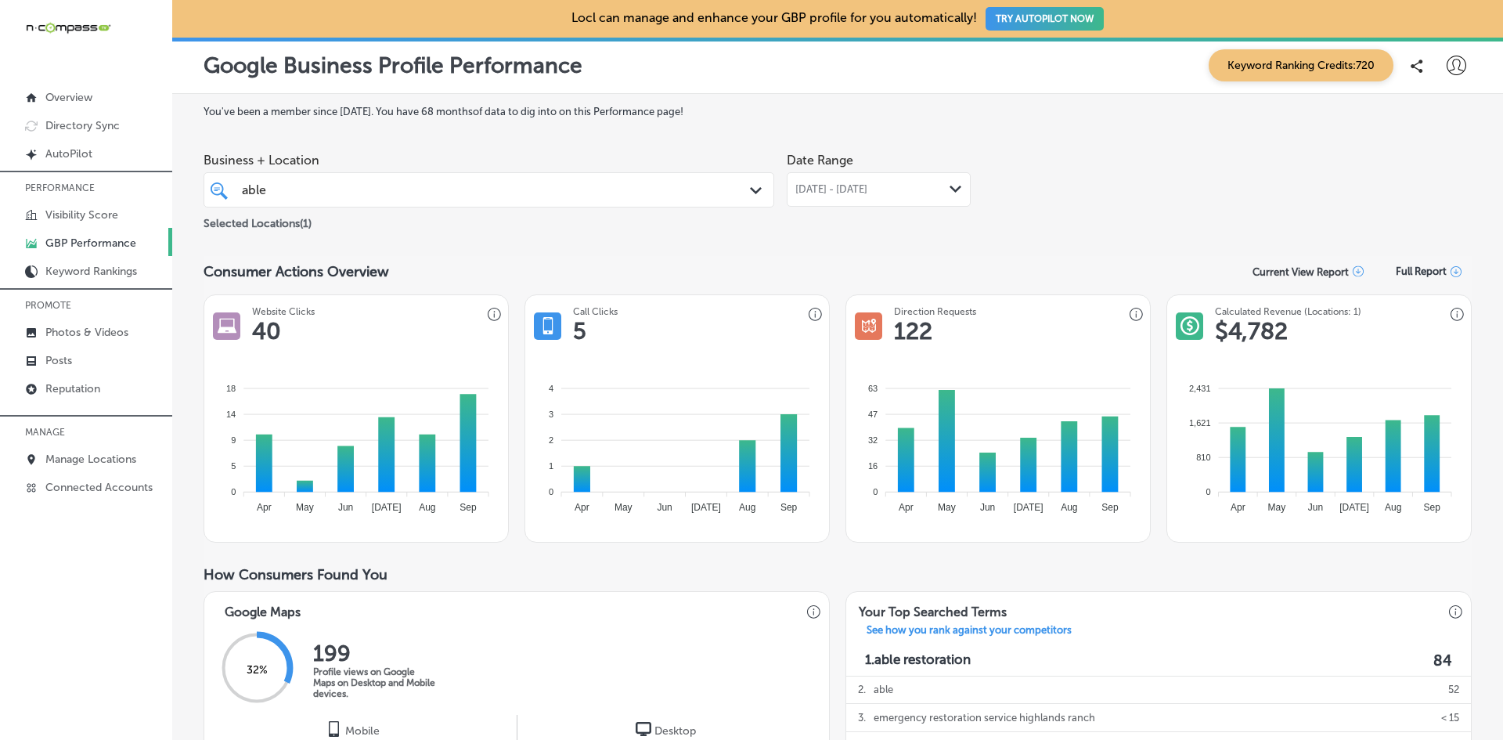
click at [853, 179] on div "[DATE] - [DATE] Path Created with Sketch." at bounding box center [879, 189] width 184 height 34
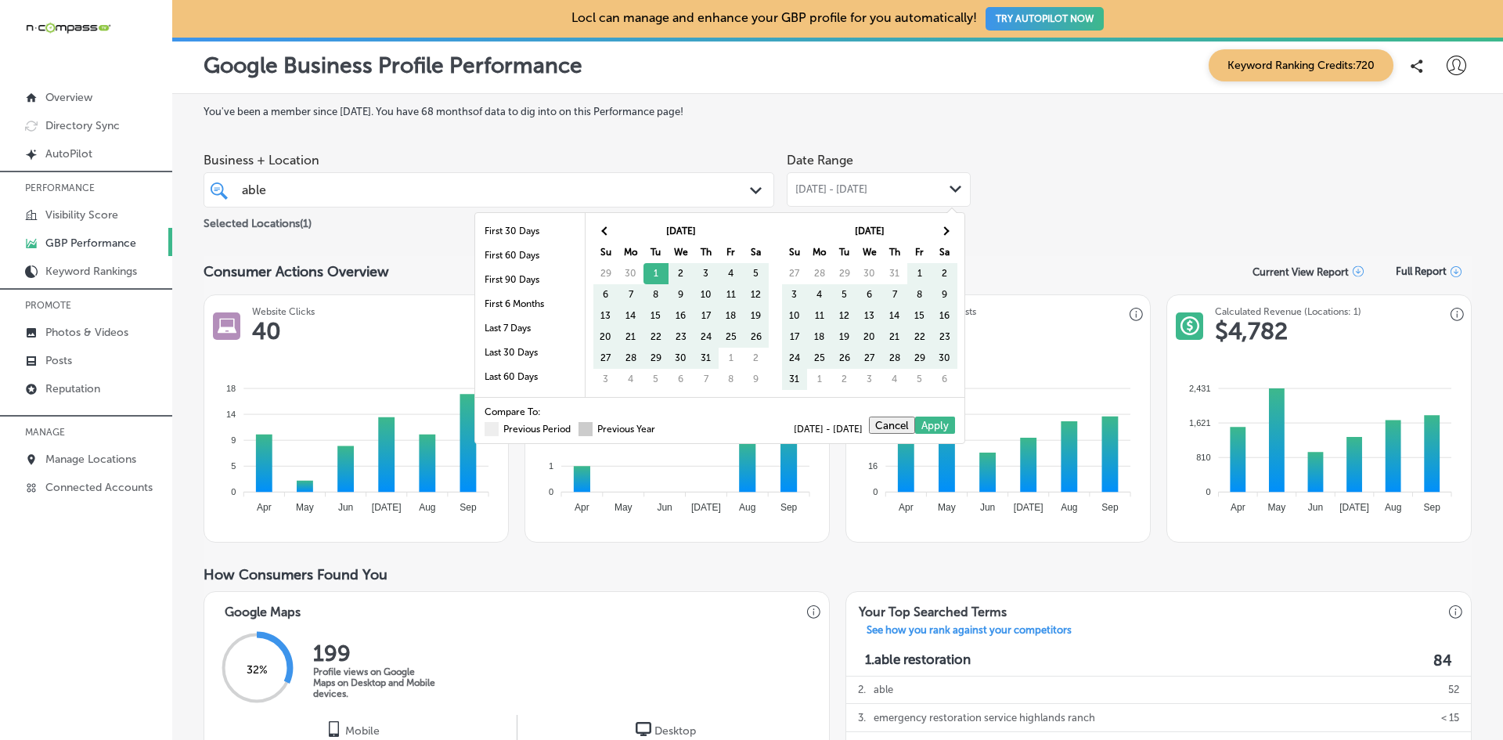
click at [578, 428] on span at bounding box center [585, 429] width 14 height 14
click at [658, 427] on input "Previous Year" at bounding box center [658, 427] width 0 height 0
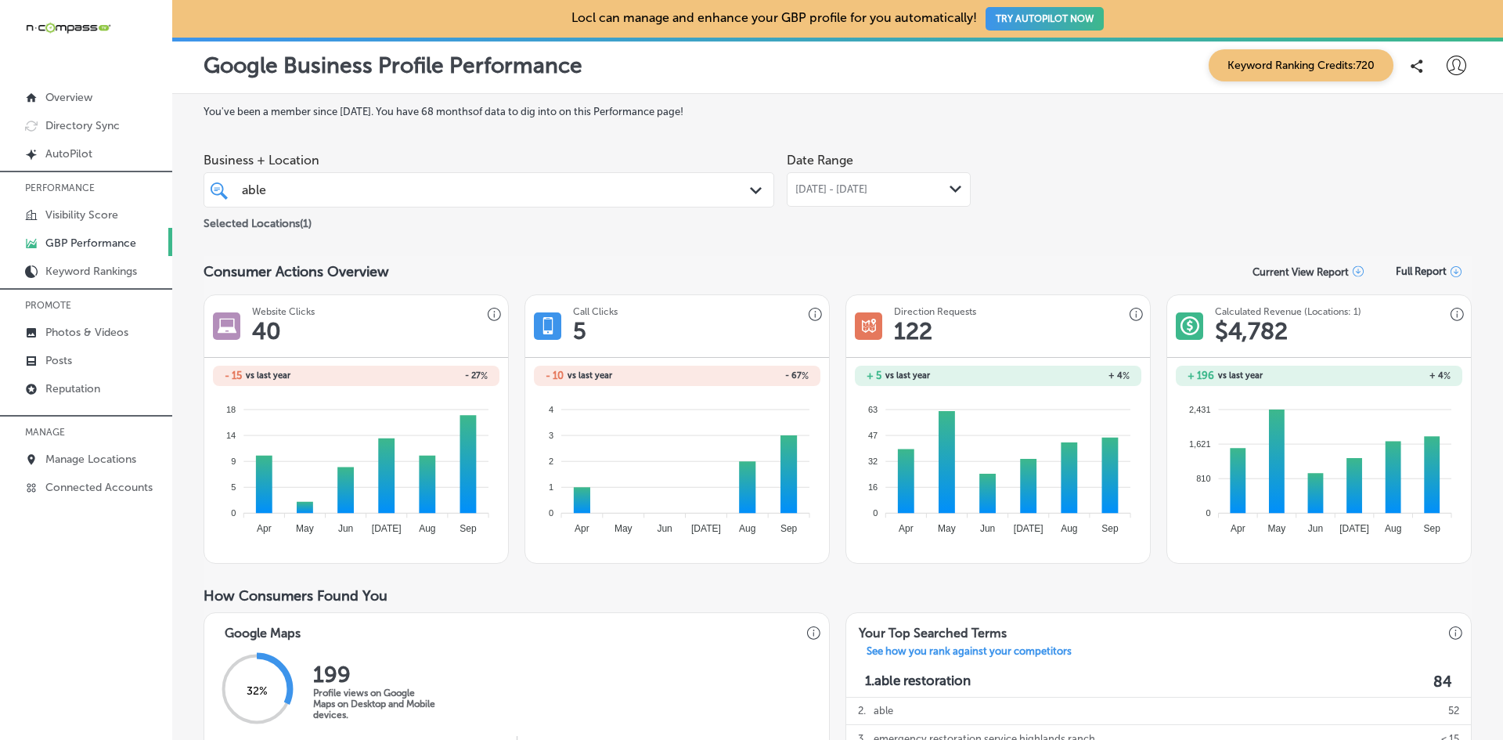
click at [845, 187] on span "[DATE] - [DATE]" at bounding box center [831, 189] width 72 height 13
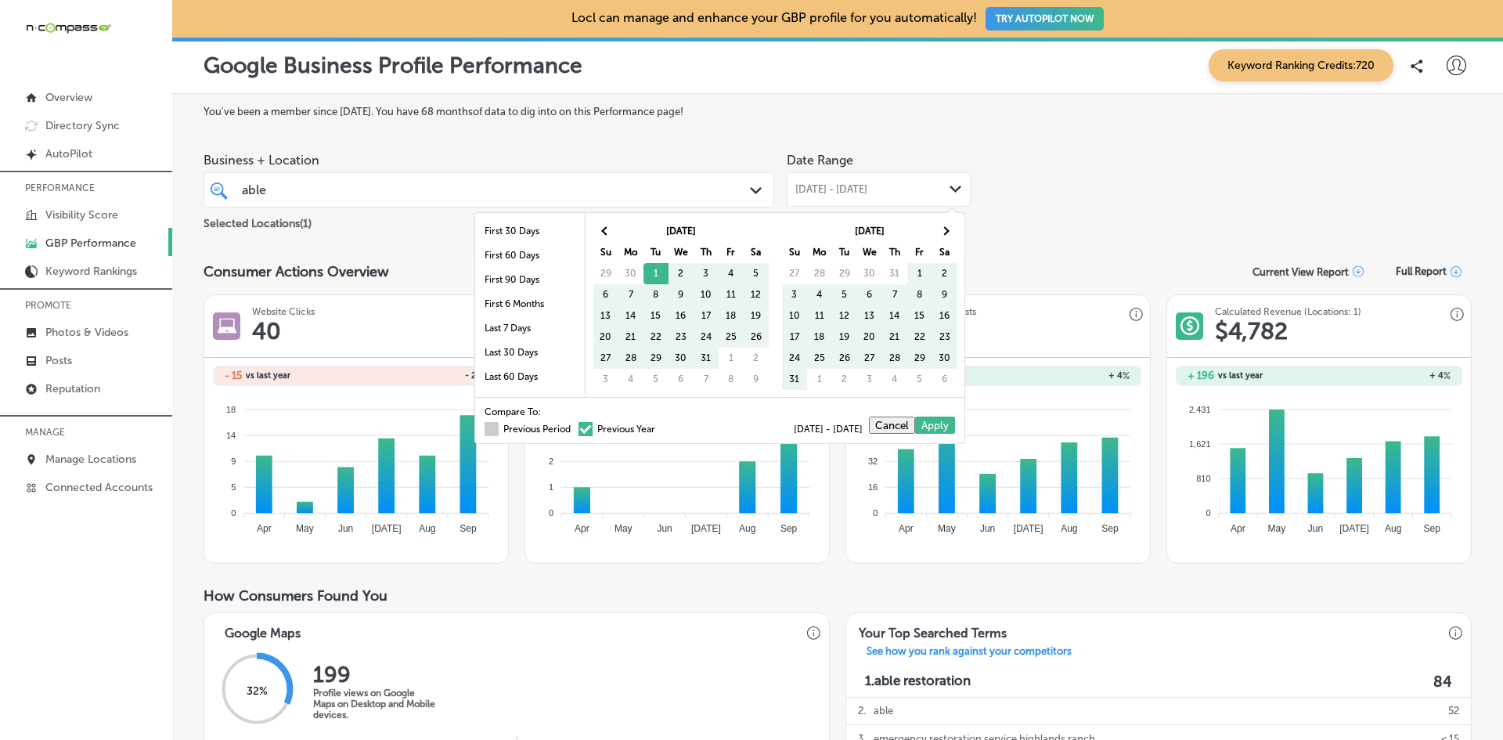
click at [485, 431] on span at bounding box center [492, 429] width 14 height 14
click at [574, 427] on input "Previous Period" at bounding box center [574, 427] width 0 height 0
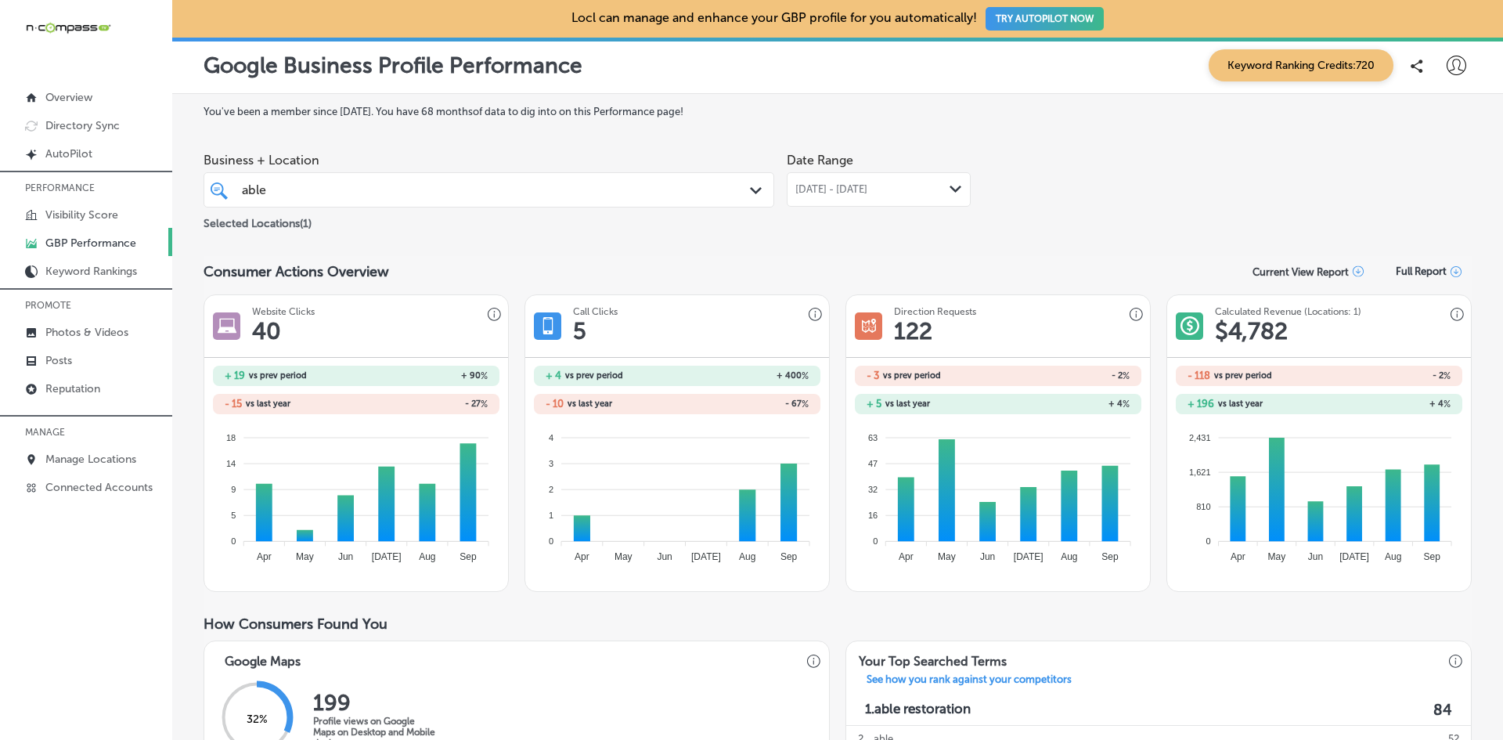
click at [820, 193] on span "[DATE] - [DATE]" at bounding box center [831, 189] width 72 height 13
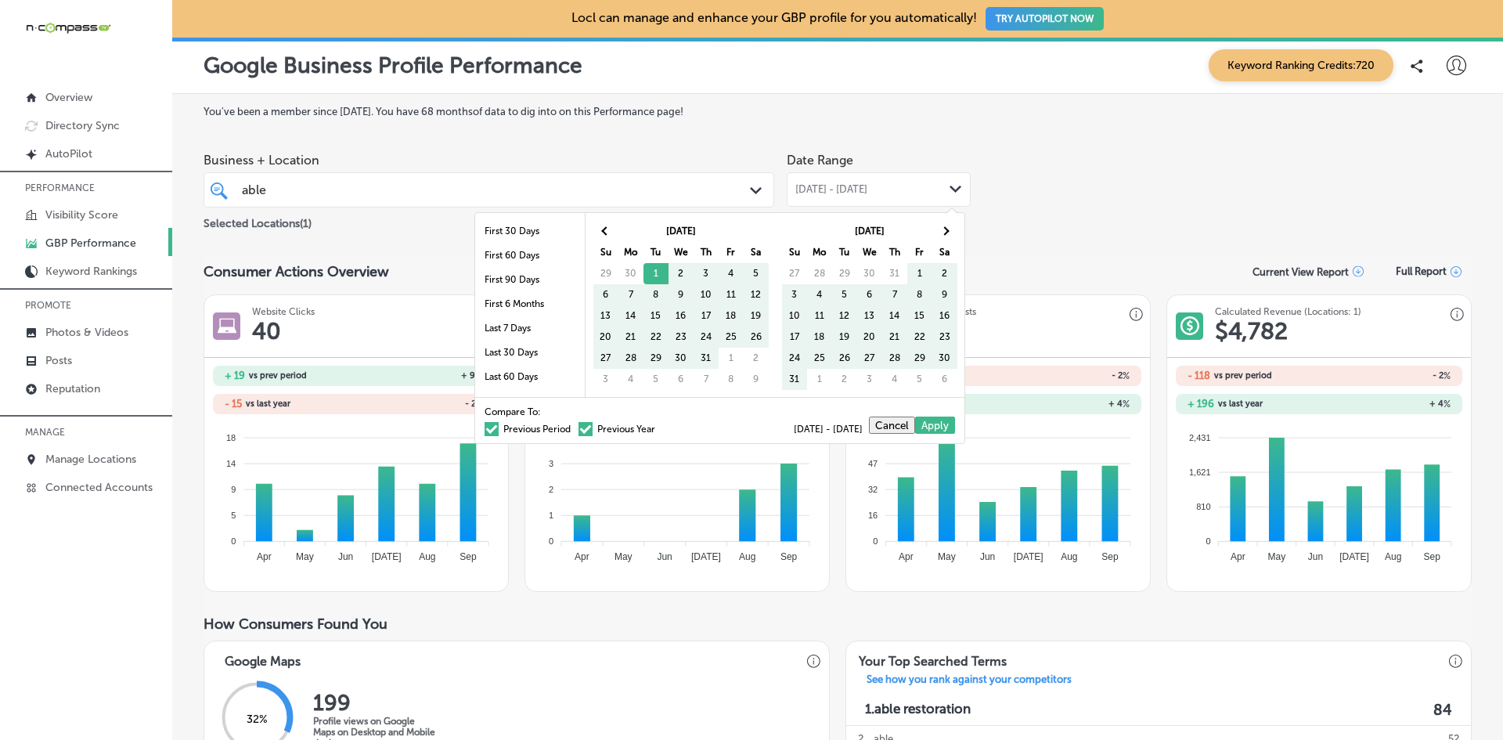
click at [578, 430] on span at bounding box center [585, 429] width 14 height 14
click at [658, 427] on input "Previous Year" at bounding box center [658, 427] width 0 height 0
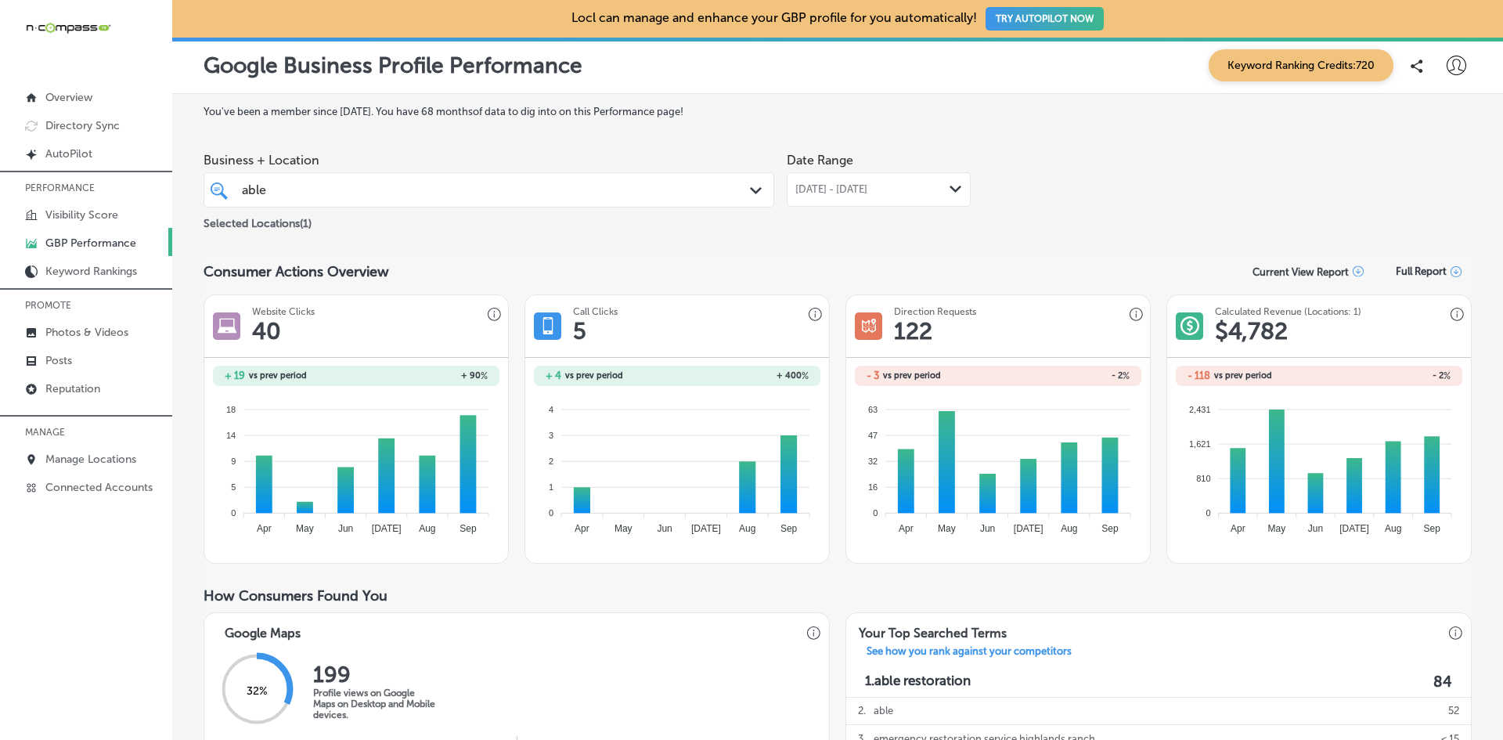
click at [864, 191] on span "[DATE] - [DATE]" at bounding box center [831, 189] width 72 height 13
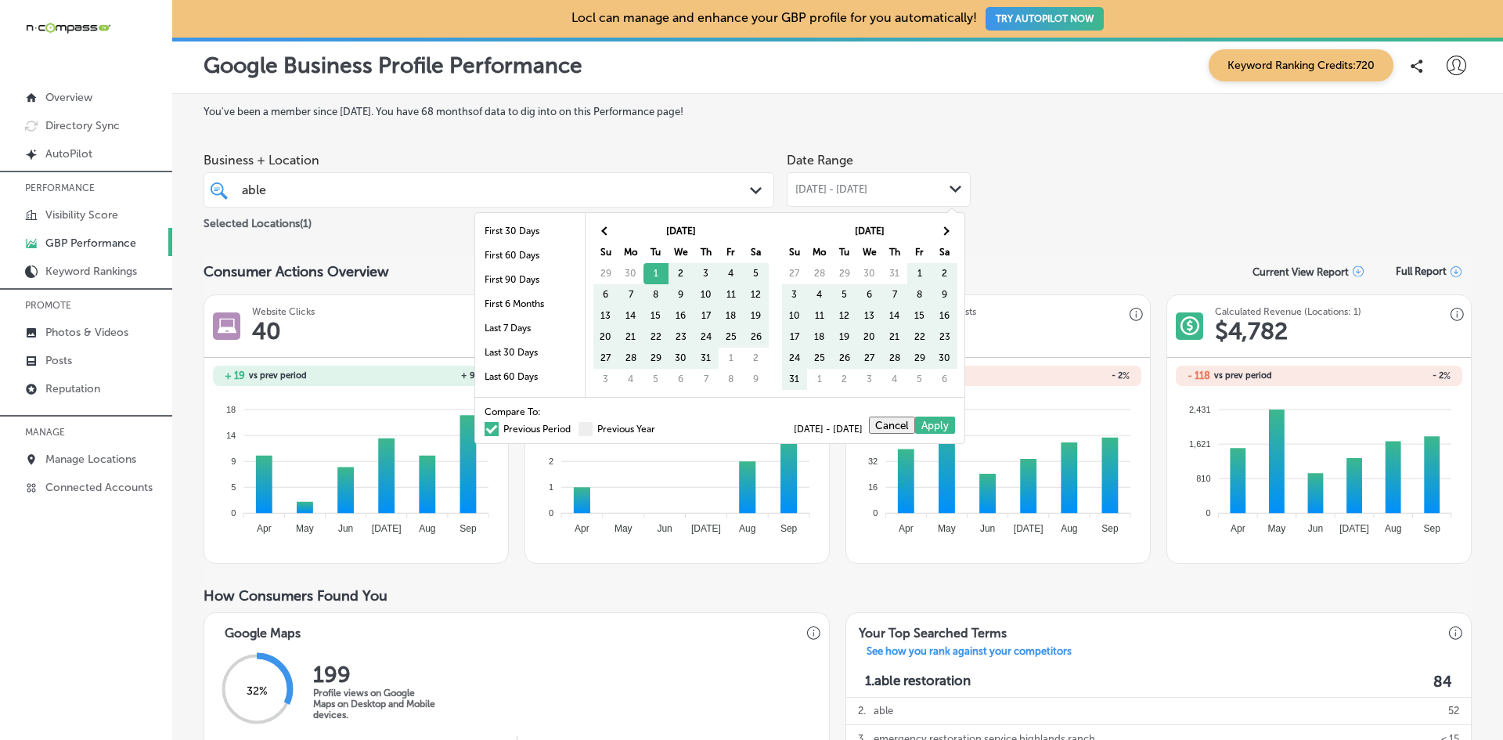
click at [485, 425] on span at bounding box center [492, 429] width 14 height 14
click at [574, 427] on input "Previous Period" at bounding box center [574, 427] width 0 height 0
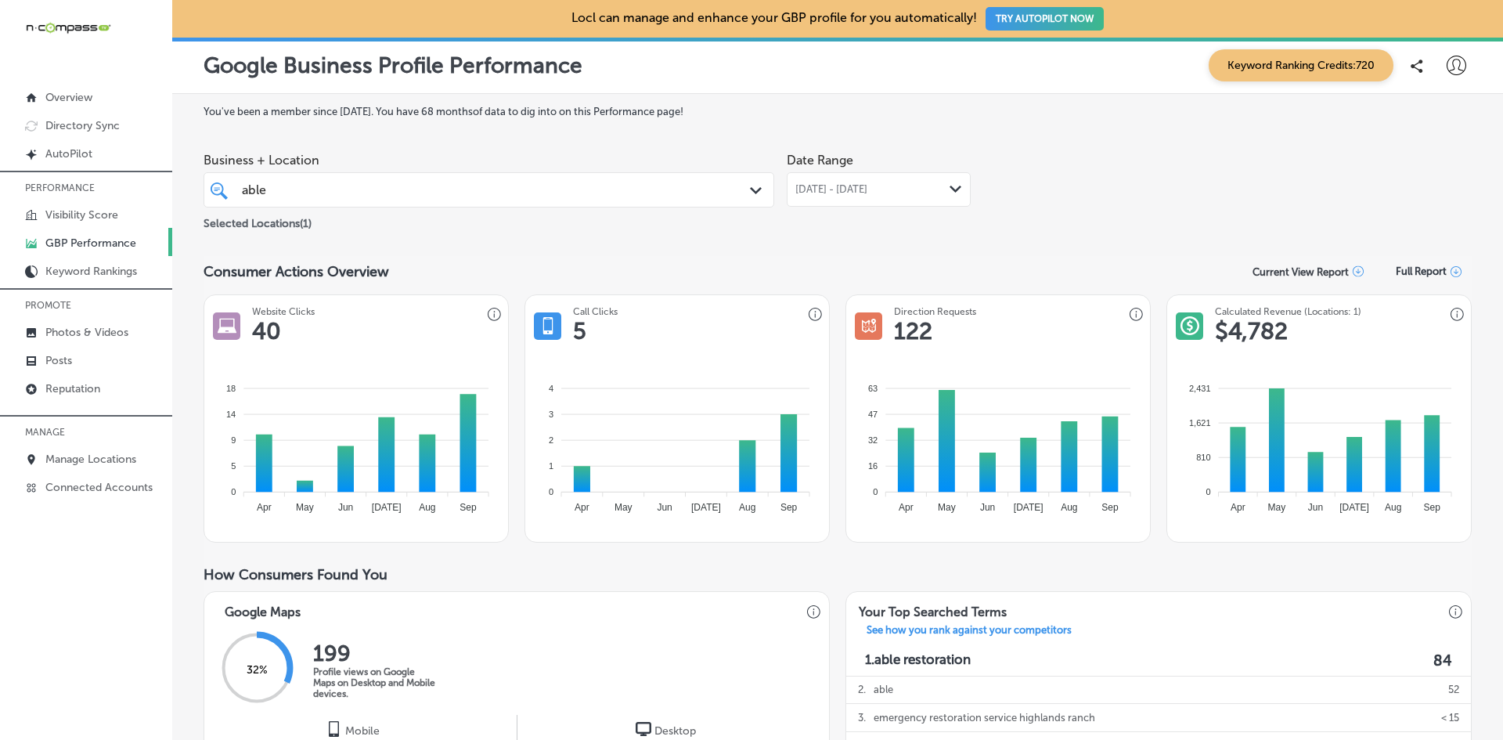
click at [427, 189] on div "able able" at bounding box center [464, 189] width 448 height 21
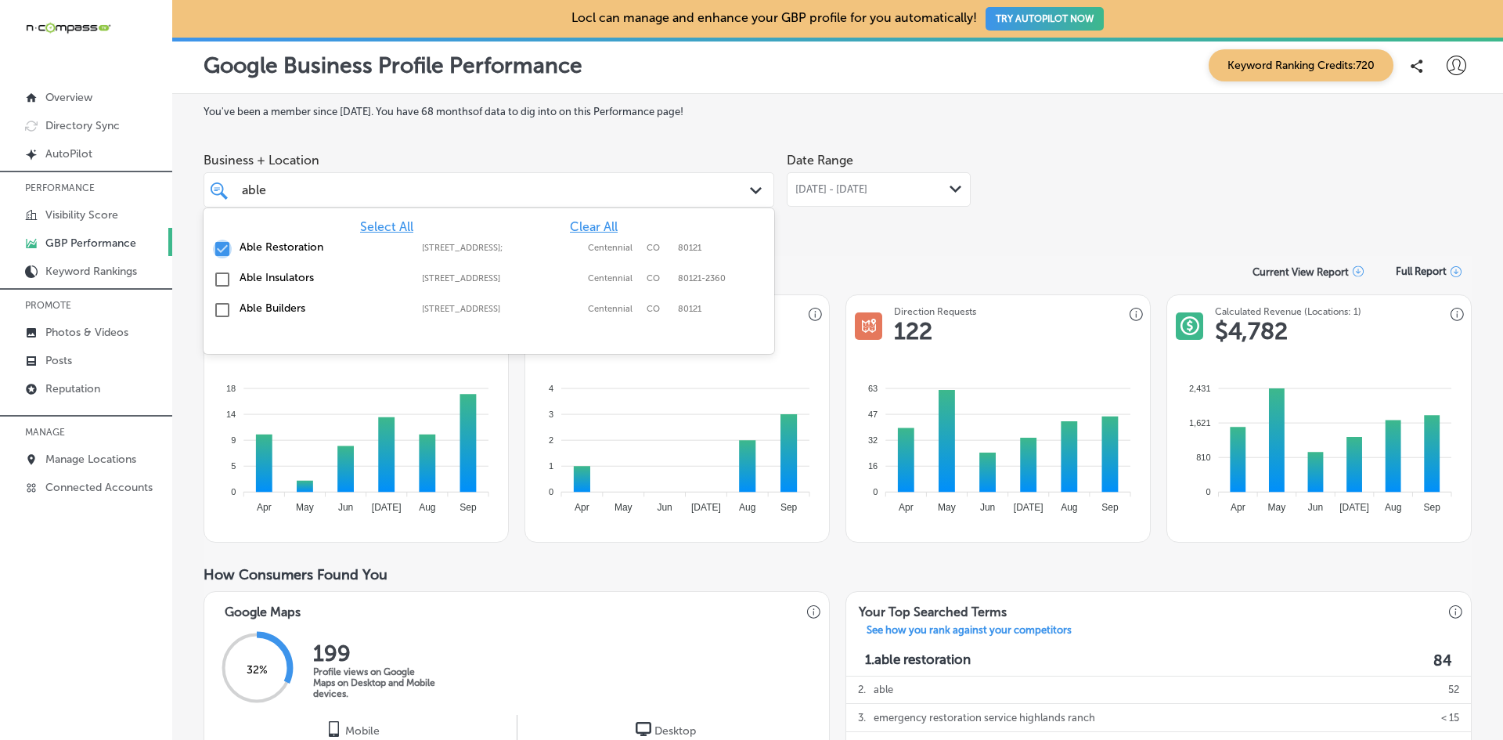
click at [224, 250] on input "checkbox" at bounding box center [222, 249] width 19 height 19
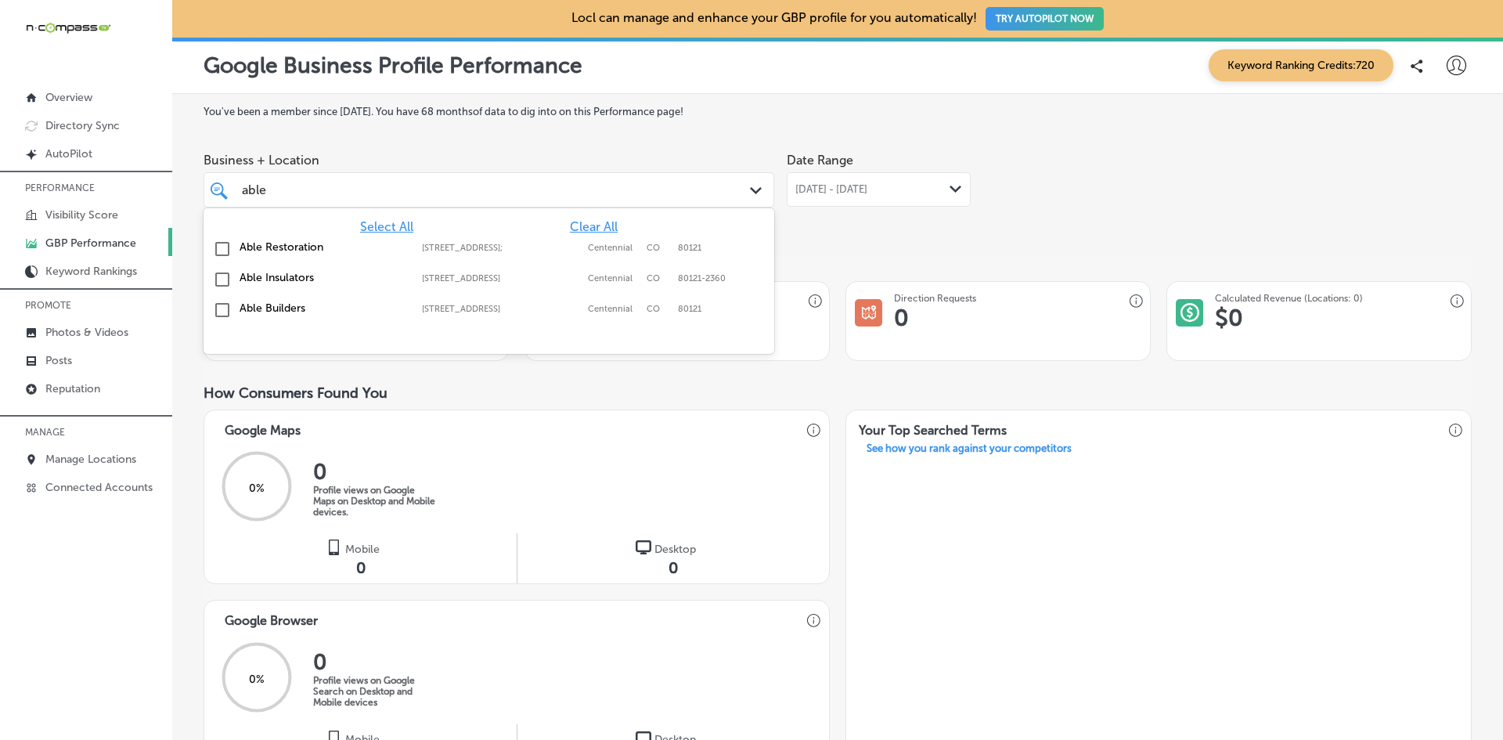
click at [437, 186] on div "able able" at bounding box center [464, 189] width 448 height 21
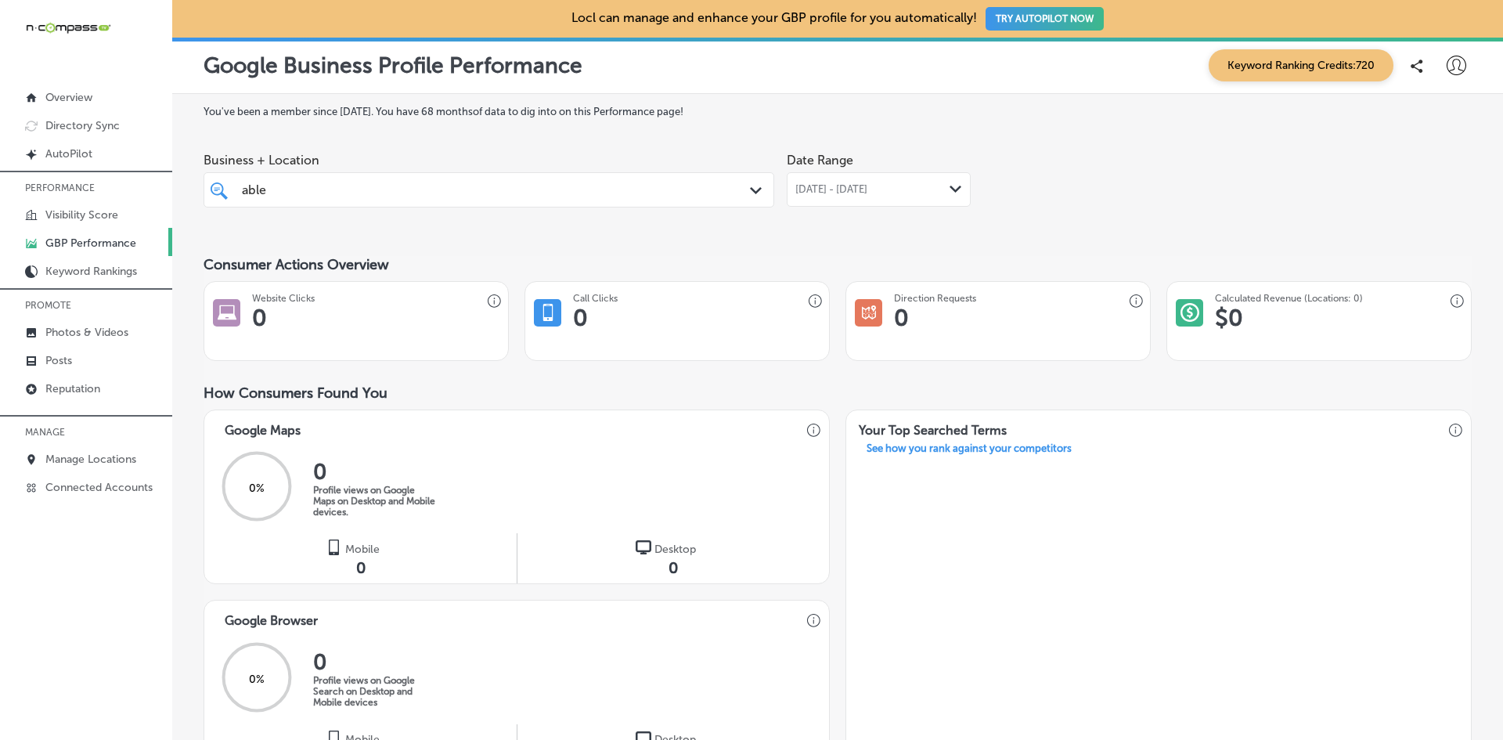
drag, startPoint x: 253, startPoint y: 189, endPoint x: 212, endPoint y: 191, distance: 40.8
click at [171, 189] on div "iconmonstr-menu-thin copy Created with Sketch. Overview Directory Sync Created …" at bounding box center [751, 370] width 1503 height 740
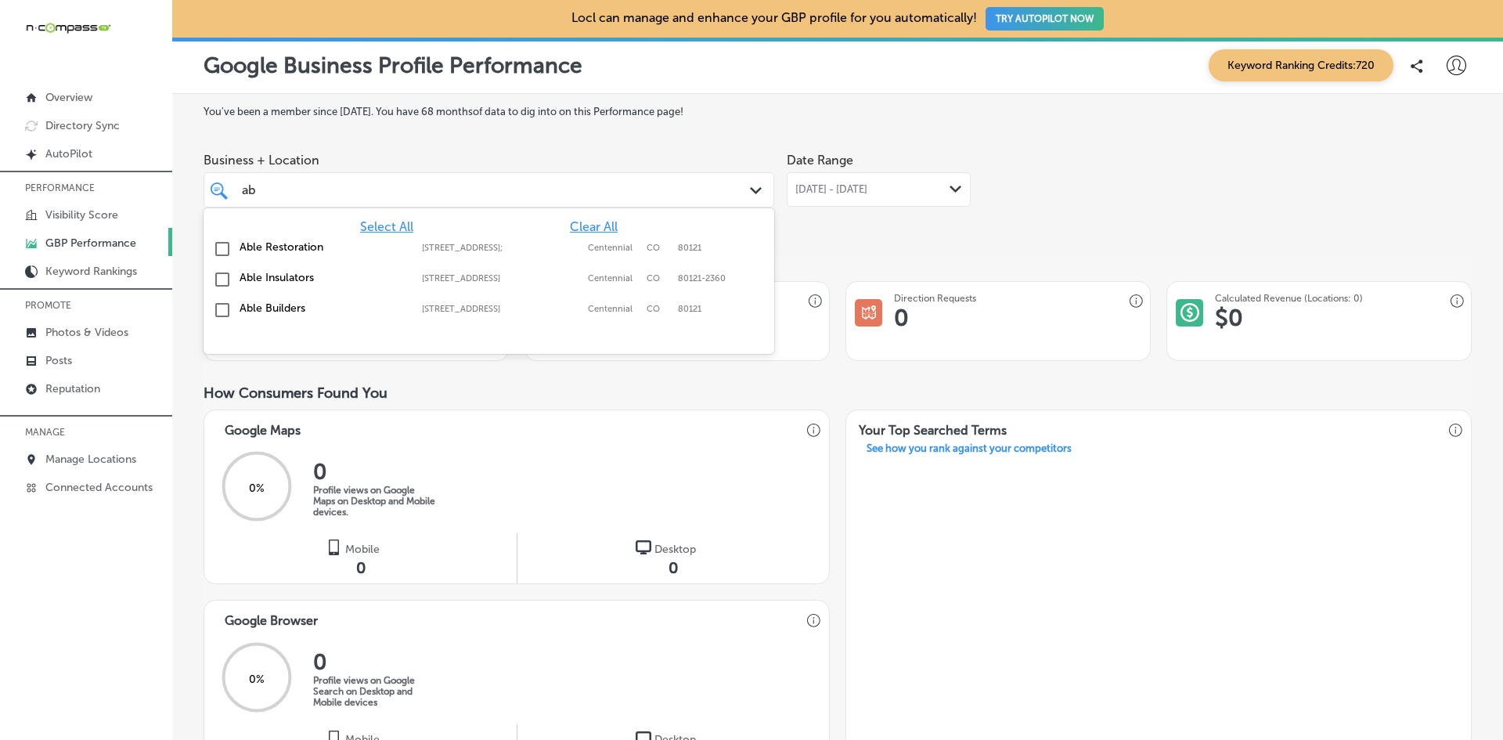
type input "a"
click at [222, 281] on input "checkbox" at bounding box center [222, 279] width 19 height 19
type input "river"
click at [916, 239] on div "You've been a member since July, 2021 . You have 68 months of data to dig into …" at bounding box center [838, 643] width 1268 height 1074
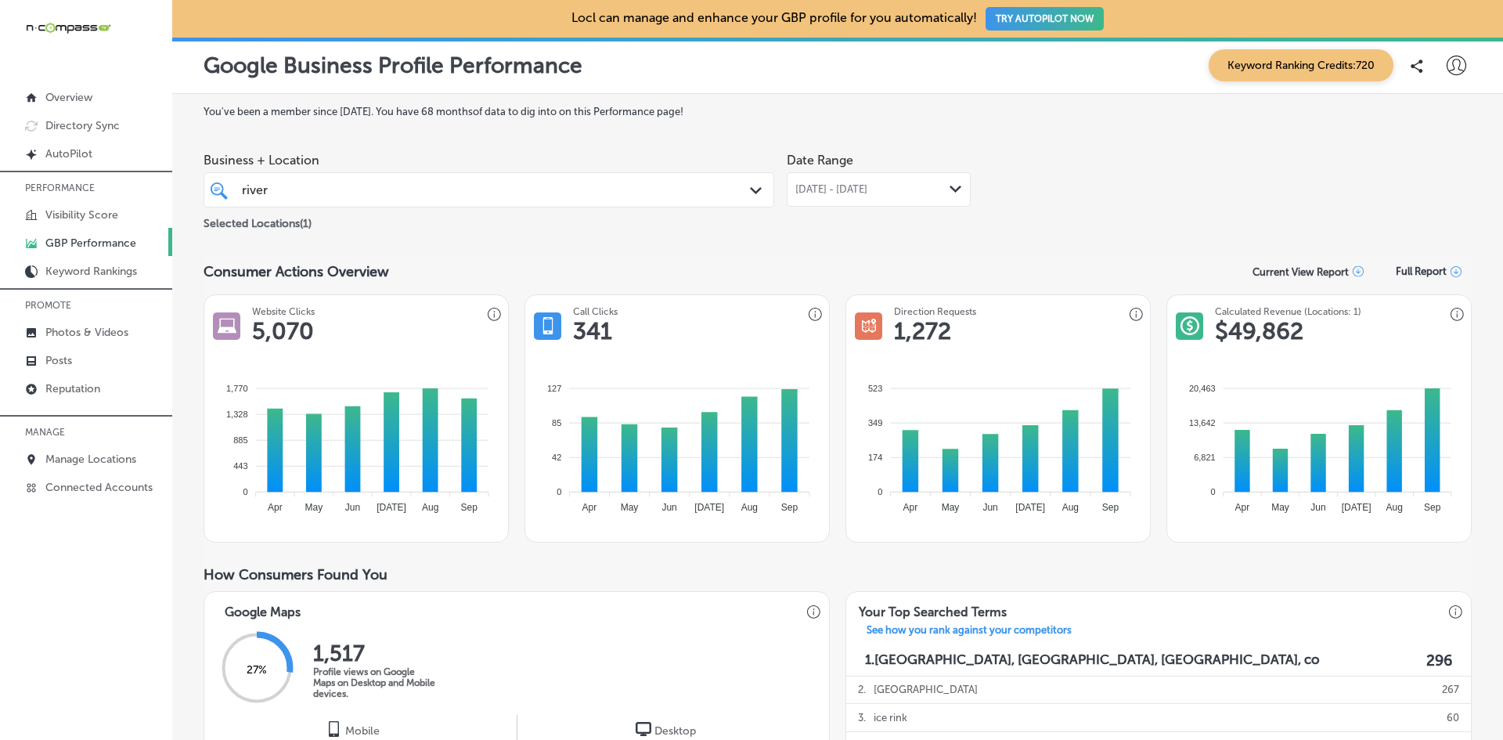
click at [867, 190] on span "[DATE] - [DATE]" at bounding box center [831, 189] width 72 height 13
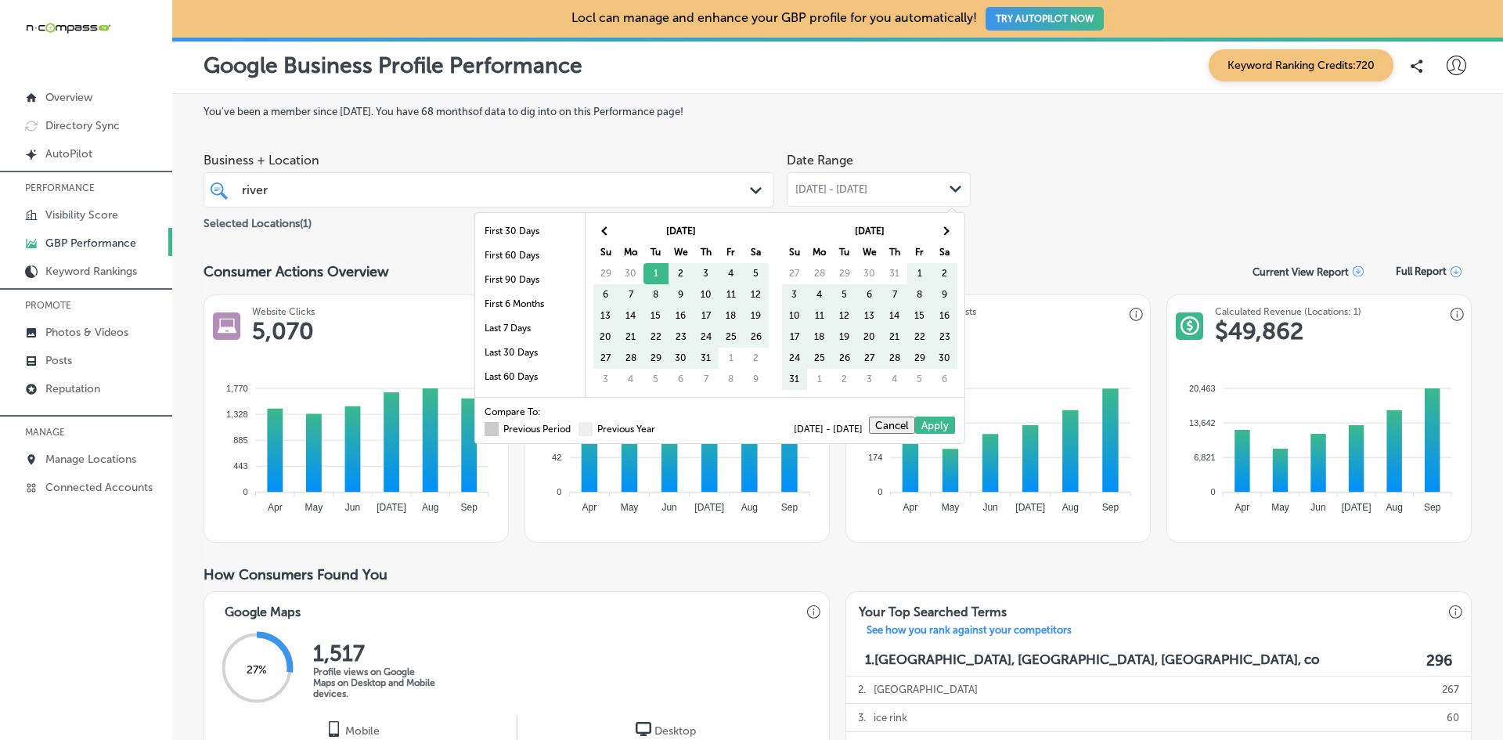
click at [485, 425] on span at bounding box center [492, 429] width 14 height 14
click at [574, 427] on input "Previous Period" at bounding box center [574, 427] width 0 height 0
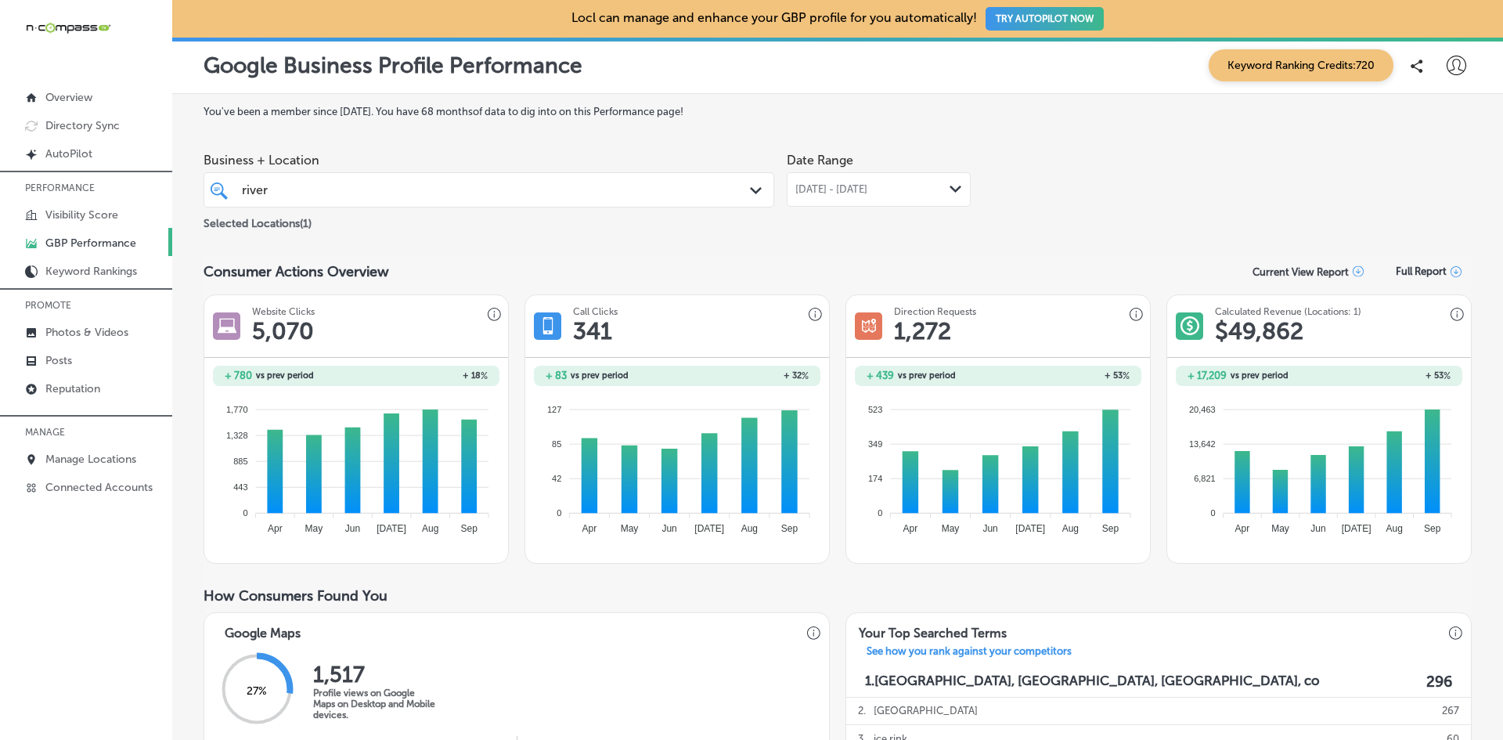
click at [877, 179] on div "[DATE] - [DATE] Path Created with Sketch." at bounding box center [879, 189] width 184 height 34
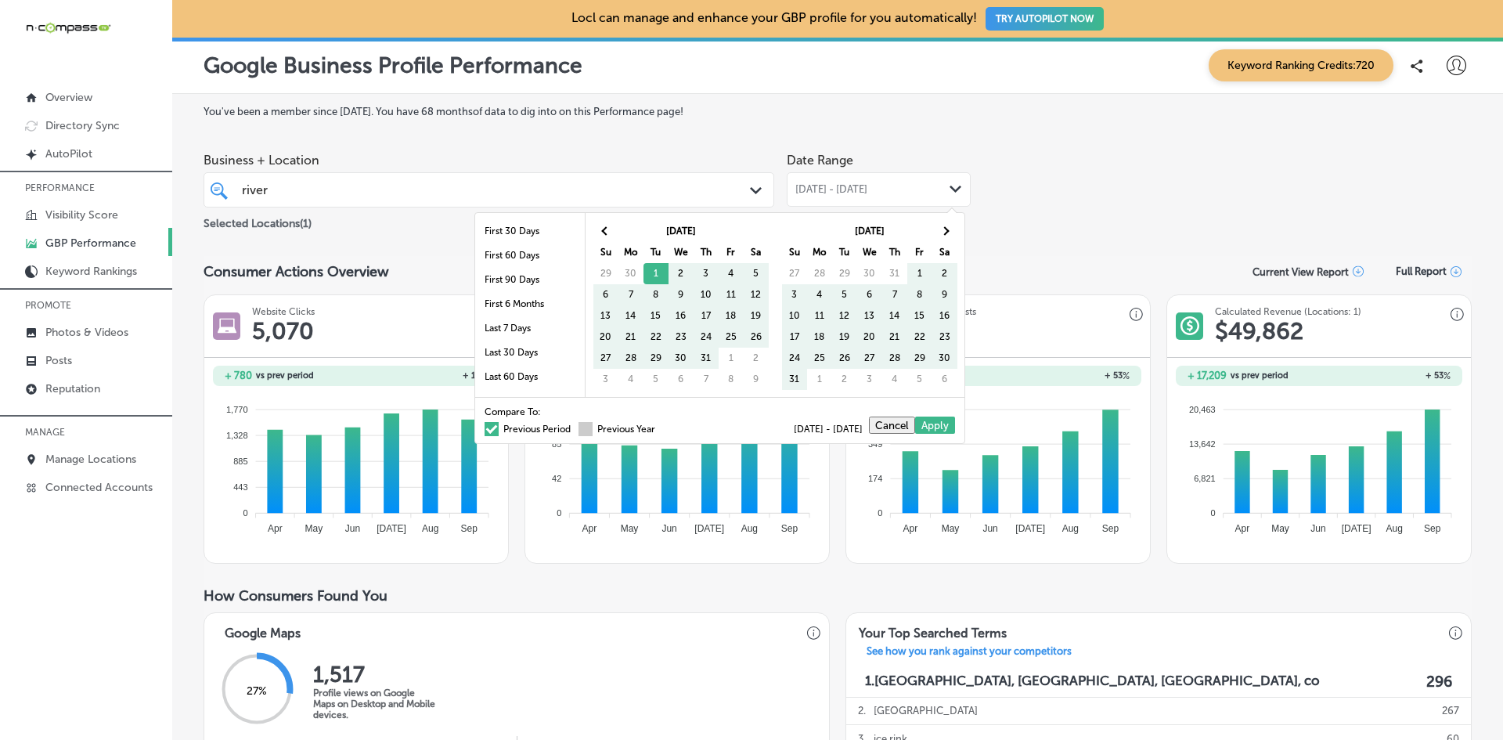
click at [584, 425] on label "Previous Year" at bounding box center [616, 428] width 77 height 9
click at [658, 427] on input "Previous Year" at bounding box center [658, 427] width 0 height 0
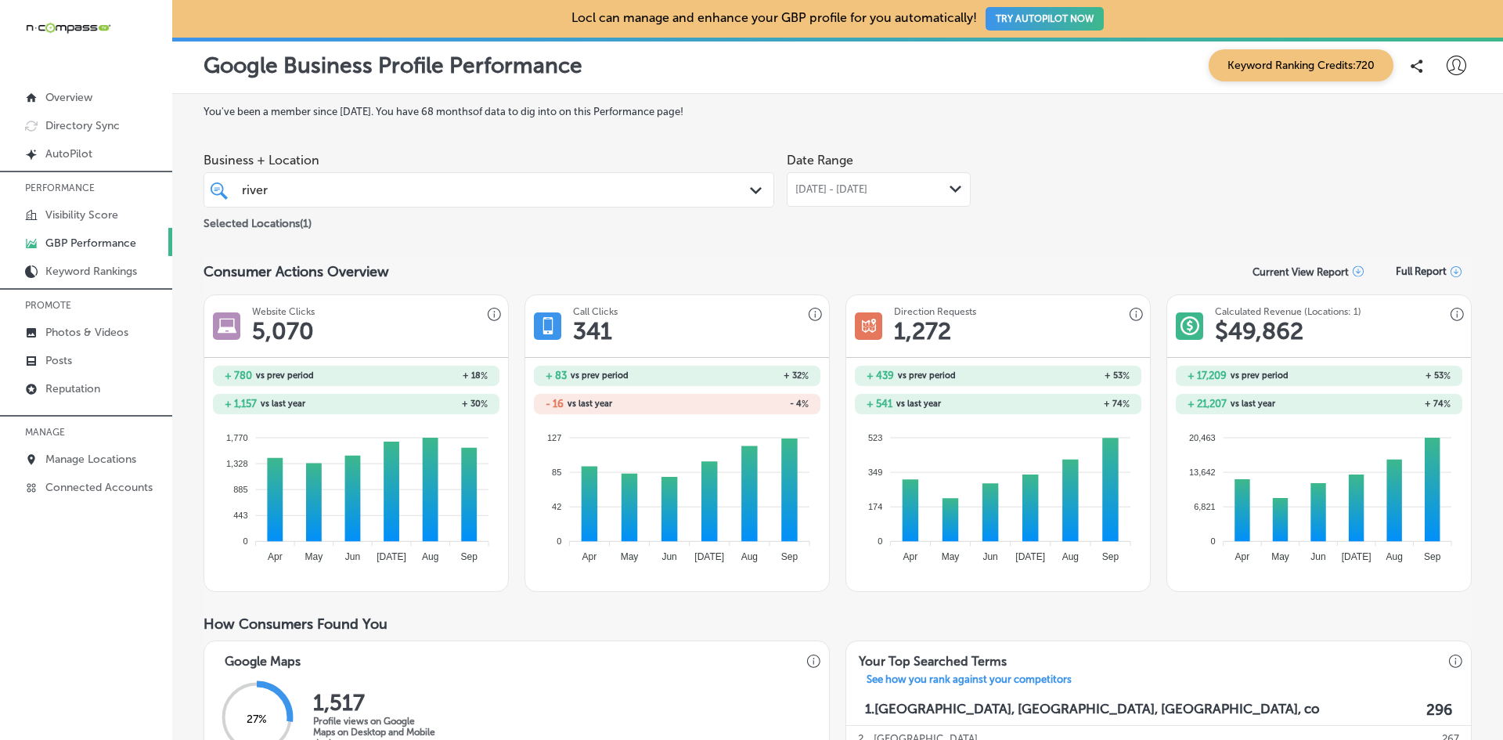
click at [842, 196] on div "[DATE] - [DATE] Path Created with Sketch." at bounding box center [879, 189] width 184 height 34
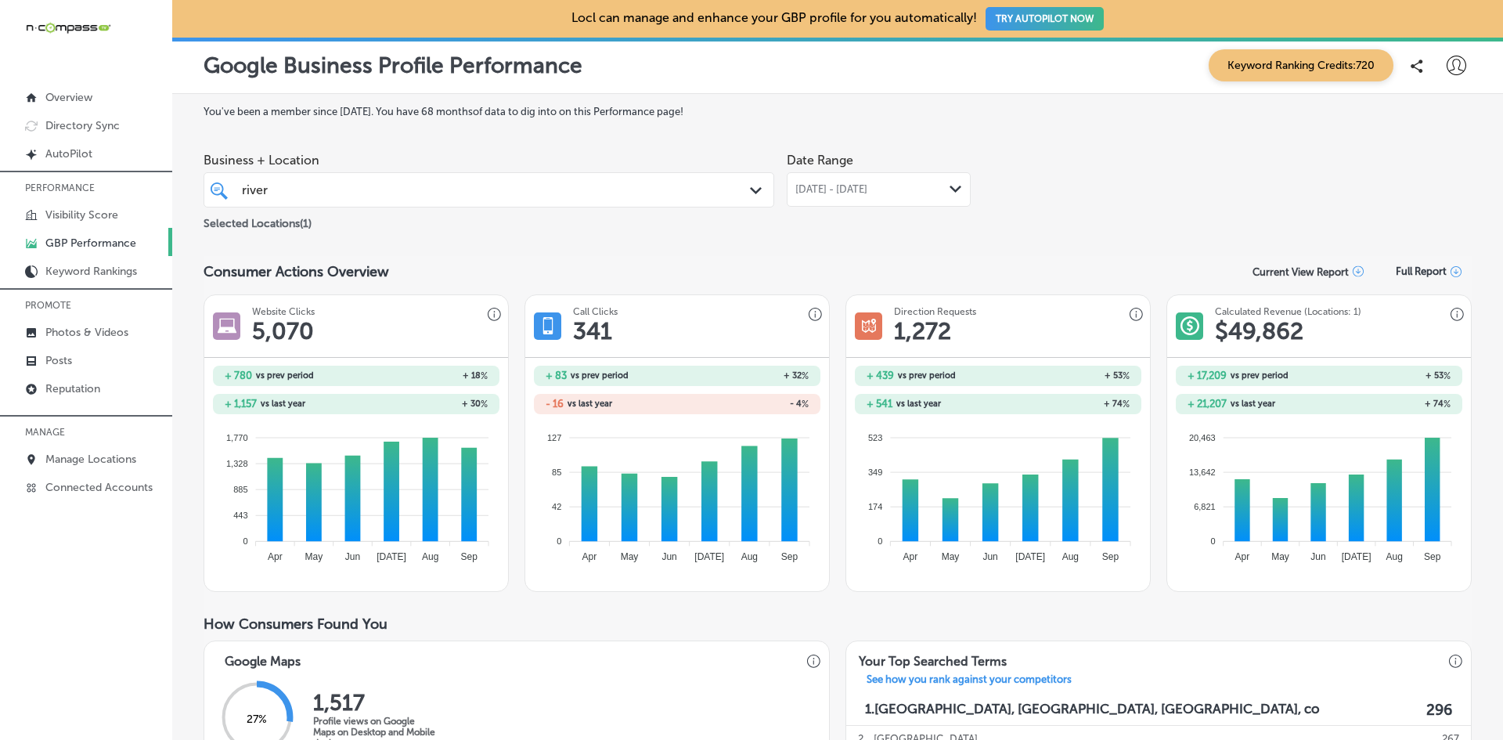
click at [867, 192] on span "[DATE] - [DATE]" at bounding box center [831, 189] width 72 height 13
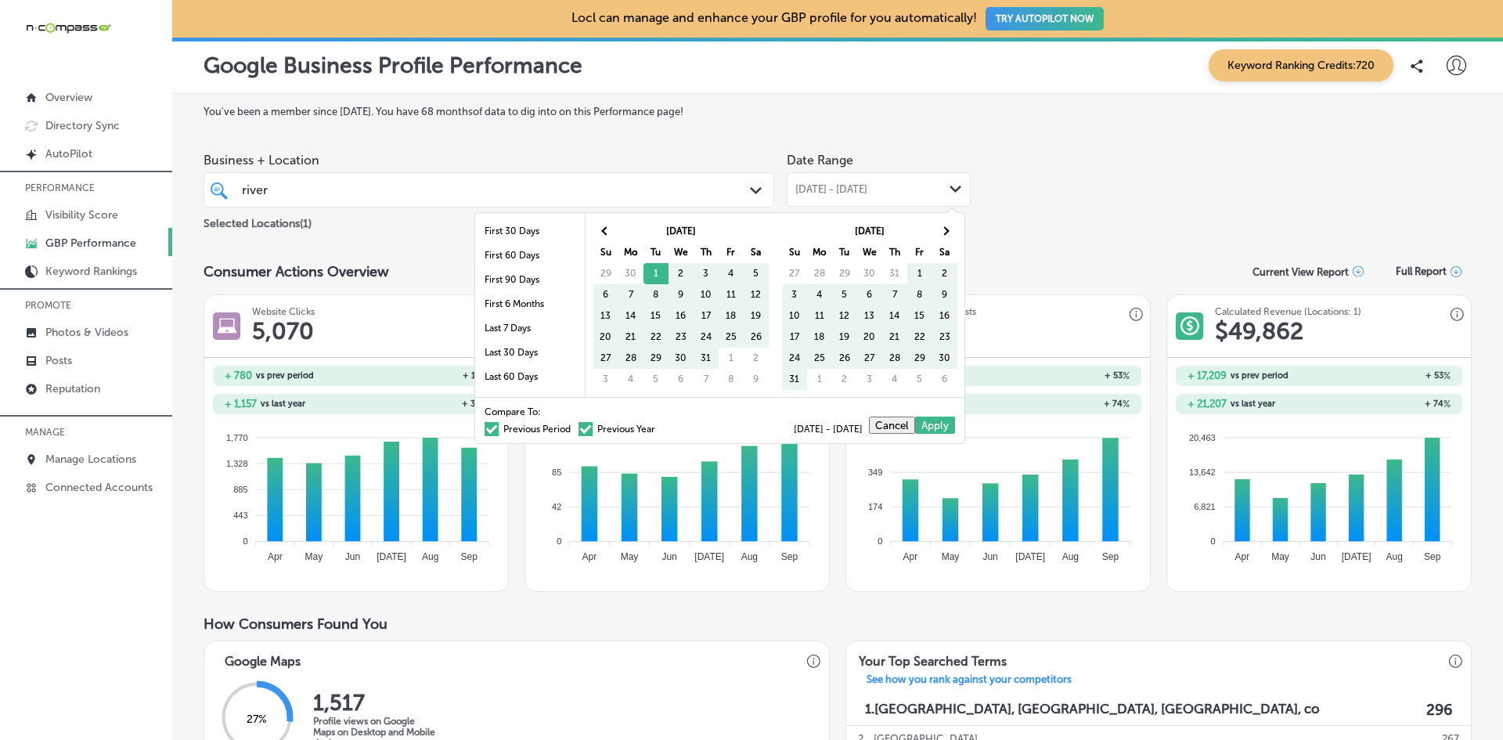
click at [578, 428] on span at bounding box center [585, 429] width 14 height 14
click at [658, 427] on input "Previous Year" at bounding box center [658, 427] width 0 height 0
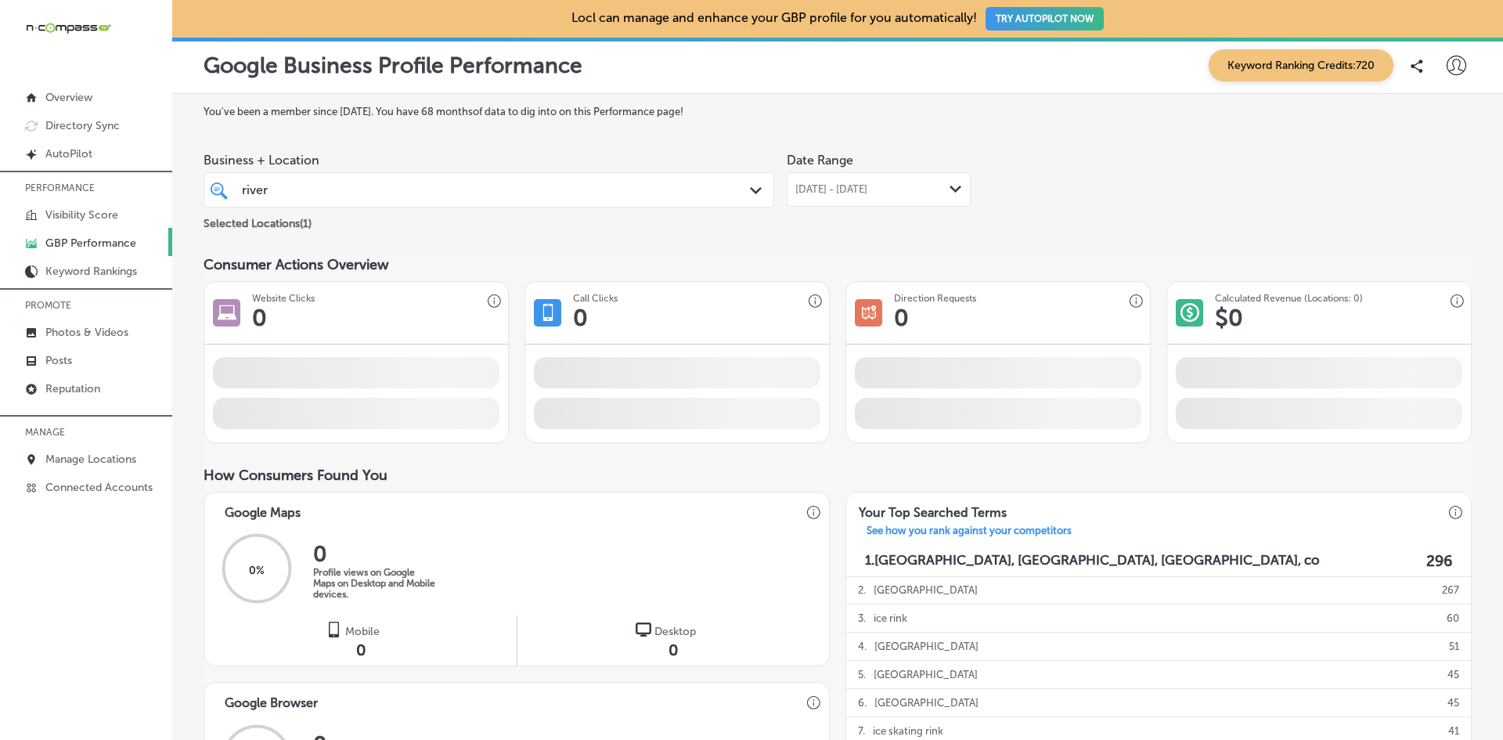
click at [819, 185] on span "[DATE] - [DATE]" at bounding box center [831, 189] width 72 height 13
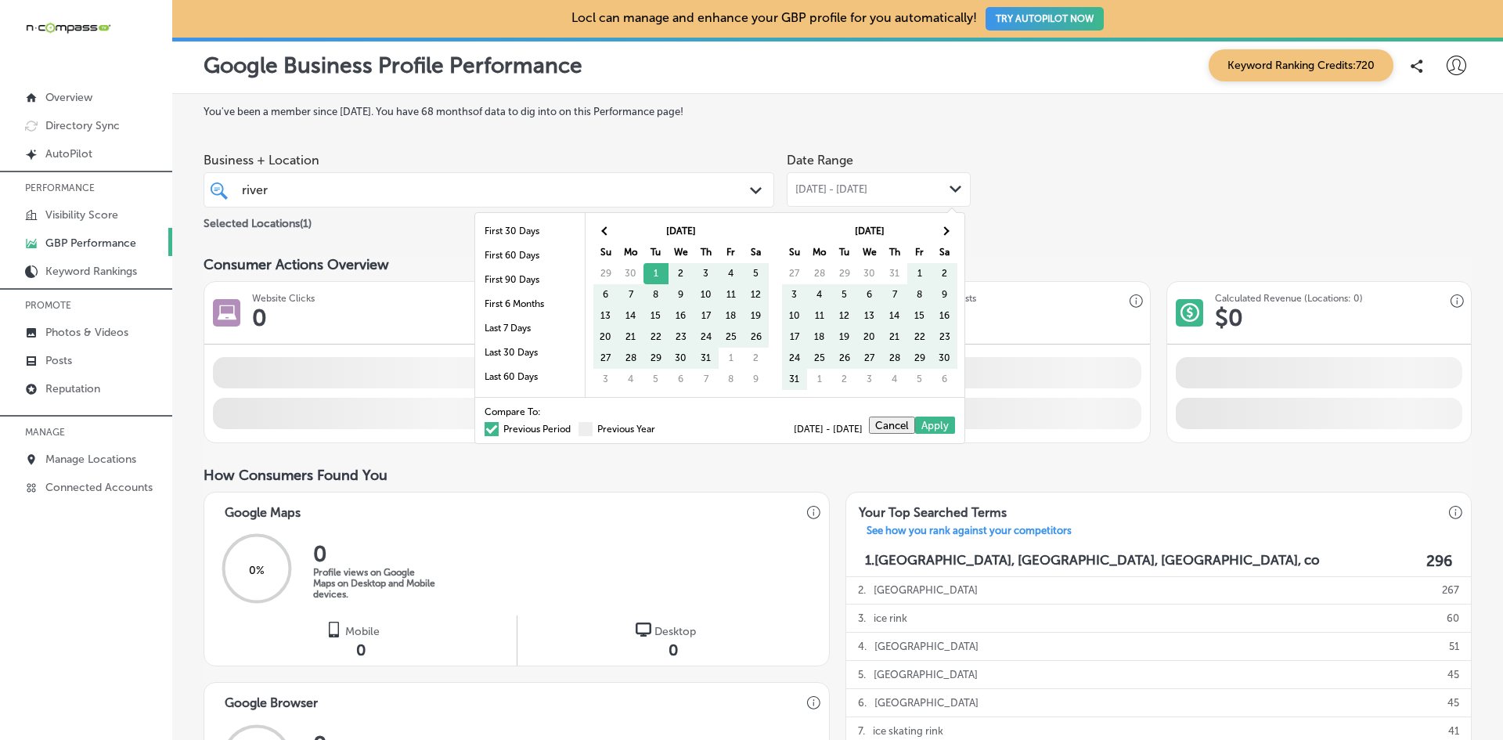
click at [485, 432] on span at bounding box center [492, 429] width 14 height 14
click at [574, 427] on input "Previous Period" at bounding box center [574, 427] width 0 height 0
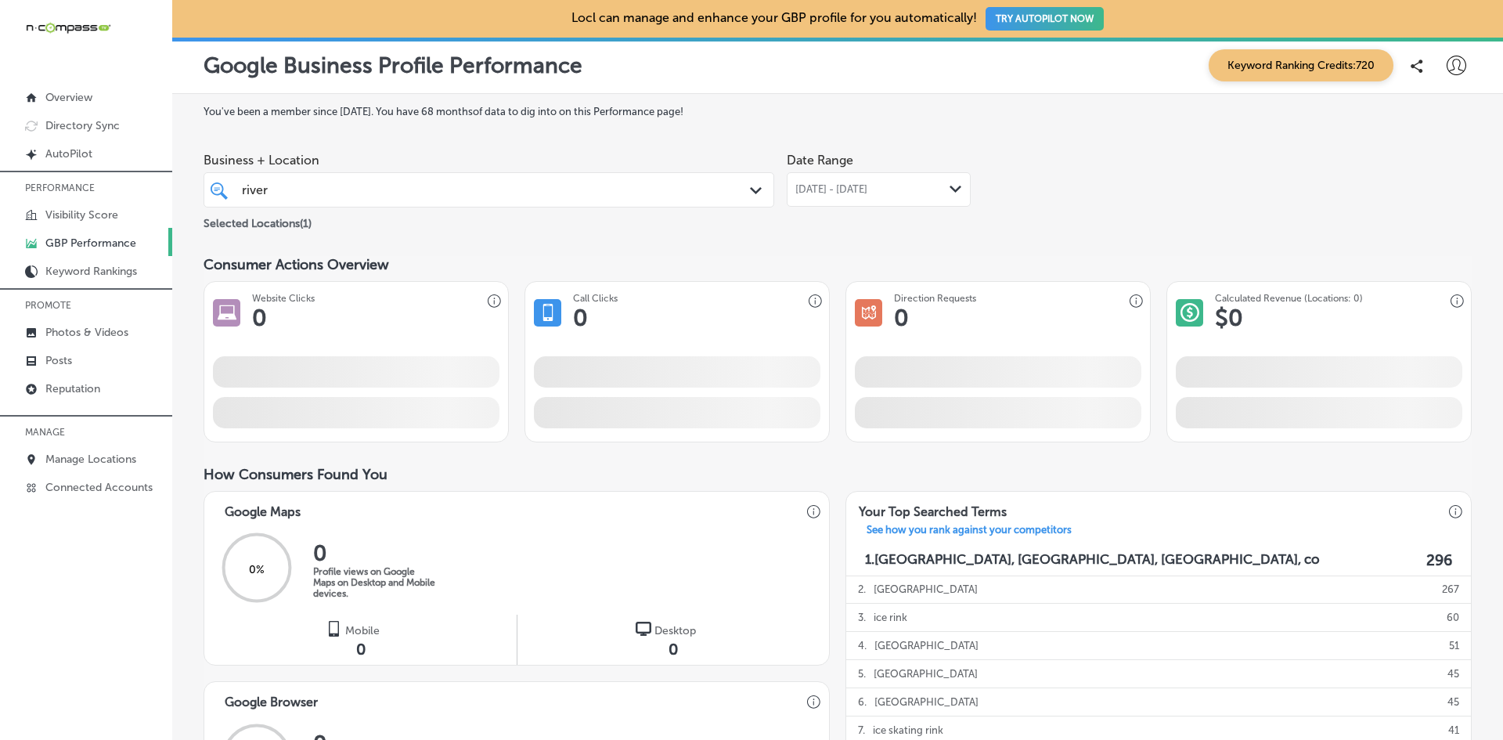
click at [1097, 200] on div "Business + Location river river Path Created with Sketch. Selected Locations ( …" at bounding box center [838, 189] width 1268 height 88
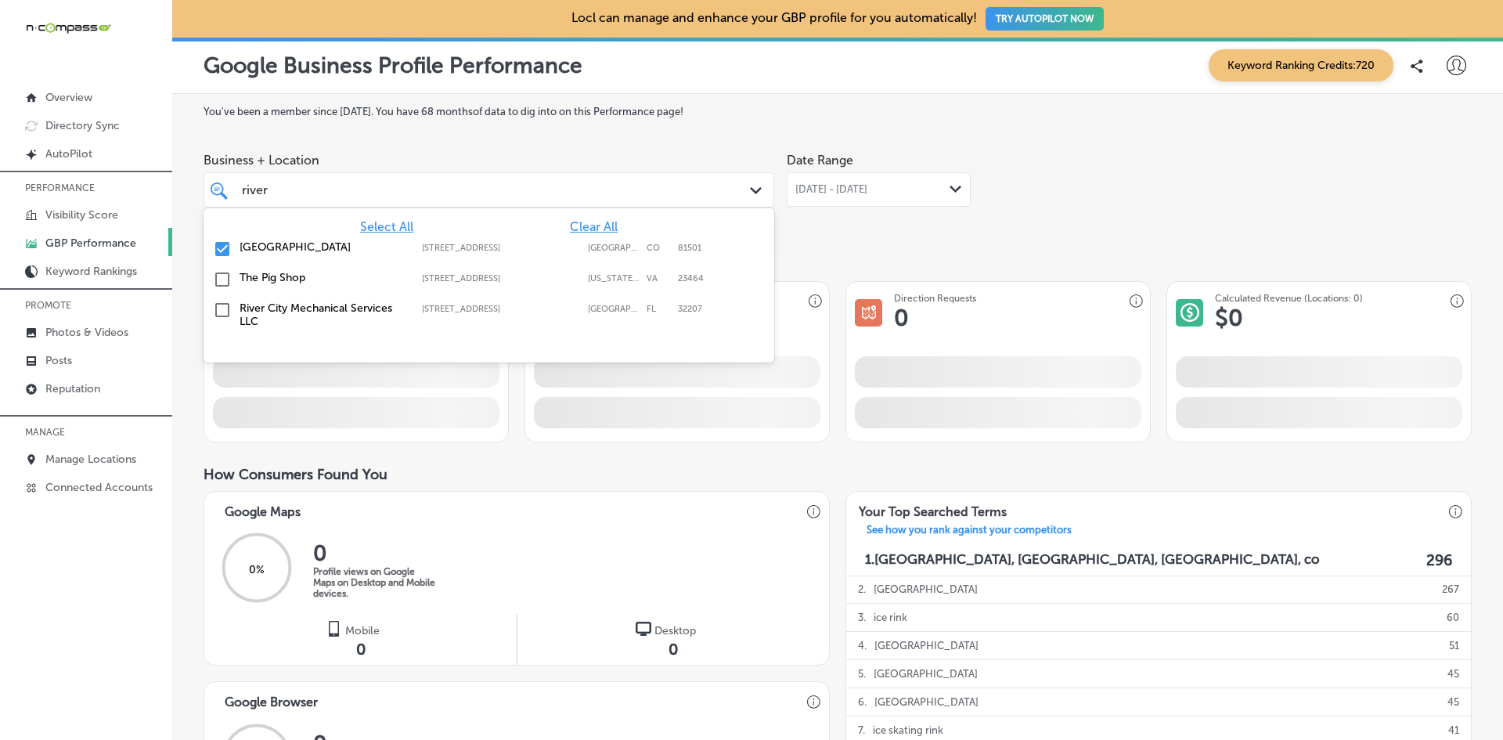
click at [365, 186] on div "river river" at bounding box center [464, 189] width 448 height 21
click at [888, 98] on div "You've been a member since July, 2021 . You have 68 months of data to dig into …" at bounding box center [837, 724] width 1331 height 1260
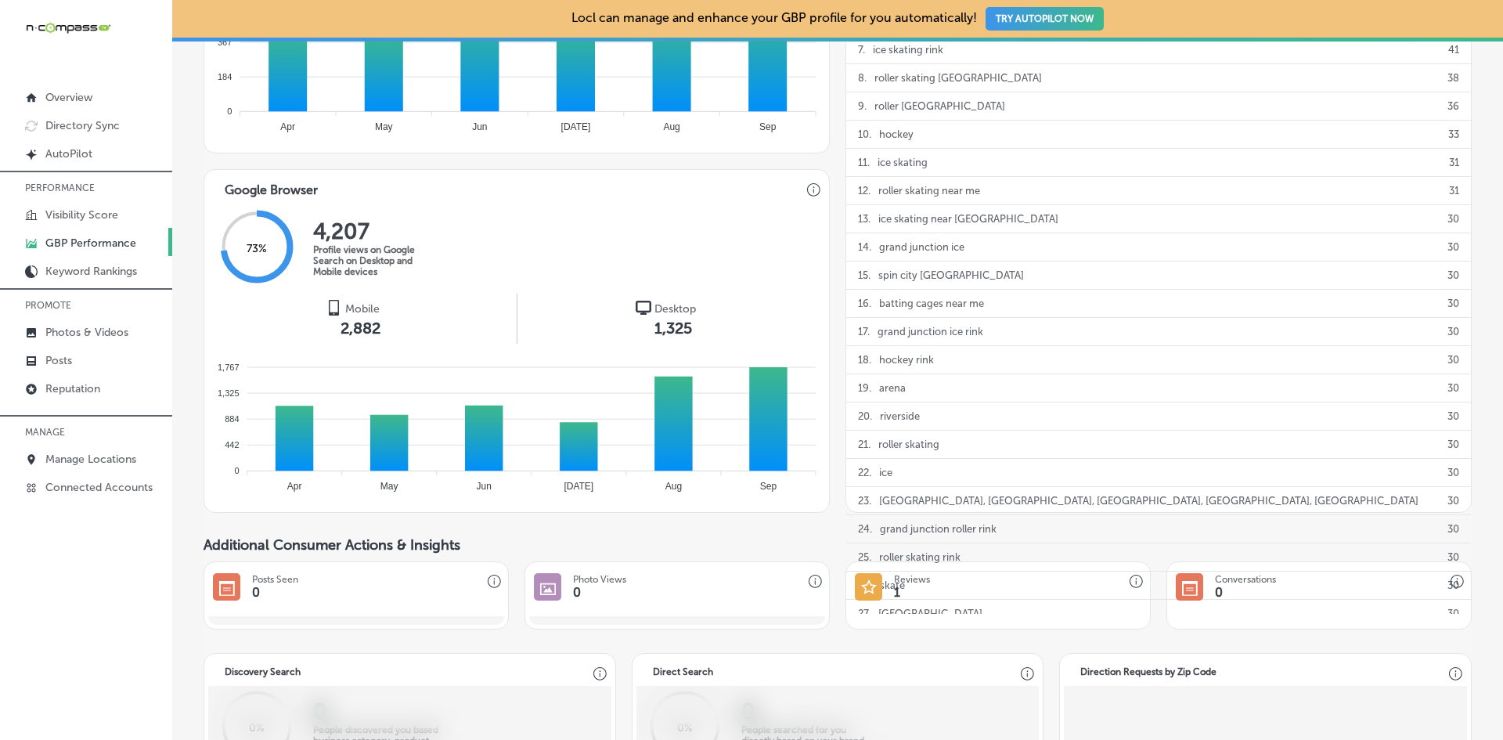
scroll to position [783, 0]
